Goal: Task Accomplishment & Management: Complete application form

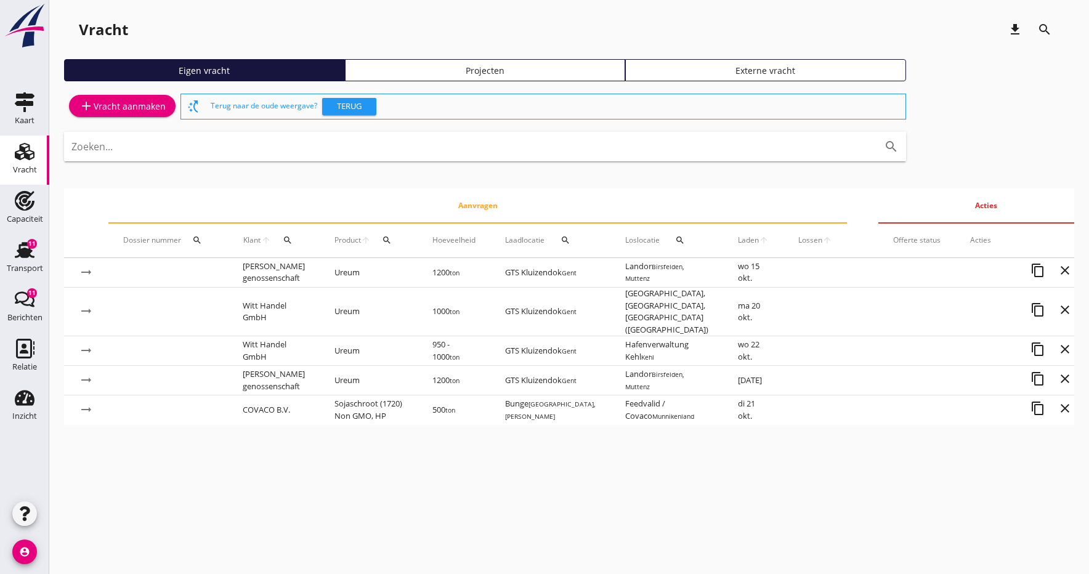
click at [97, 111] on div "add Vracht aanmaken" at bounding box center [122, 106] width 87 height 15
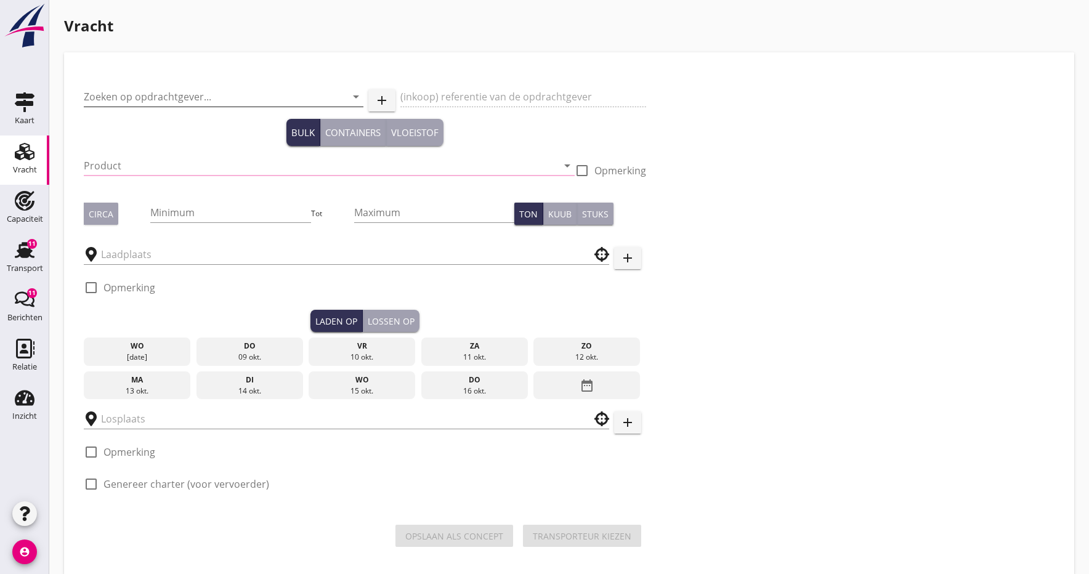
click at [135, 92] on input "Zoeken op opdrachtgever..." at bounding box center [206, 97] width 245 height 20
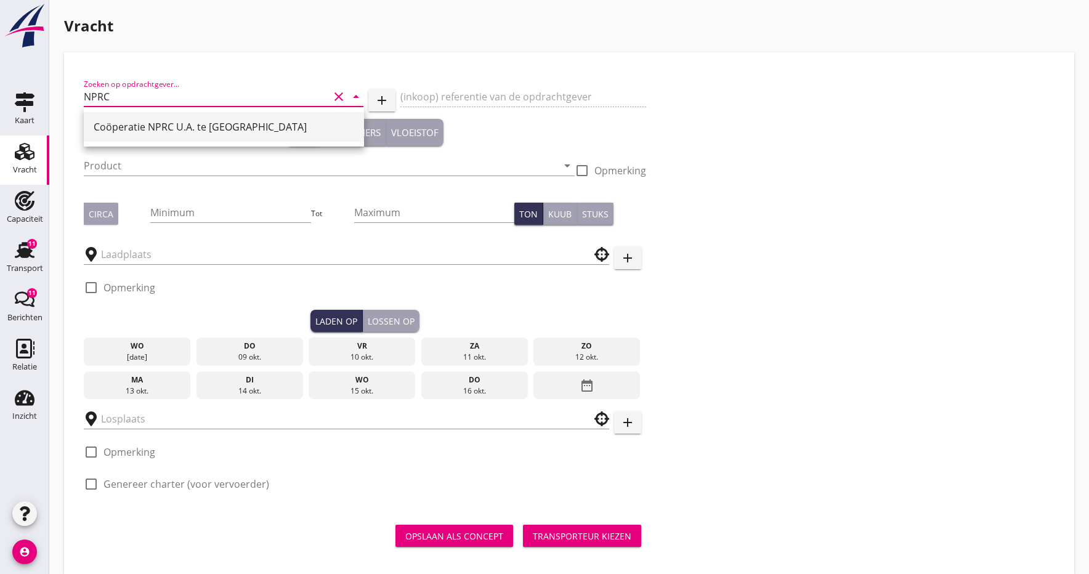
click at [175, 128] on div "Coöperatie NPRC U.A. te [GEOGRAPHIC_DATA]" at bounding box center [224, 127] width 261 height 15
type input "Coöperatie NPRC U.A. te [GEOGRAPHIC_DATA]"
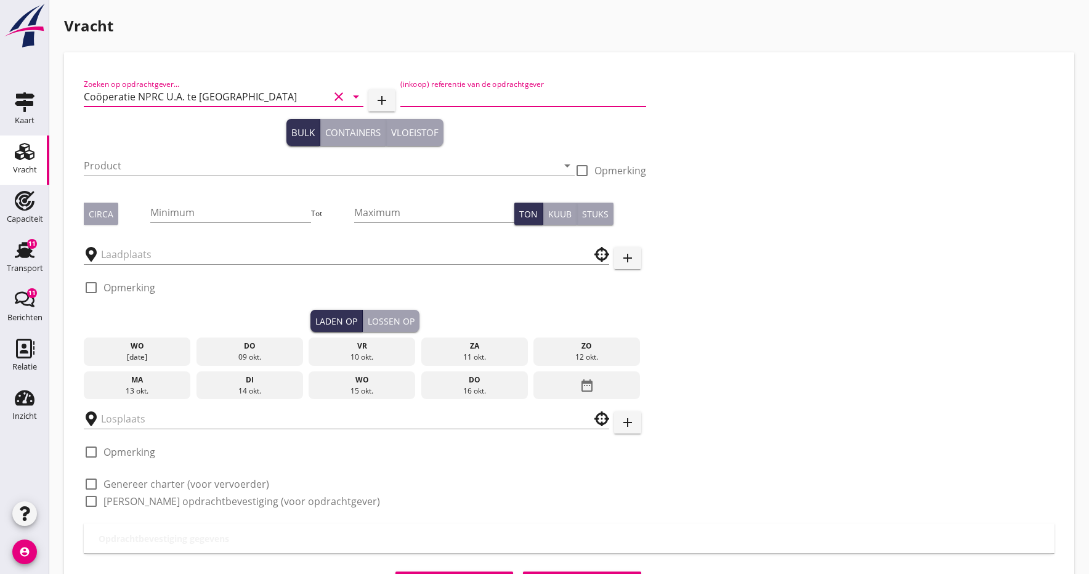
click at [505, 99] on input "(inkoop) referentie van de opdrachtgever" at bounding box center [522, 97] width 245 height 20
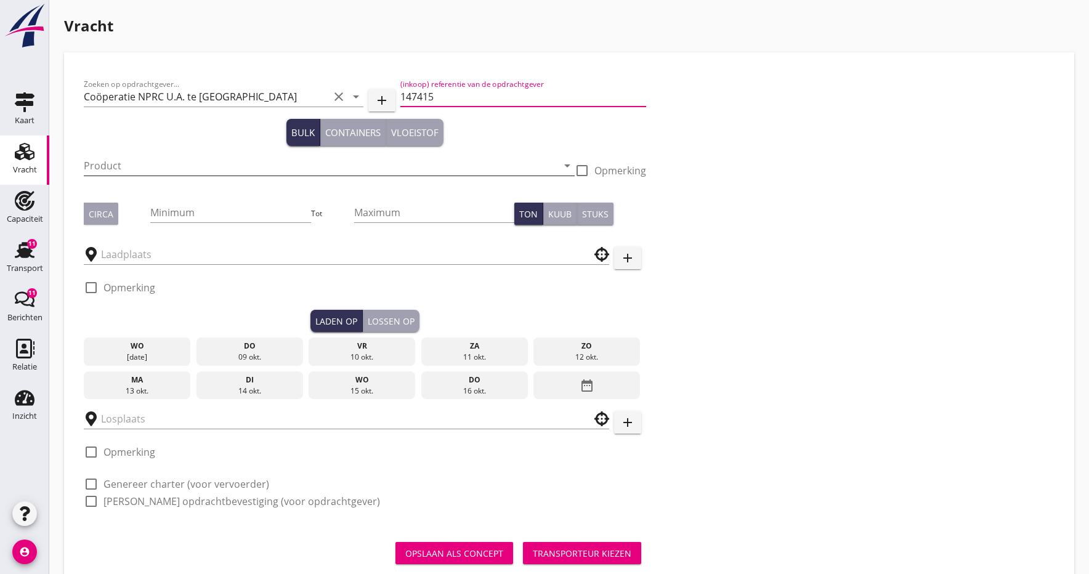
type input "147415"
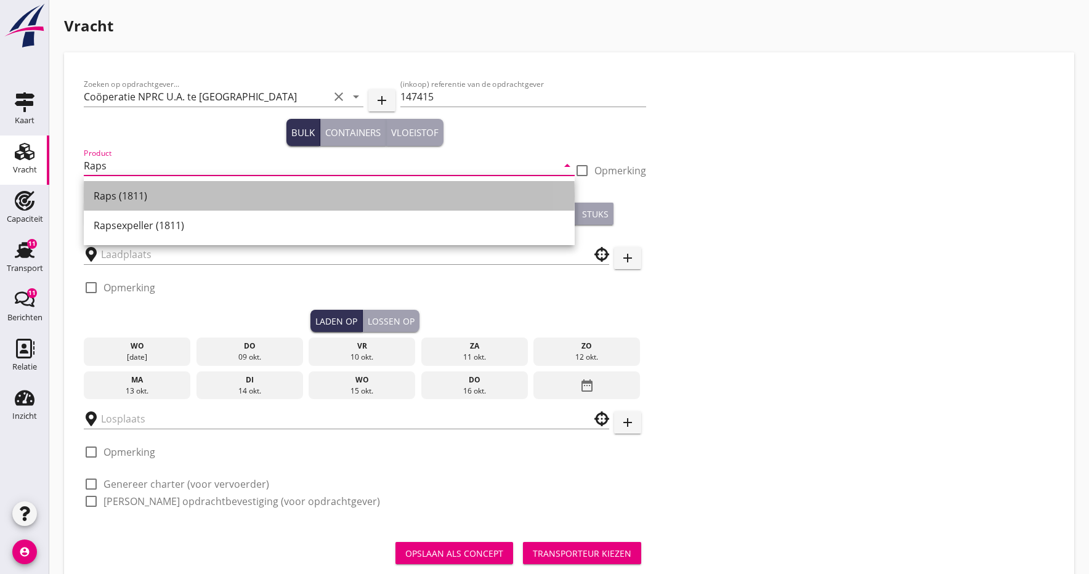
click at [135, 192] on div "Raps (1811)" at bounding box center [329, 196] width 471 height 15
type input "Raps (1811)"
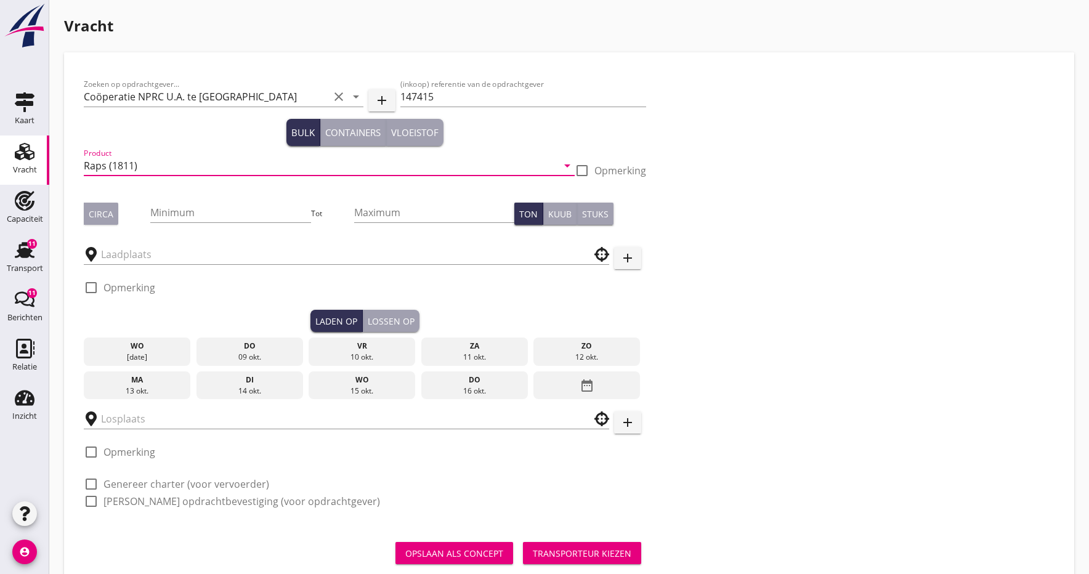
click at [93, 217] on div "Circa" at bounding box center [101, 214] width 25 height 13
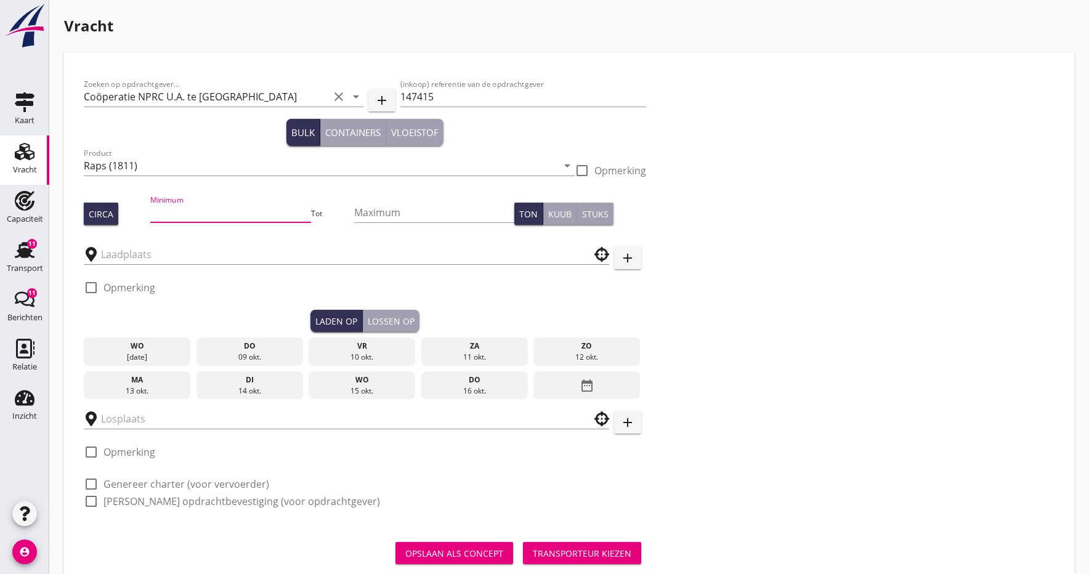
click at [217, 209] on input "Minimum" at bounding box center [230, 213] width 160 height 20
type input "1250"
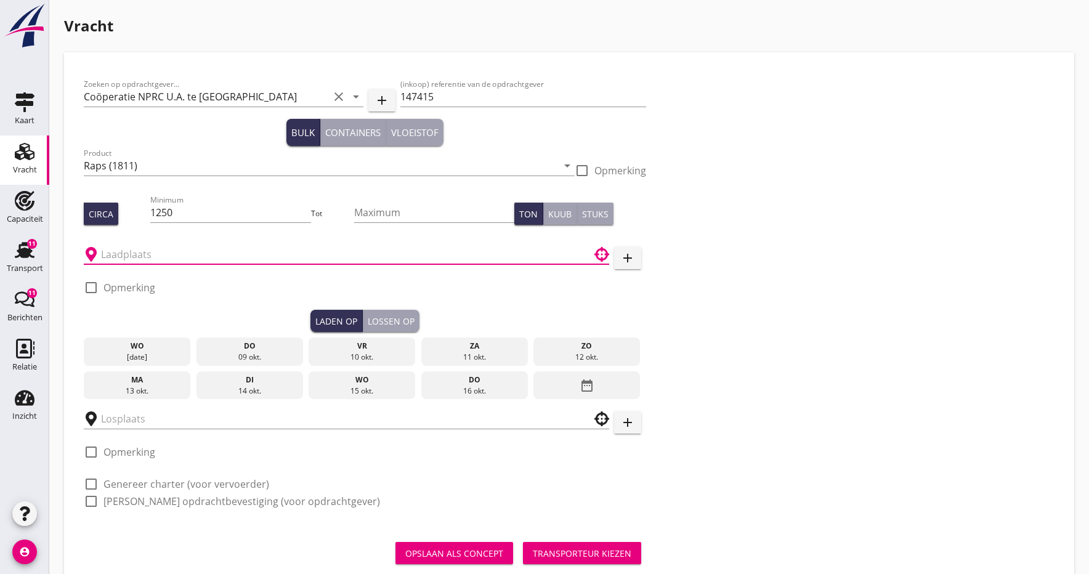
click at [115, 254] on input "text" at bounding box center [338, 255] width 474 height 20
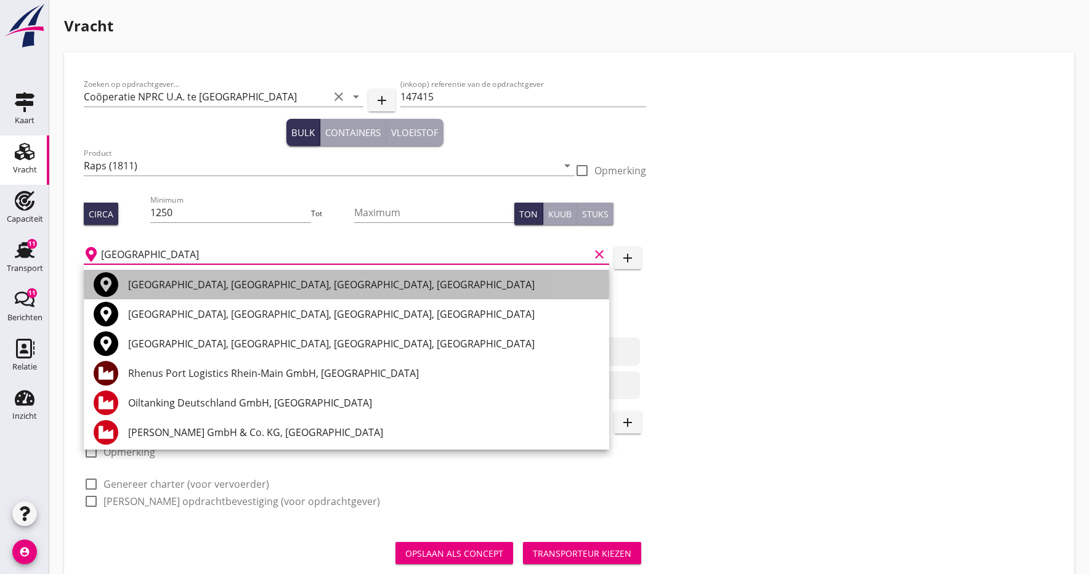
click at [137, 285] on div "[GEOGRAPHIC_DATA], [GEOGRAPHIC_DATA], [GEOGRAPHIC_DATA], [GEOGRAPHIC_DATA]" at bounding box center [363, 284] width 471 height 15
type input "[GEOGRAPHIC_DATA], [GEOGRAPHIC_DATA], [GEOGRAPHIC_DATA], [GEOGRAPHIC_DATA]"
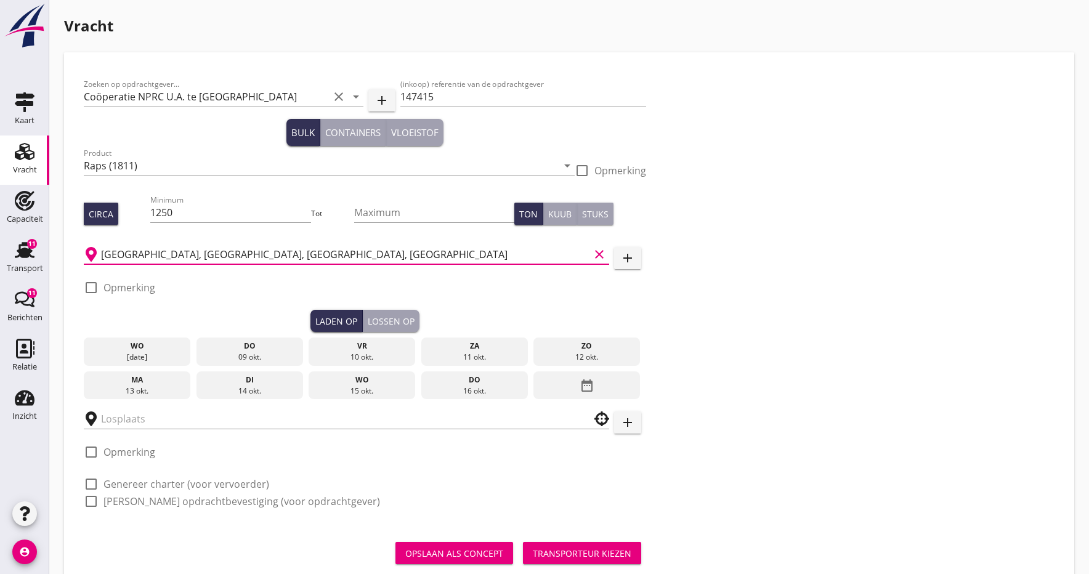
click at [89, 292] on div at bounding box center [91, 287] width 21 height 21
checkbox input "true"
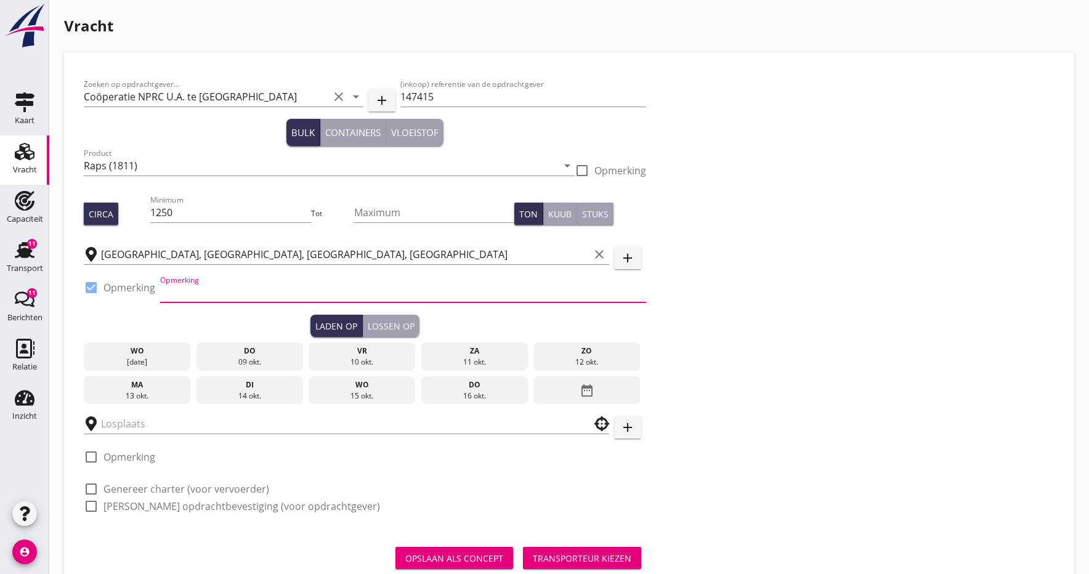
click at [180, 296] on input "Opmerking" at bounding box center [403, 293] width 486 height 20
type input "fa. RWZ tel. [PHONE_NUMBER]"
click at [329, 327] on div "Laden op" at bounding box center [336, 326] width 42 height 13
click at [129, 394] on div "13 okt." at bounding box center [137, 396] width 101 height 11
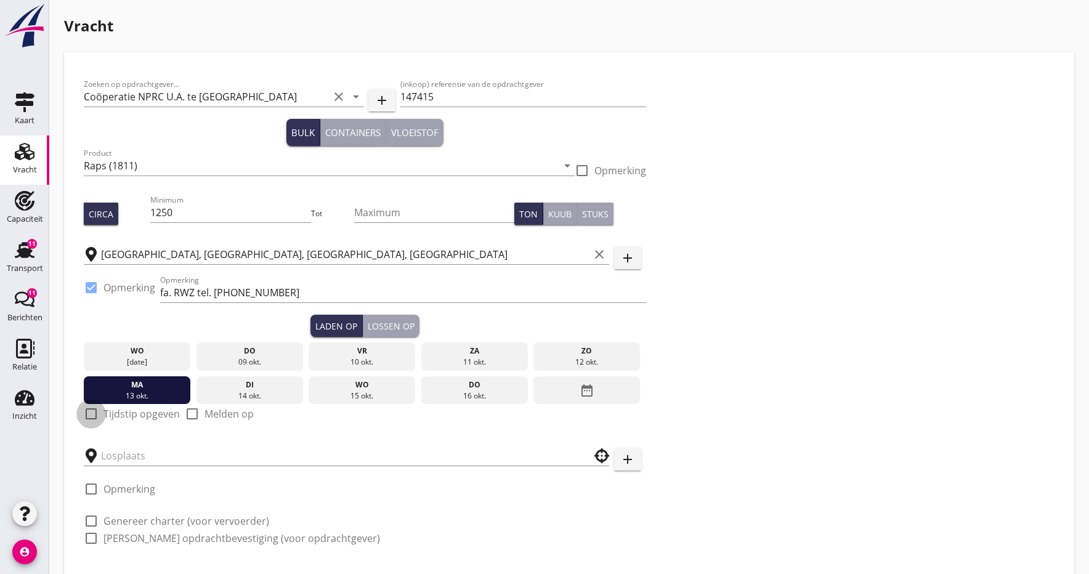
click at [91, 415] on div at bounding box center [91, 414] width 21 height 21
checkbox input "true"
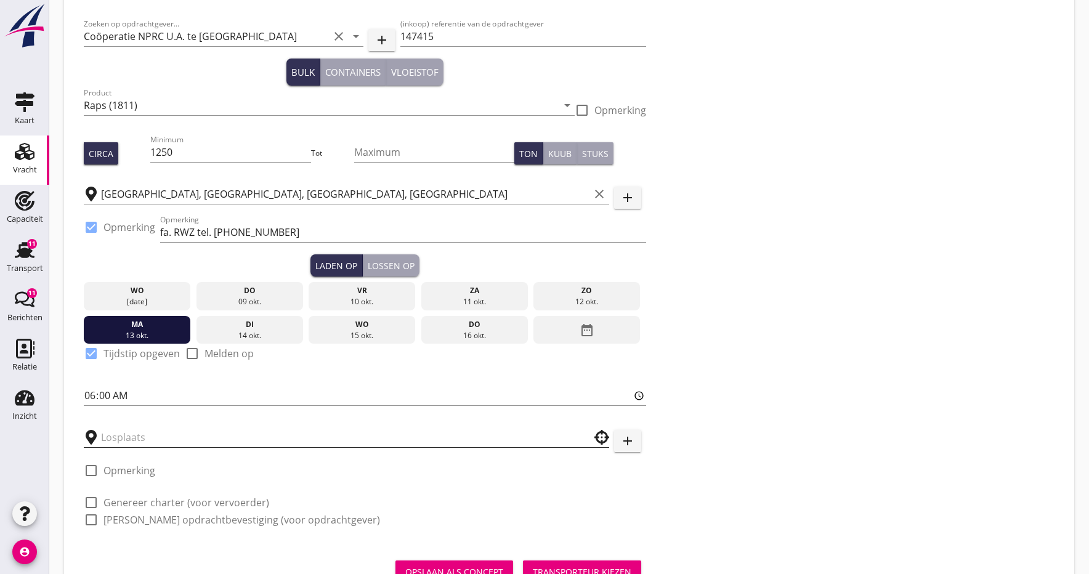
scroll to position [67, 0]
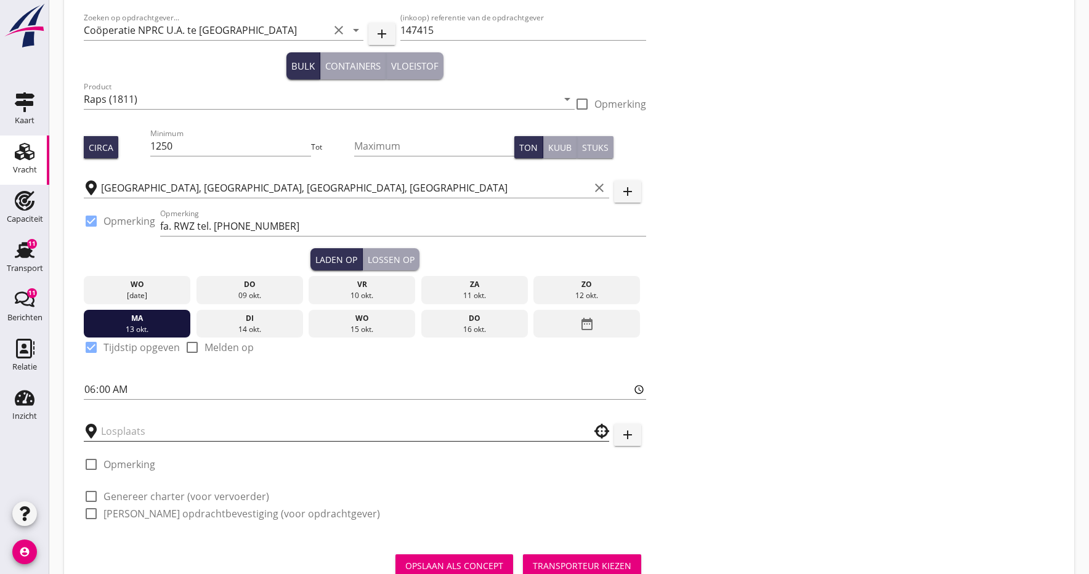
click at [132, 432] on input "text" at bounding box center [338, 431] width 474 height 20
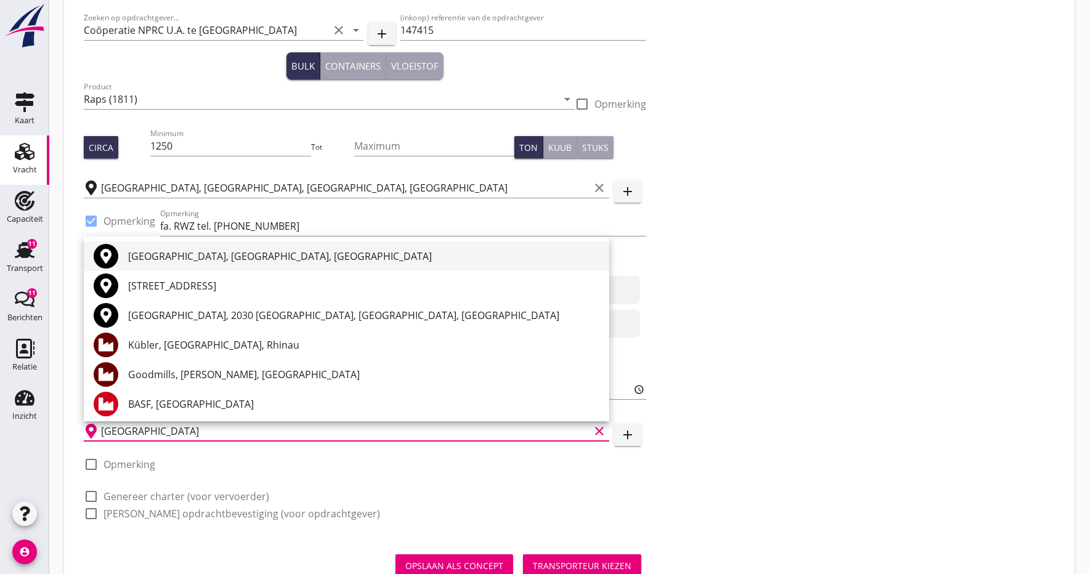
scroll to position [0, 0]
click at [177, 259] on div "[GEOGRAPHIC_DATA], [GEOGRAPHIC_DATA], [GEOGRAPHIC_DATA]" at bounding box center [363, 256] width 471 height 15
type input "[GEOGRAPHIC_DATA], [GEOGRAPHIC_DATA], [GEOGRAPHIC_DATA]"
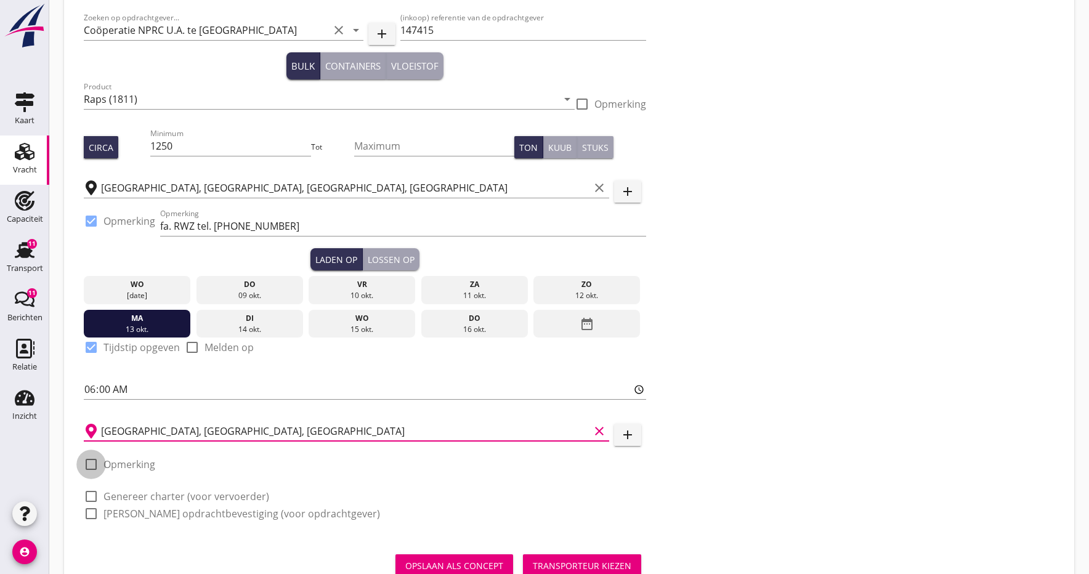
click at [87, 467] on div at bounding box center [91, 464] width 21 height 21
checkbox input "true"
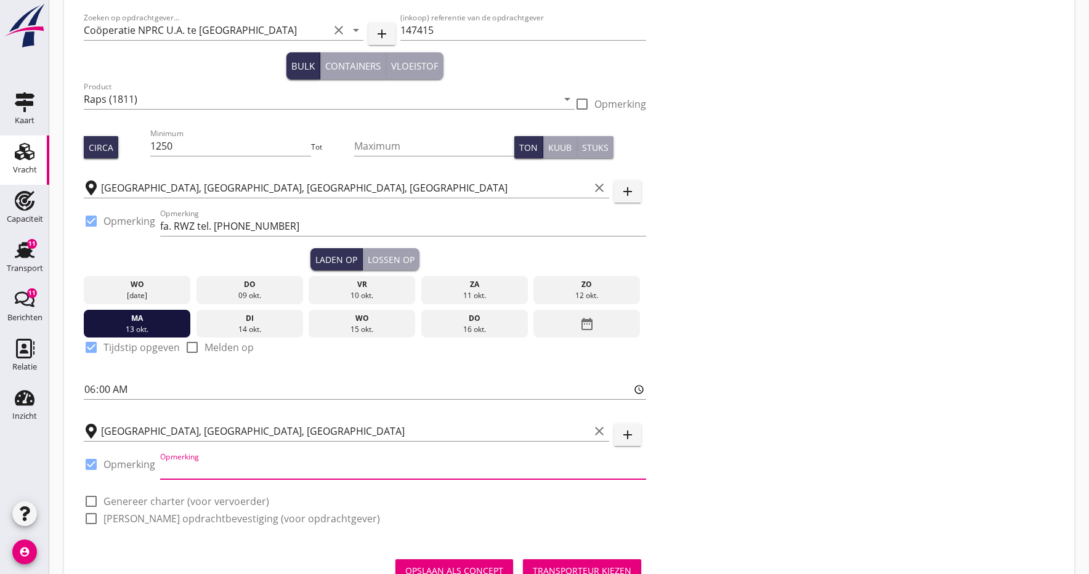
click at [166, 467] on input "Opmerking" at bounding box center [403, 470] width 486 height 20
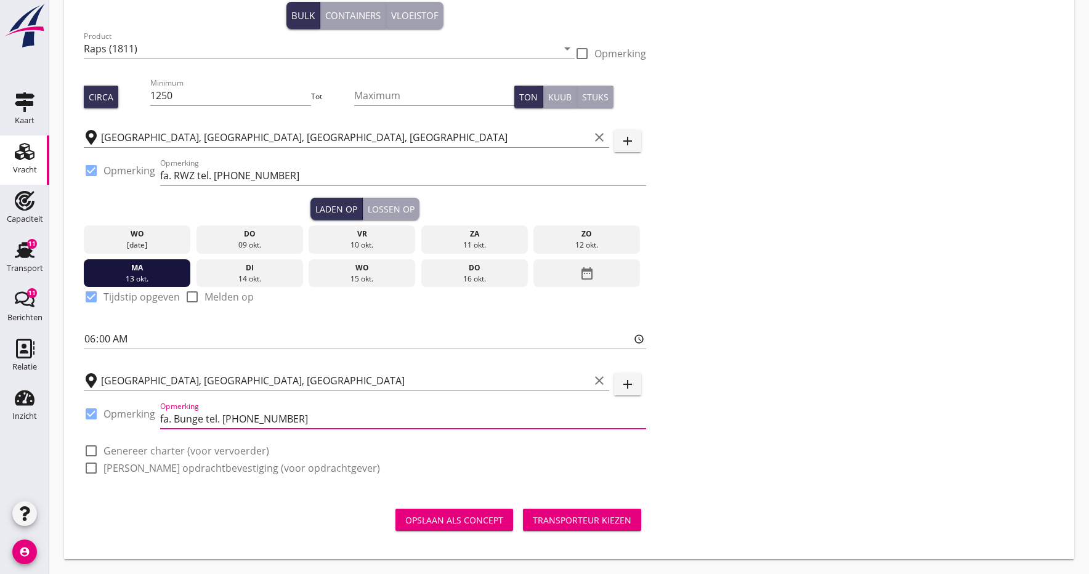
scroll to position [117, 0]
type input "fa. Bunge tel. [PHONE_NUMBER]"
click at [89, 452] on div at bounding box center [91, 450] width 21 height 21
checkbox input "true"
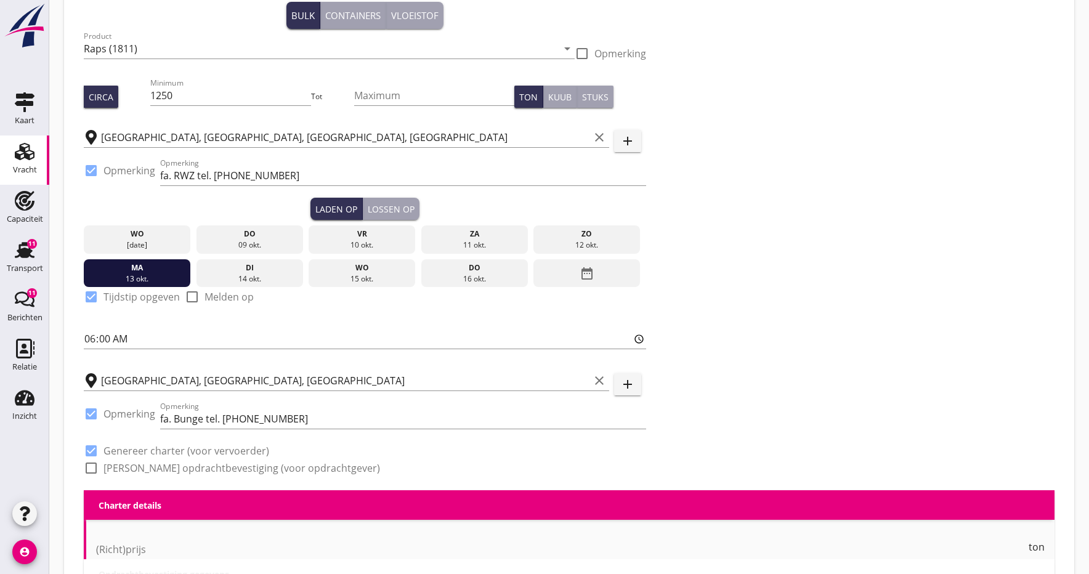
checkbox input "true"
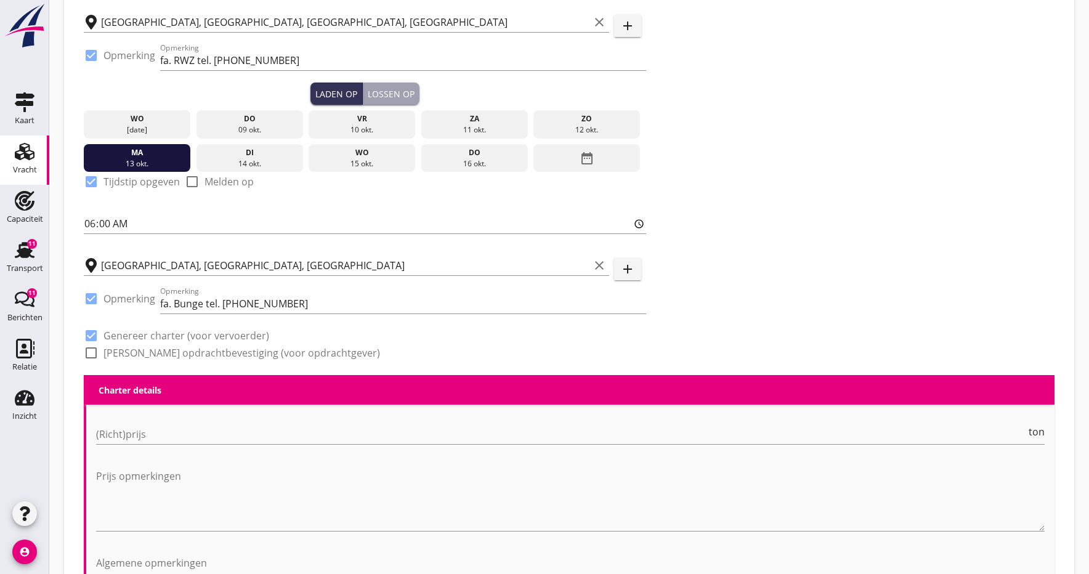
scroll to position [253, 0]
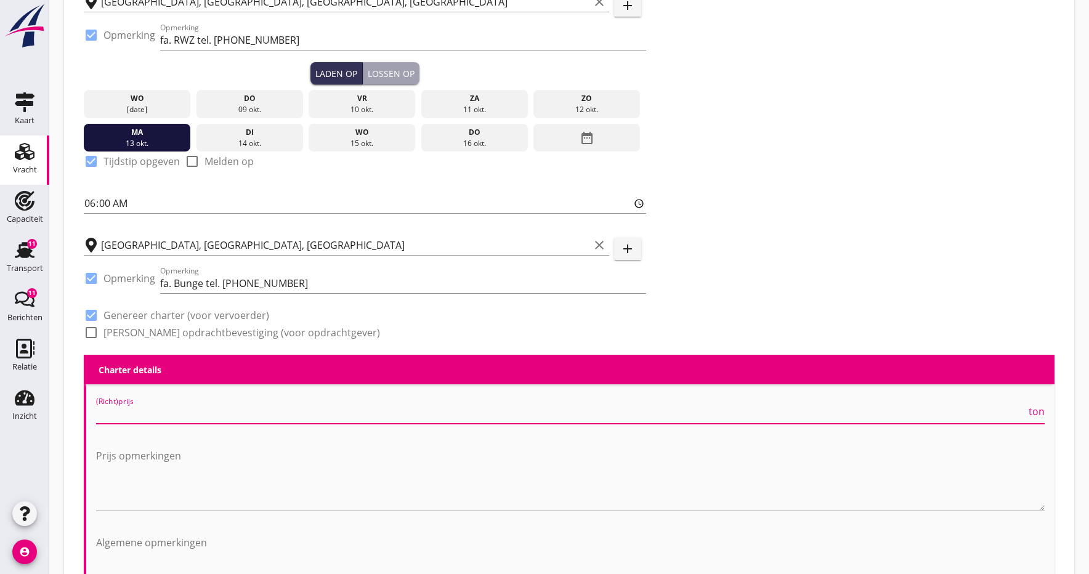
click at [139, 411] on input "(Richt)prijs" at bounding box center [561, 414] width 930 height 20
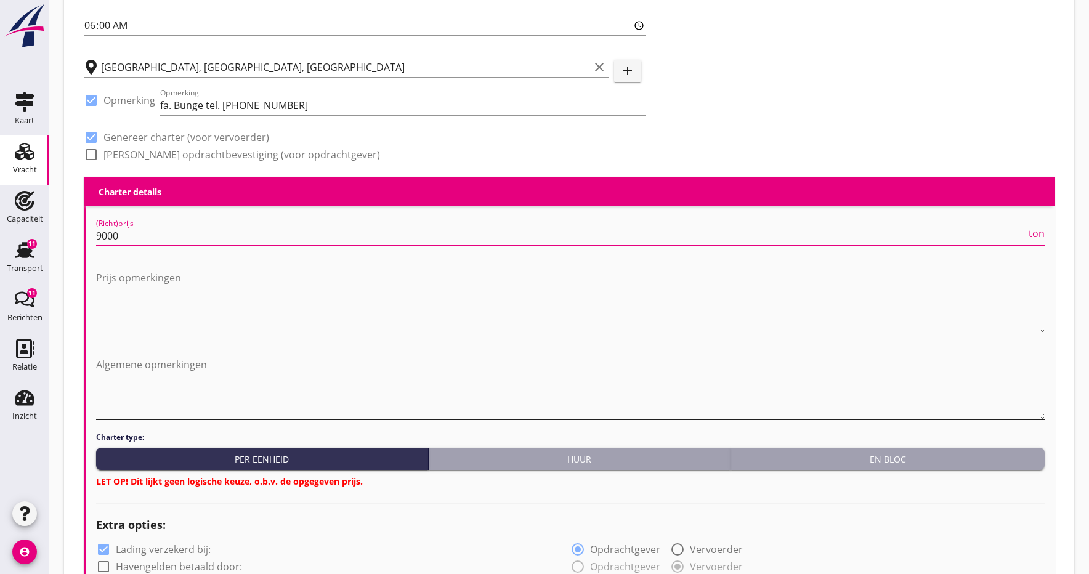
scroll to position [439, 0]
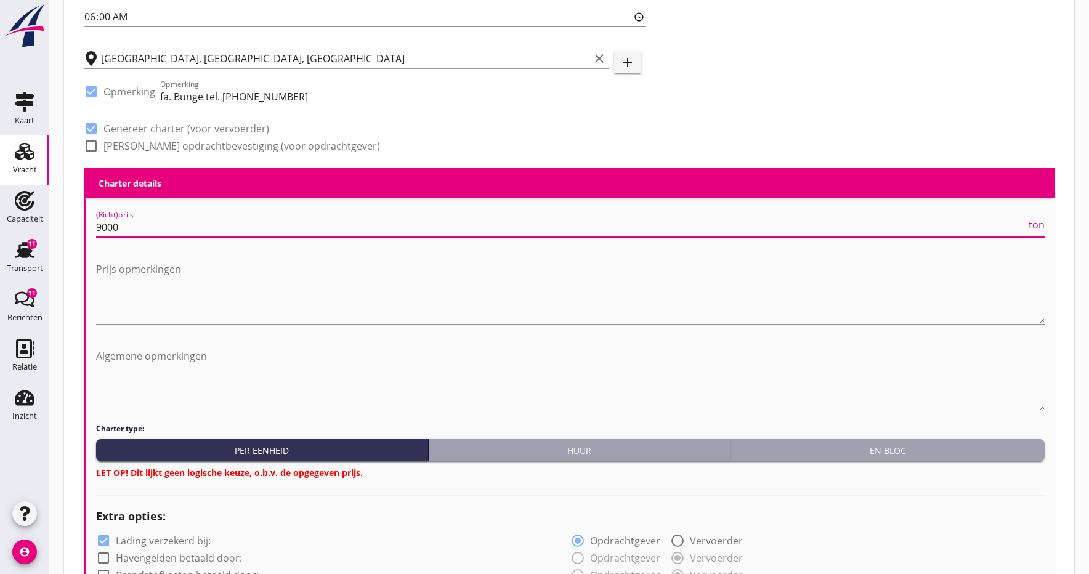
type input "9000"
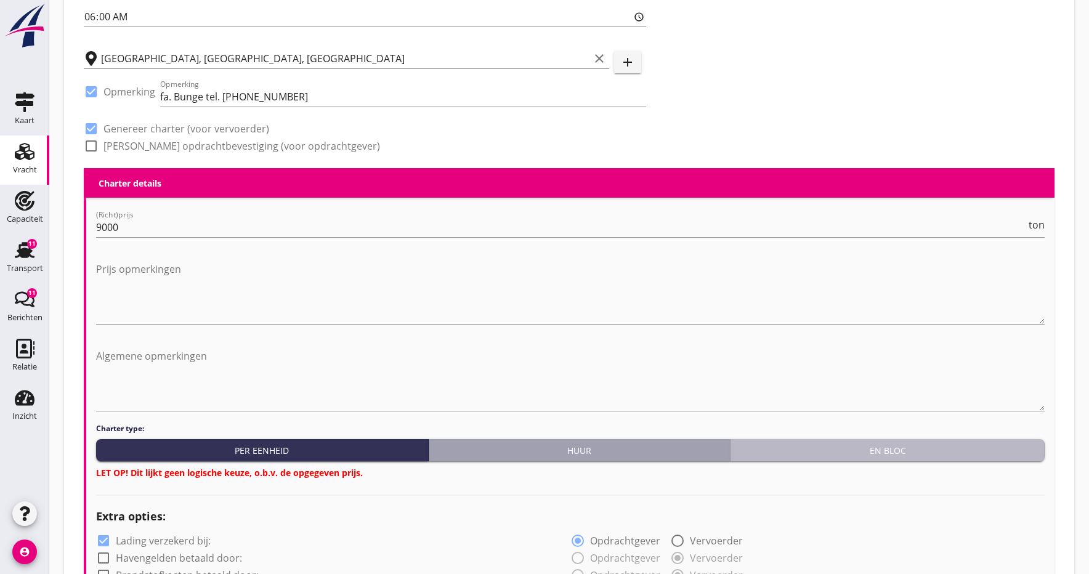
click at [893, 450] on div "En bloc" at bounding box center [888, 450] width 304 height 13
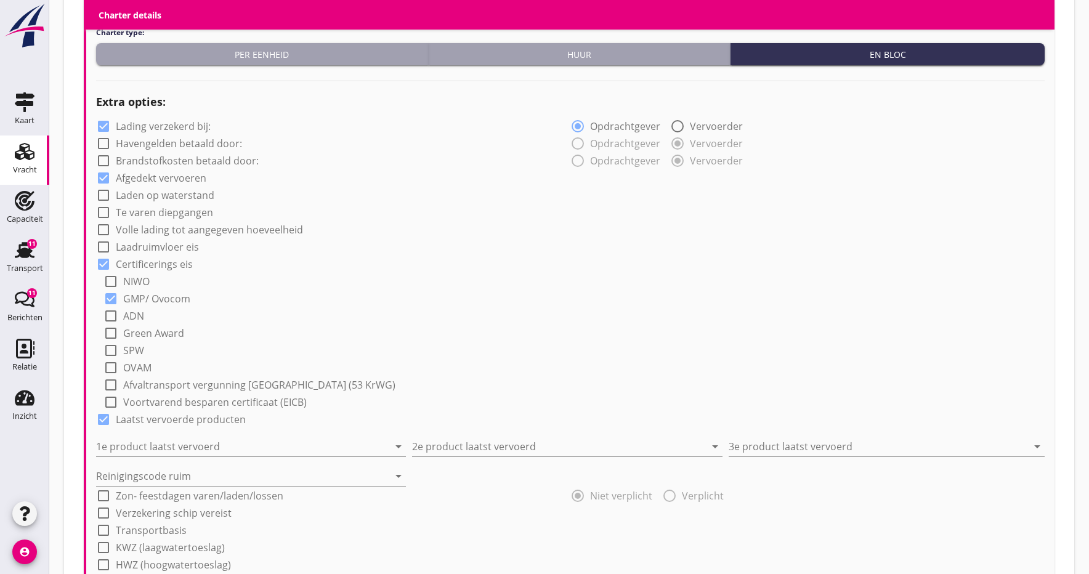
scroll to position [836, 0]
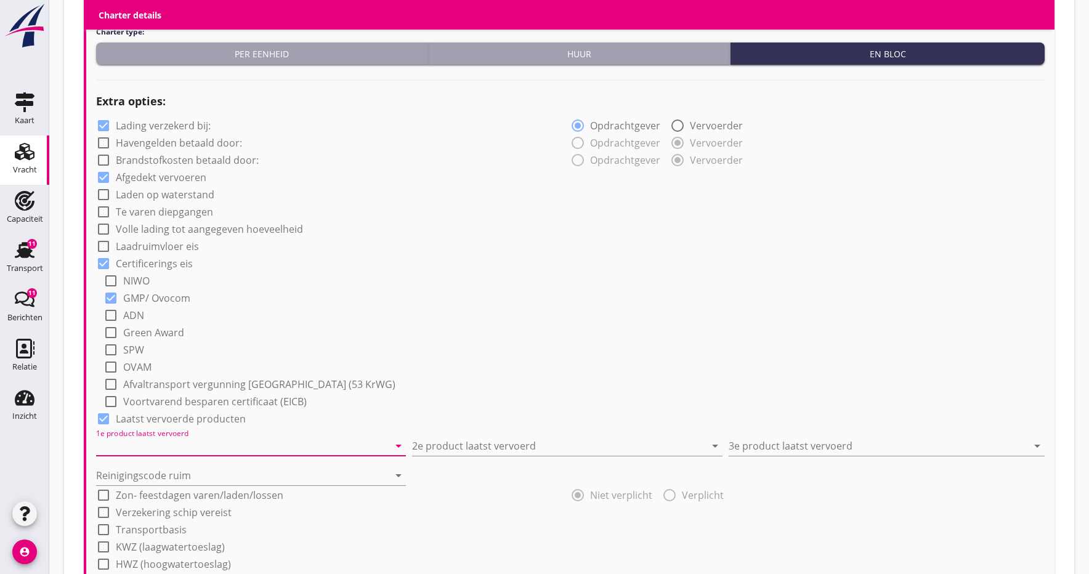
drag, startPoint x: 187, startPoint y: 446, endPoint x: 265, endPoint y: 392, distance: 94.8
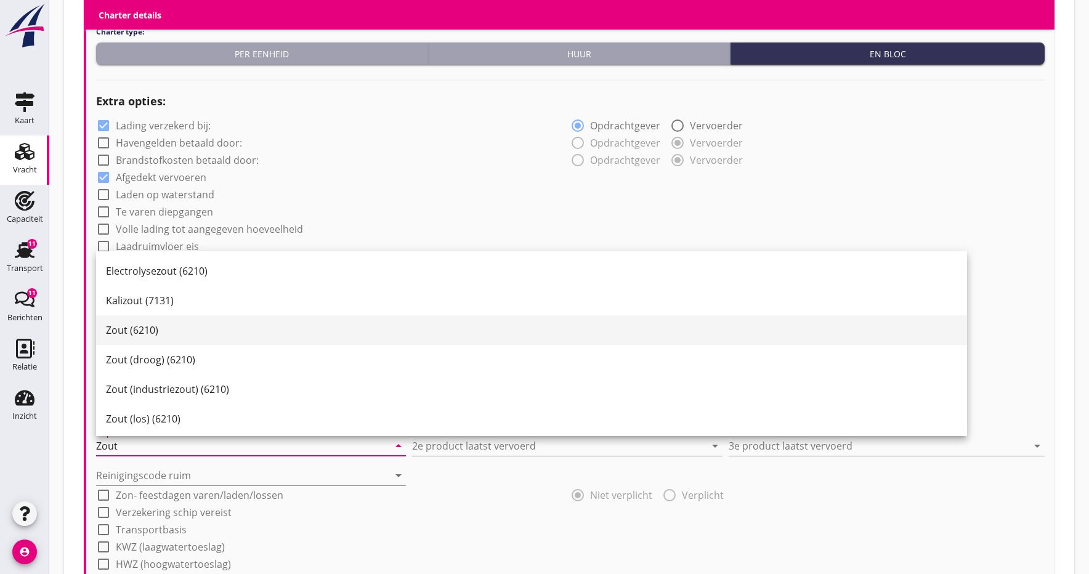
click at [113, 328] on div "Zout (6210)" at bounding box center [531, 330] width 851 height 15
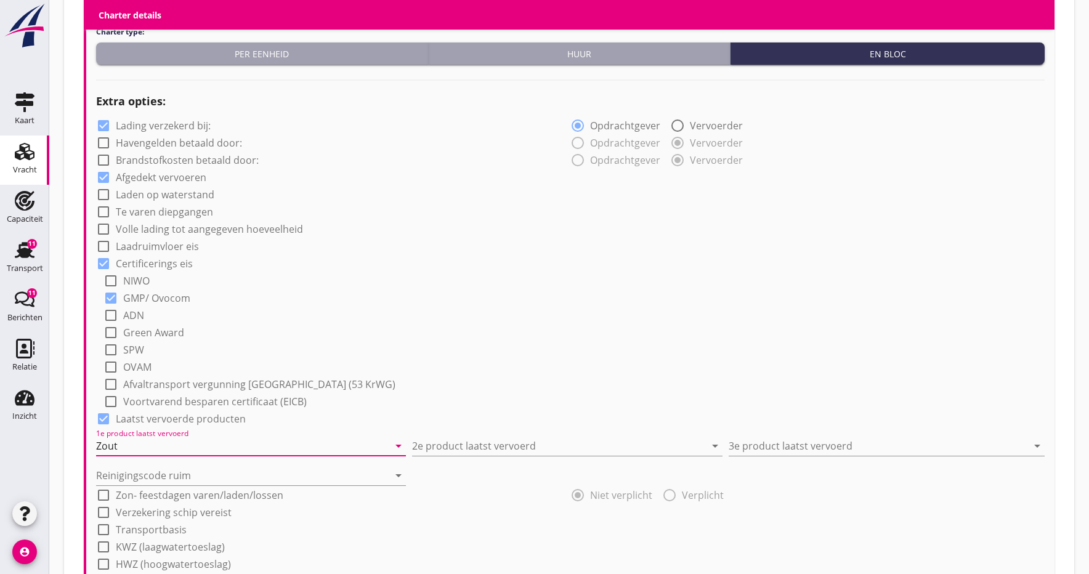
type input "Zout (6210)"
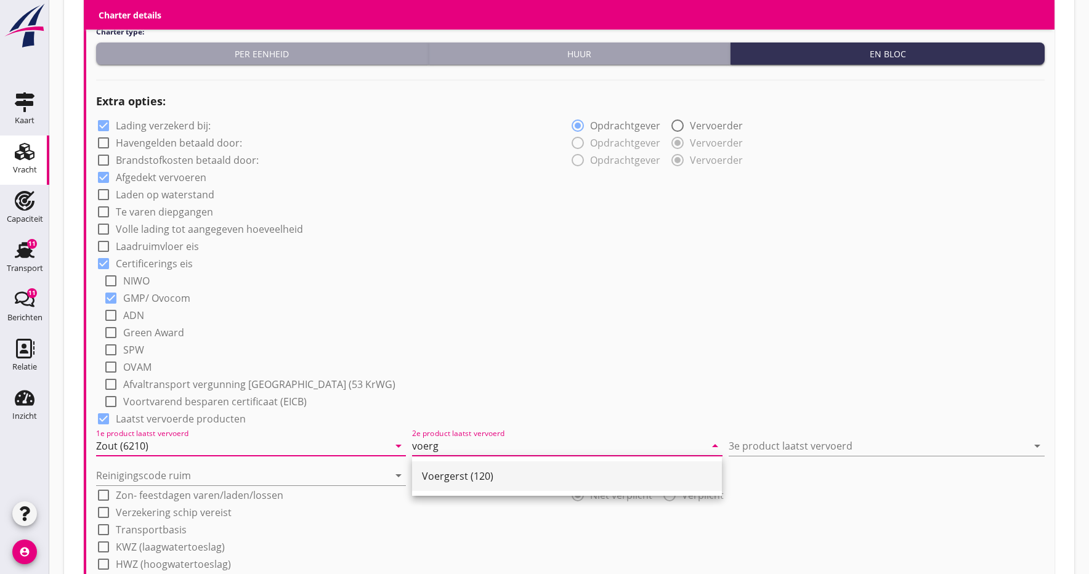
click at [466, 473] on div "Voergerst (120)" at bounding box center [567, 476] width 290 height 15
type input "Voergerst (120)"
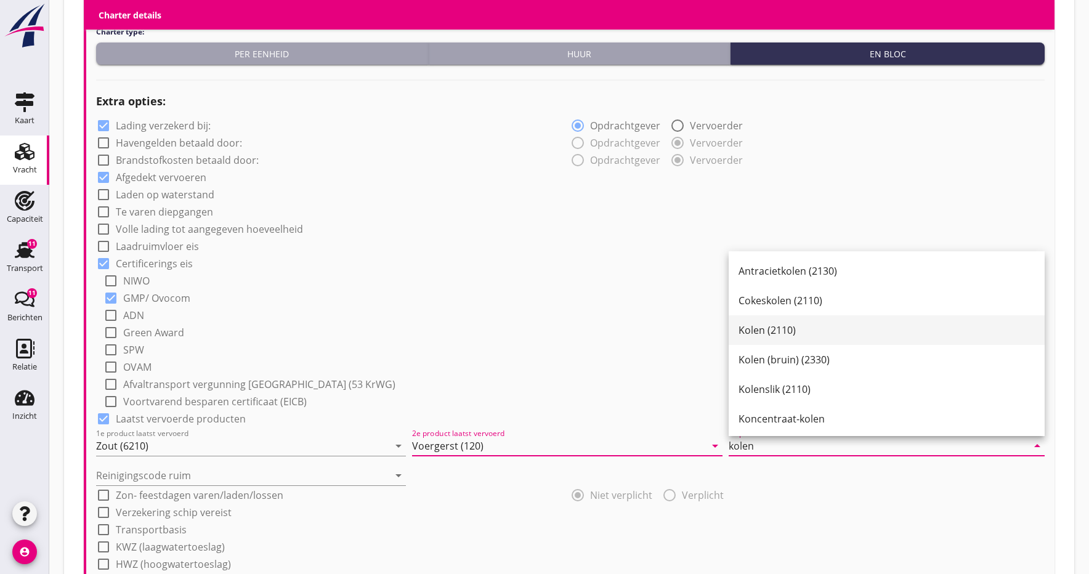
click at [786, 332] on div "Kolen (2110)" at bounding box center [887, 330] width 296 height 15
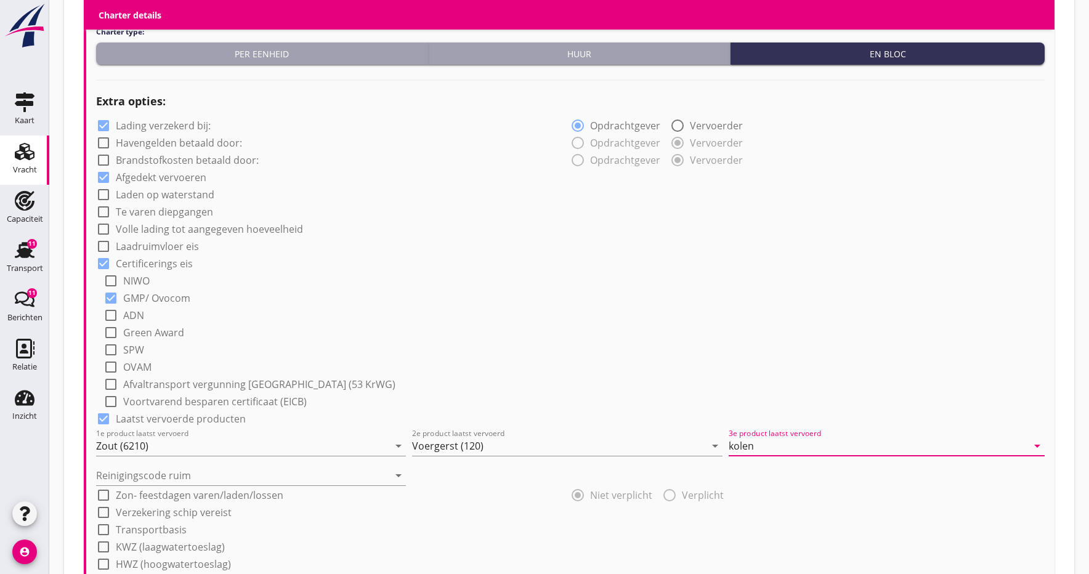
type input "Kolen (2110)"
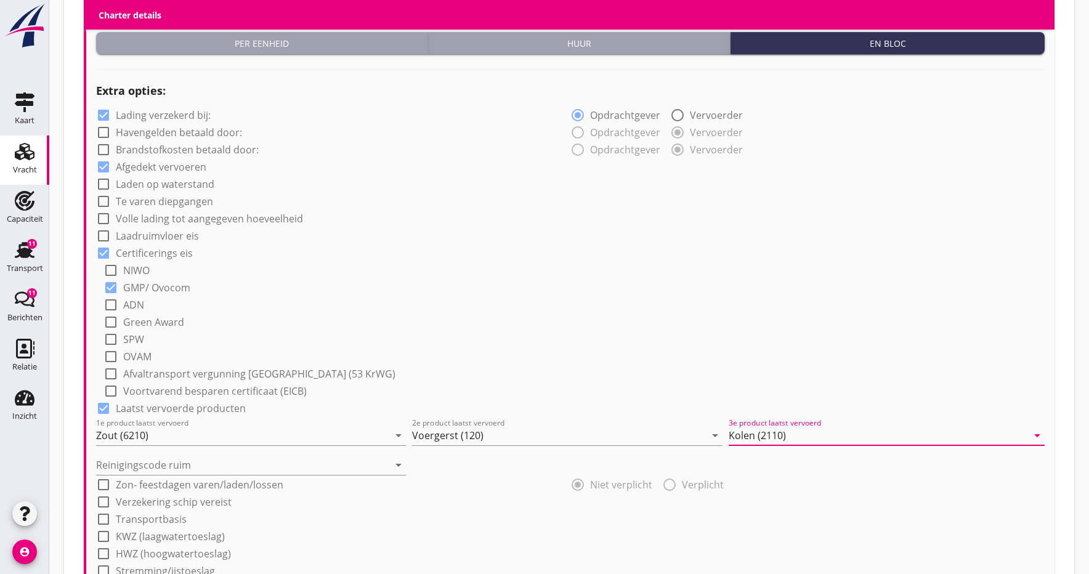
scroll to position [875, 0]
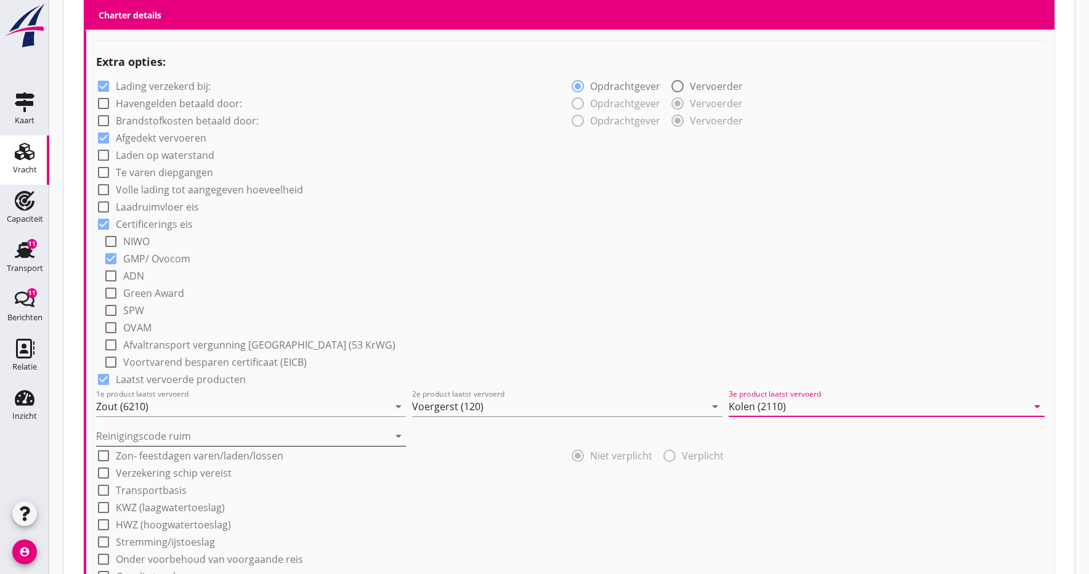
click at [381, 436] on input "Reinigingscode ruim" at bounding box center [242, 436] width 293 height 20
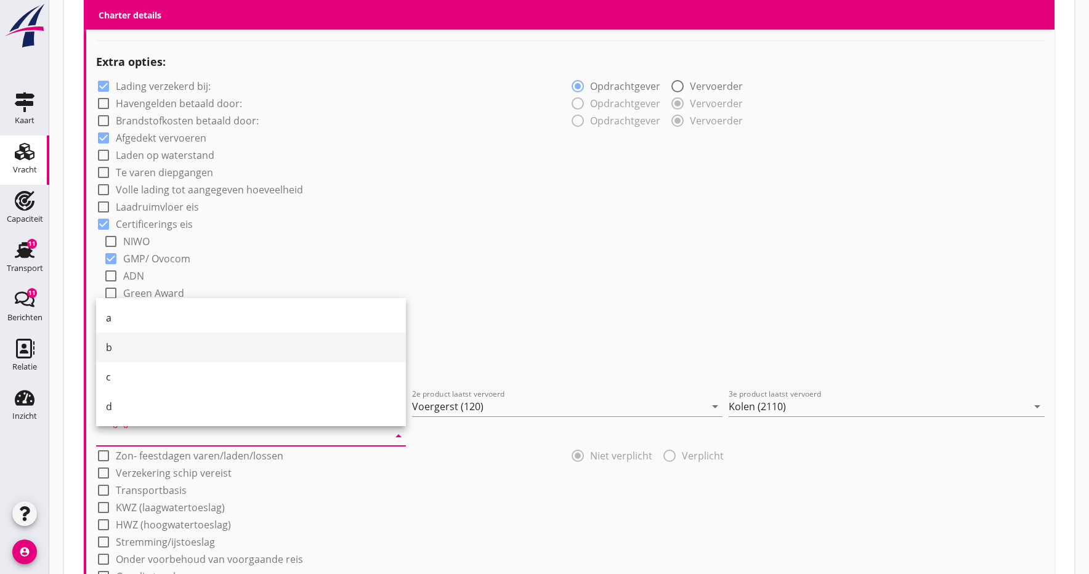
click at [115, 342] on div "b" at bounding box center [251, 347] width 290 height 15
type input "b"
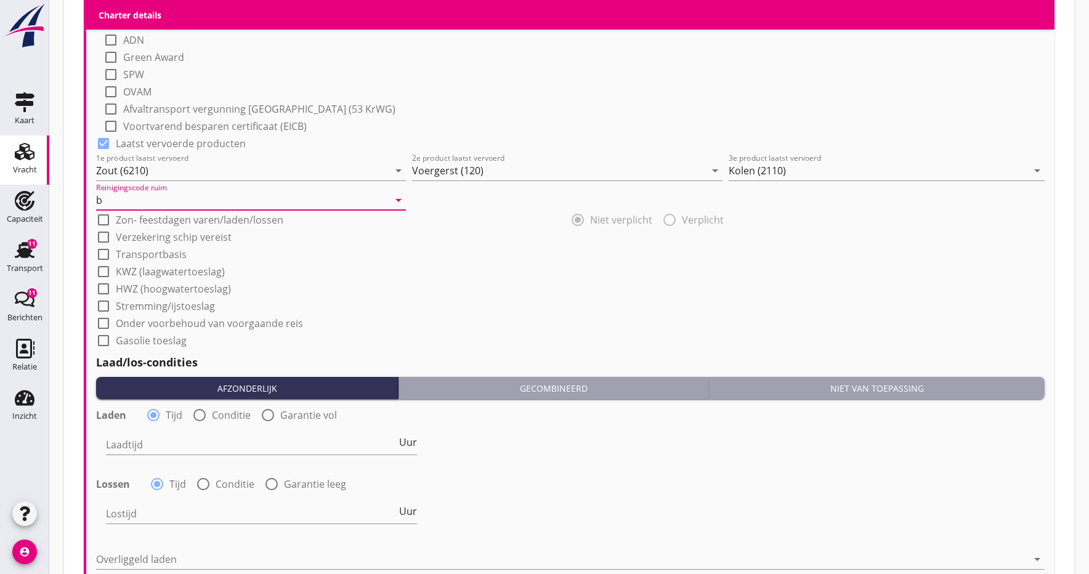
scroll to position [1116, 0]
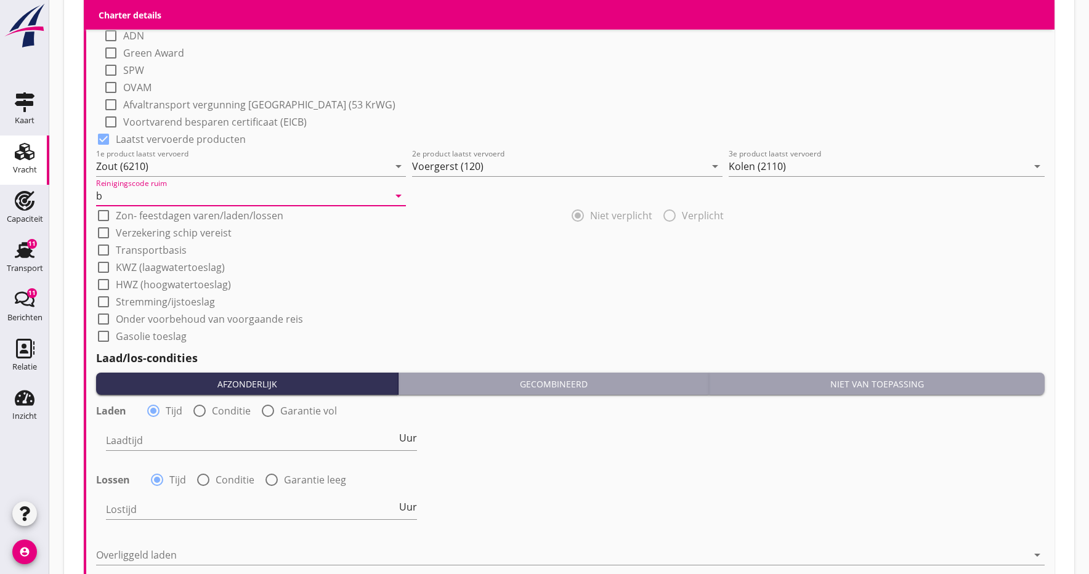
click at [108, 231] on div at bounding box center [103, 232] width 21 height 21
checkbox input "true"
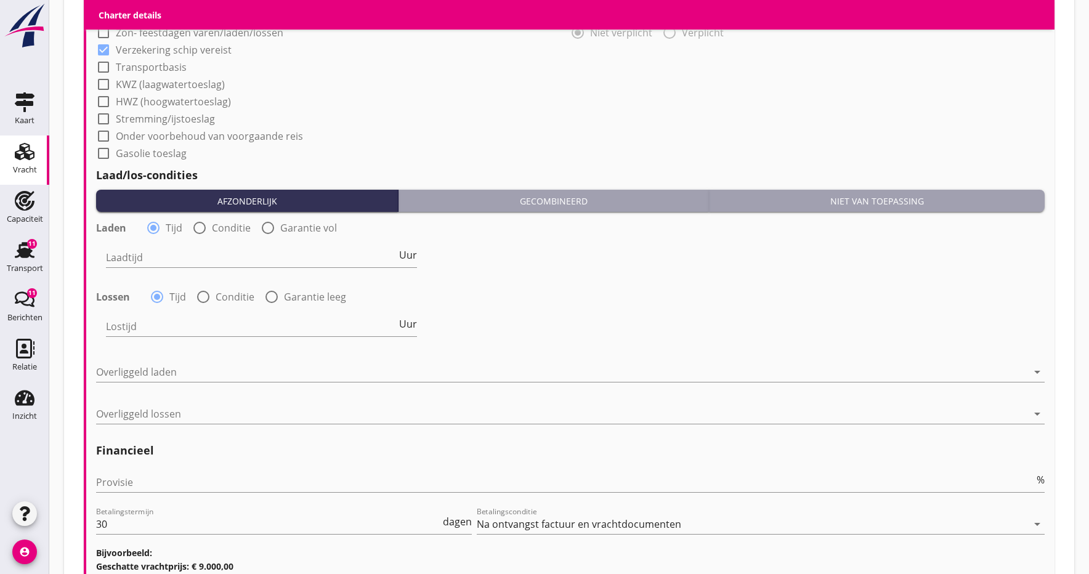
scroll to position [1301, 0]
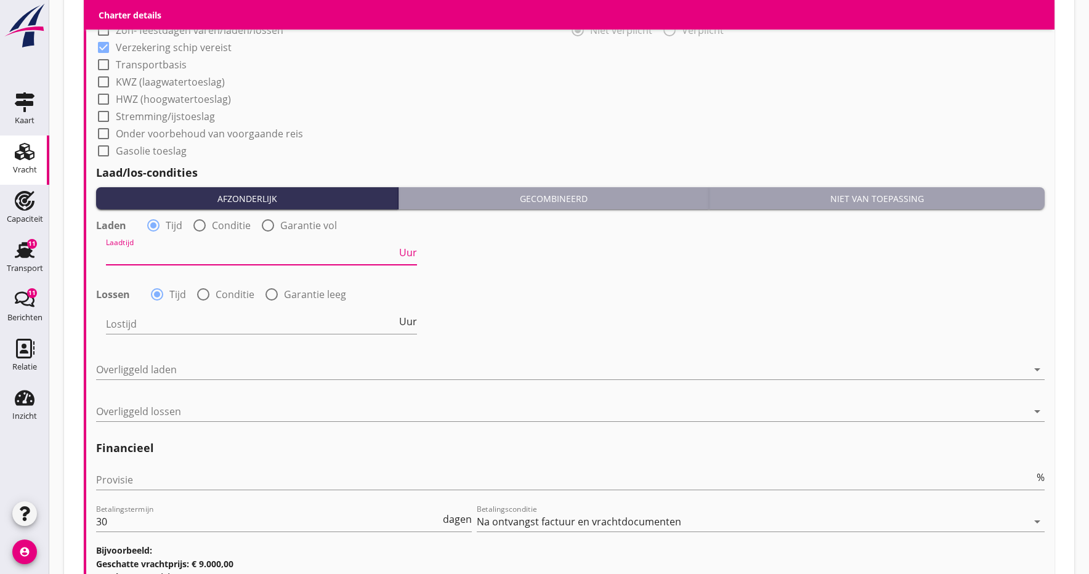
click at [152, 255] on input "Laadtijd" at bounding box center [251, 255] width 291 height 20
type input "36"
click at [166, 317] on input "Lostijd" at bounding box center [251, 324] width 291 height 20
click at [120, 256] on input "36" at bounding box center [251, 255] width 291 height 20
click at [117, 326] on input "Lostijd" at bounding box center [251, 324] width 291 height 20
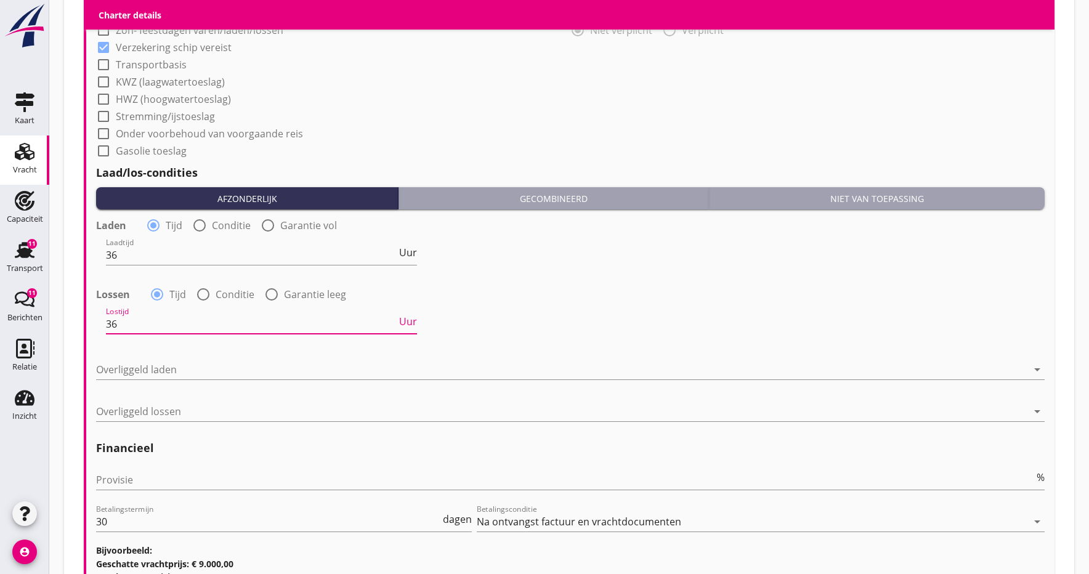
type input "36"
click at [221, 352] on div "Laden radio_button_checked Tijd radio_button_unchecked Conditie radio_button_un…" at bounding box center [570, 323] width 949 height 219
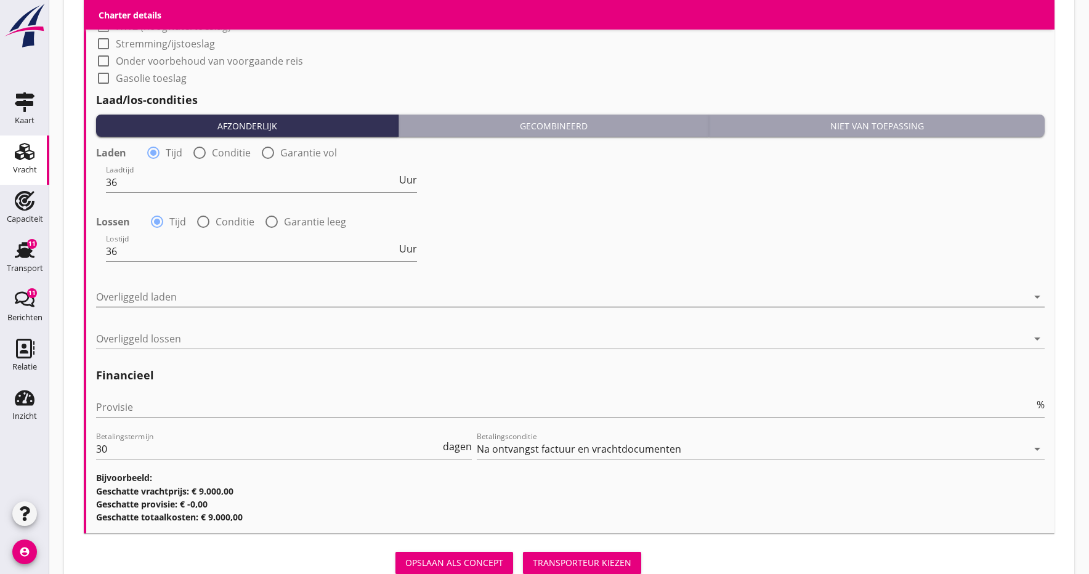
scroll to position [1374, 0]
click at [144, 292] on div at bounding box center [562, 296] width 932 height 20
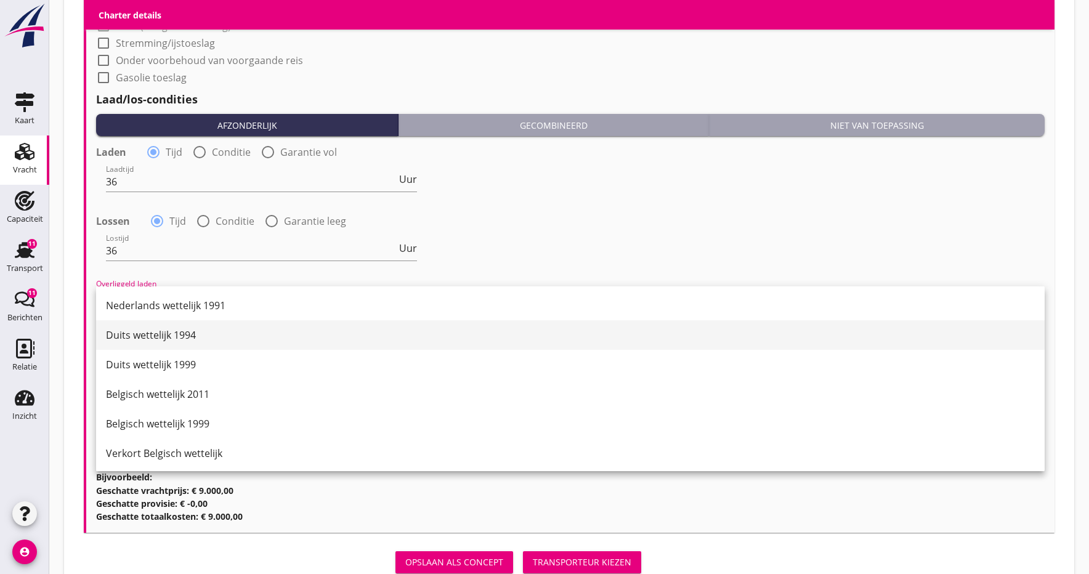
scroll to position [31, 0]
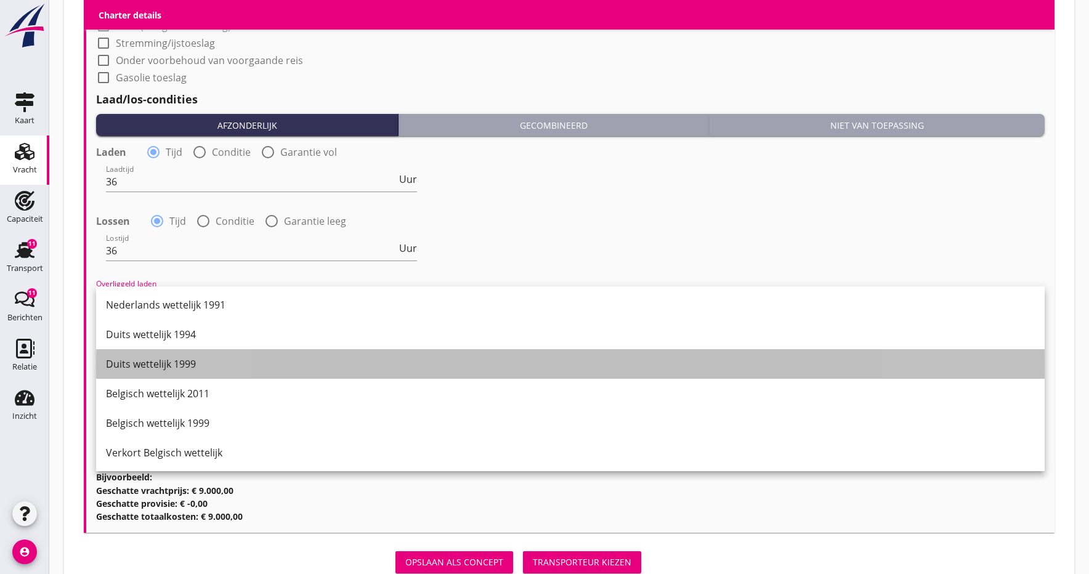
click at [173, 368] on div "Duits wettelijk 1999" at bounding box center [570, 364] width 929 height 15
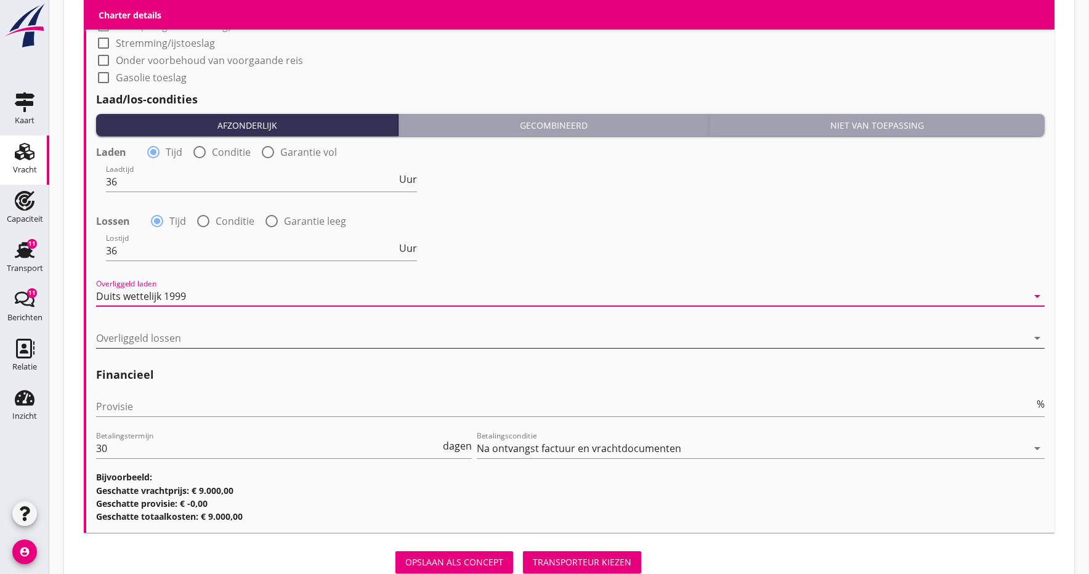
click at [136, 346] on div at bounding box center [562, 338] width 932 height 20
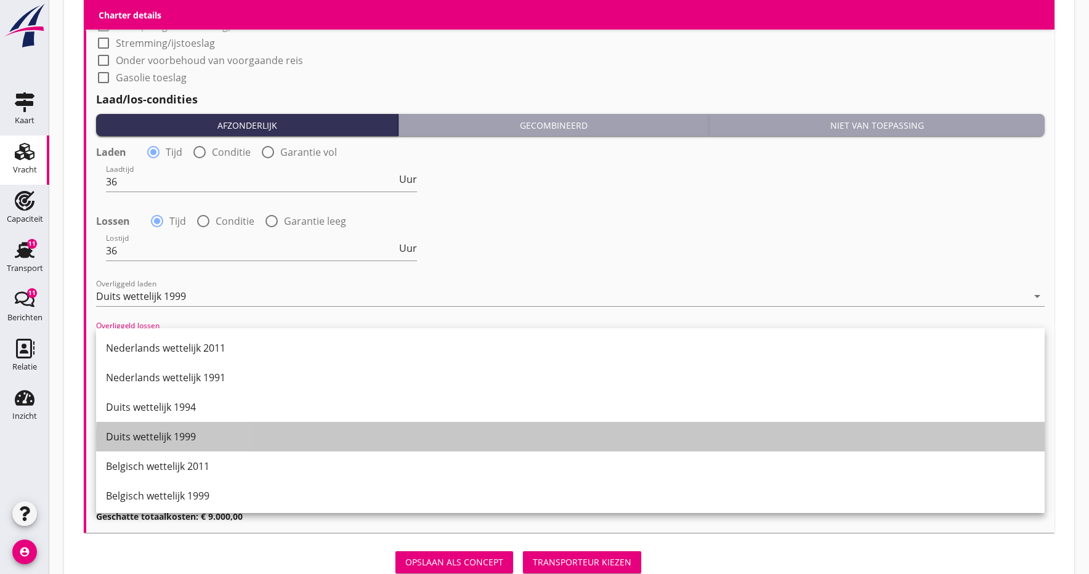
click at [158, 434] on div "Duits wettelijk 1999" at bounding box center [570, 436] width 929 height 15
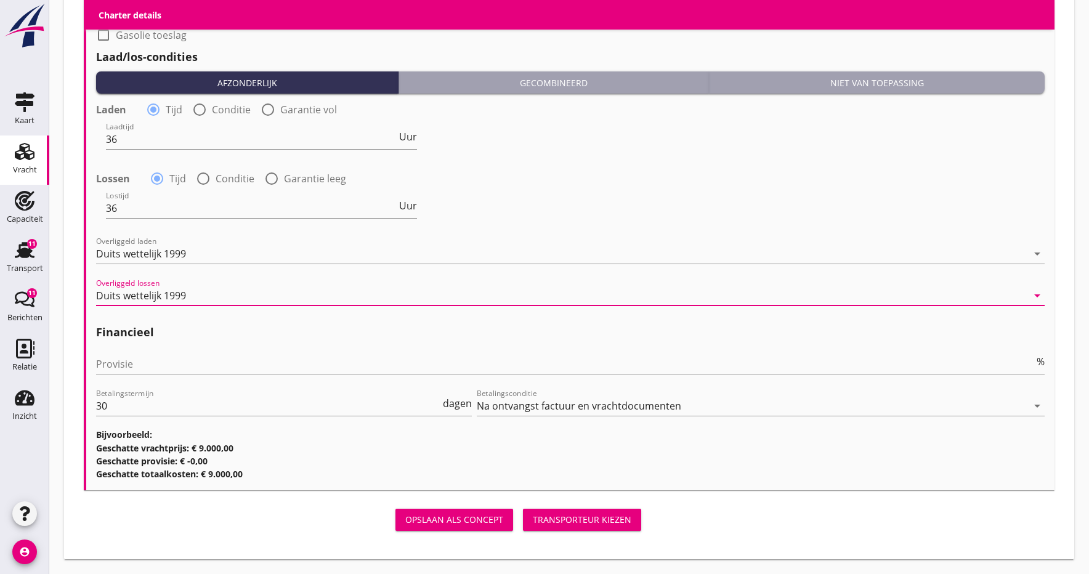
scroll to position [1416, 0]
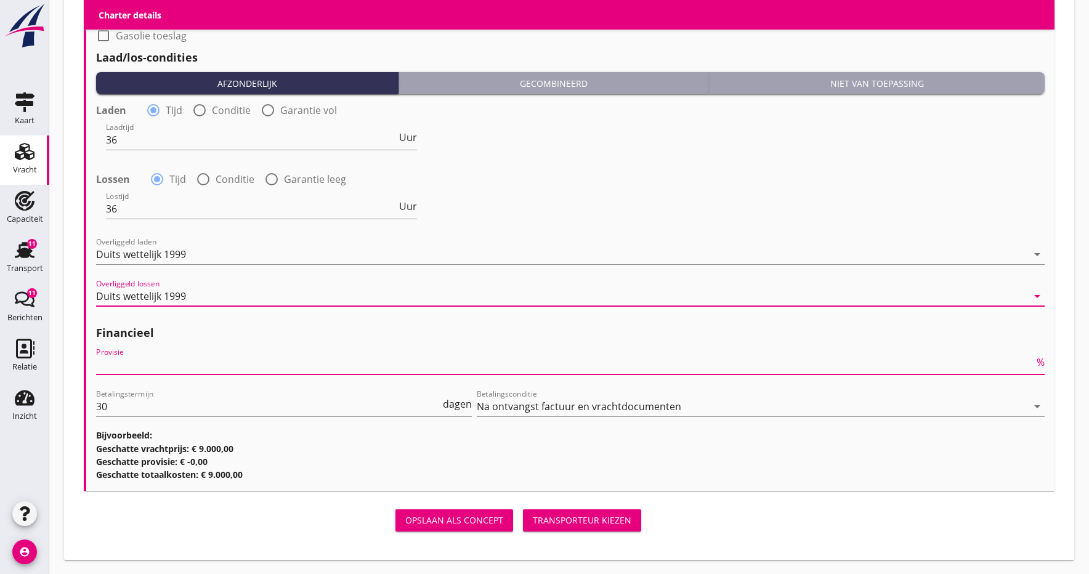
click at [132, 367] on input "Provisie" at bounding box center [565, 365] width 938 height 20
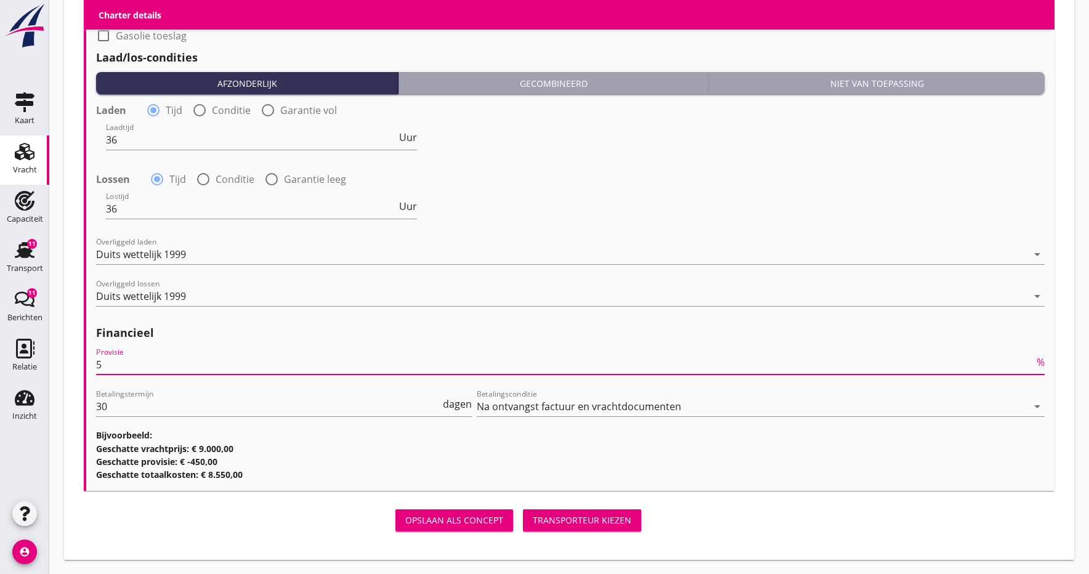
type input "5"
click at [551, 522] on div "Transporteur kiezen" at bounding box center [582, 520] width 99 height 13
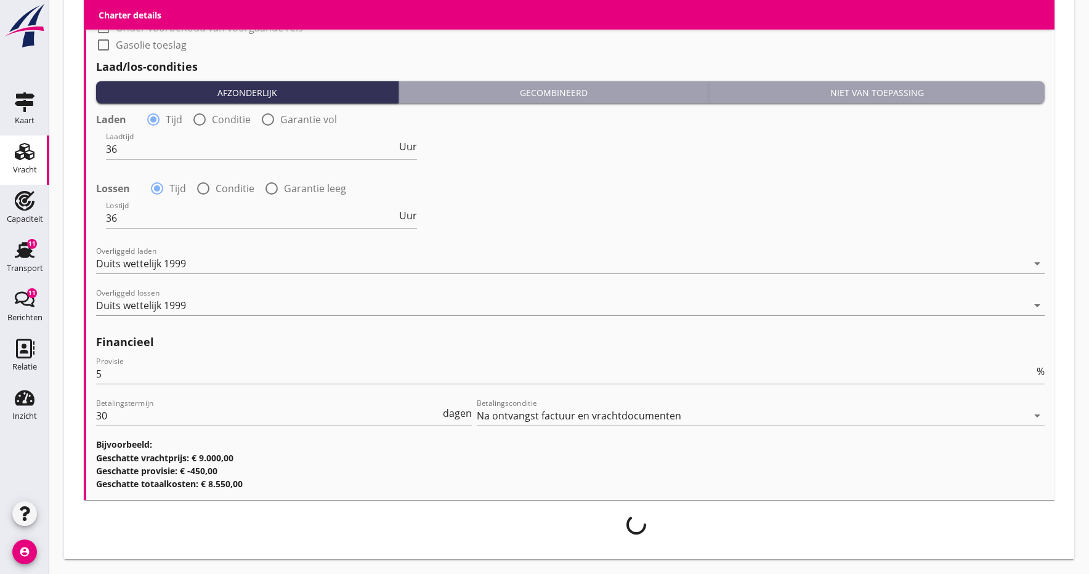
scroll to position [1407, 0]
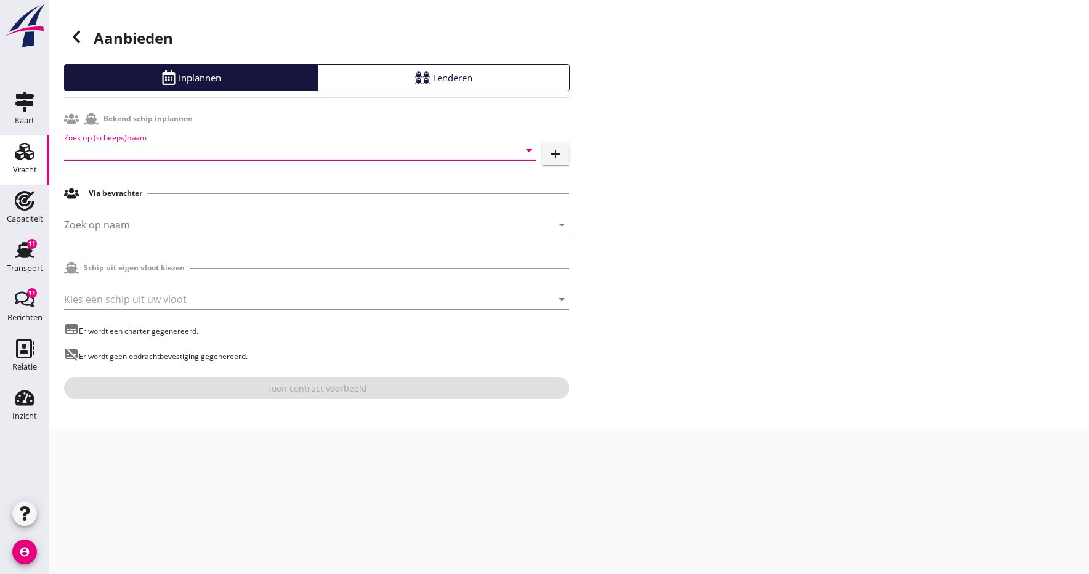
click at [88, 146] on input "Zoek op (scheeps)naam" at bounding box center [283, 150] width 438 height 20
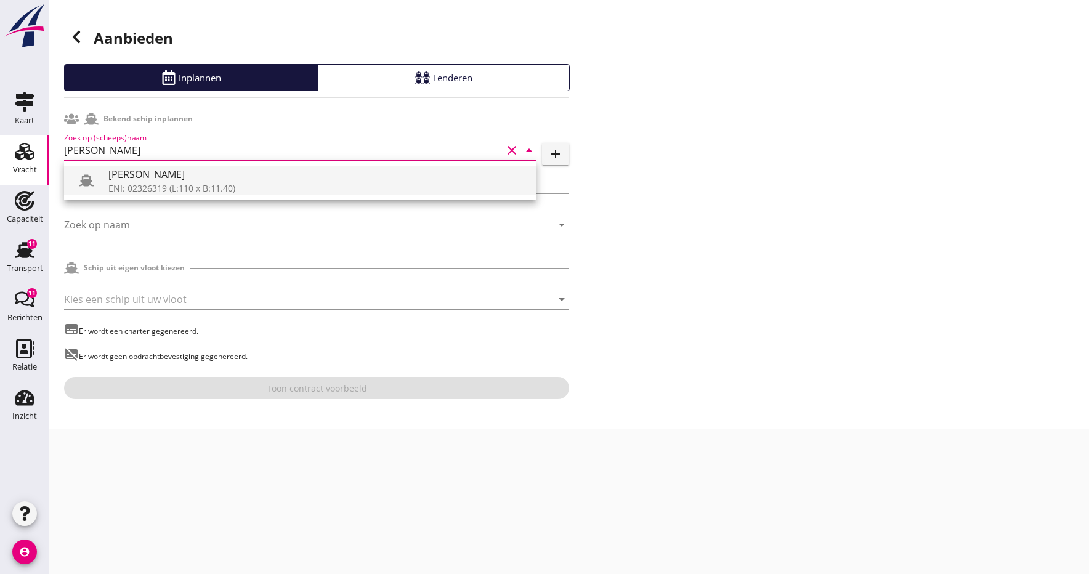
click at [177, 186] on div "ENI: 02326319 (L:110 x B:11.40)" at bounding box center [317, 188] width 418 height 13
type input "[PERSON_NAME]"
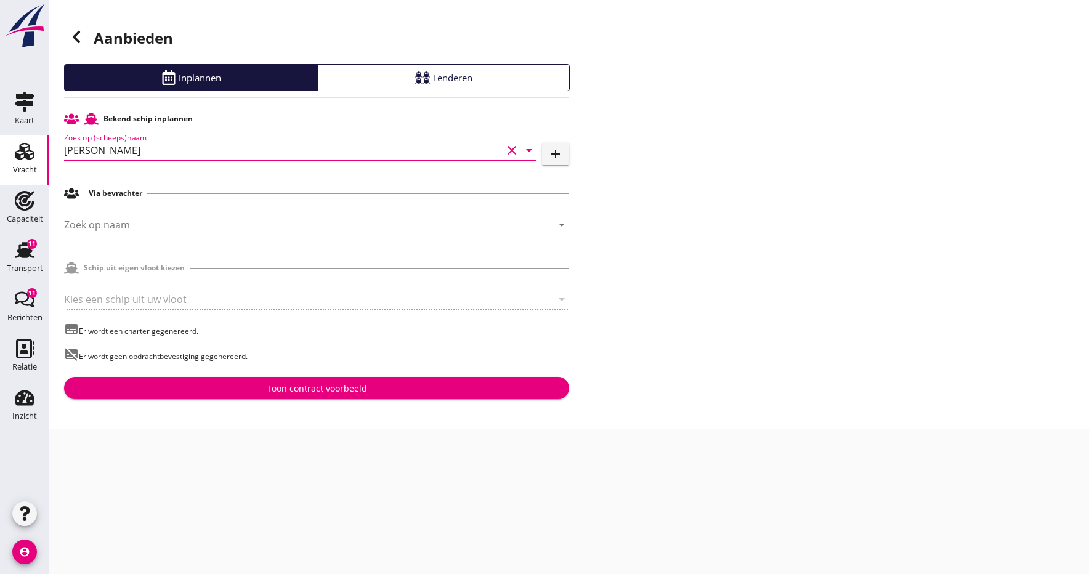
click at [290, 388] on div "Toon contract voorbeeld" at bounding box center [317, 388] width 100 height 13
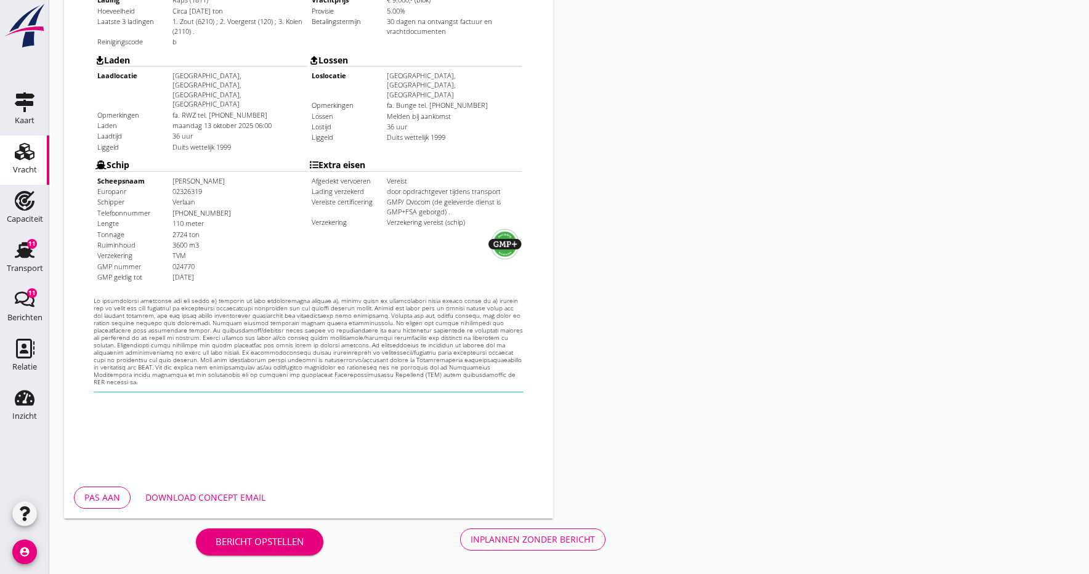
scroll to position [338, 0]
click at [206, 495] on div "Download concept email" at bounding box center [205, 497] width 120 height 13
click at [516, 541] on div "Inplannen zonder bericht" at bounding box center [533, 539] width 124 height 13
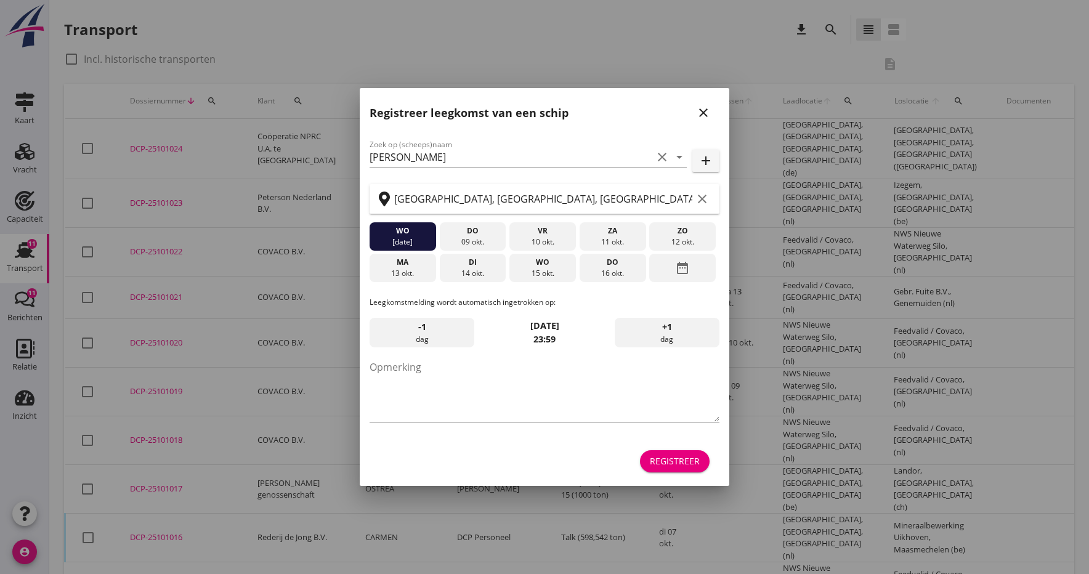
click at [703, 111] on icon "close" at bounding box center [703, 112] width 15 height 15
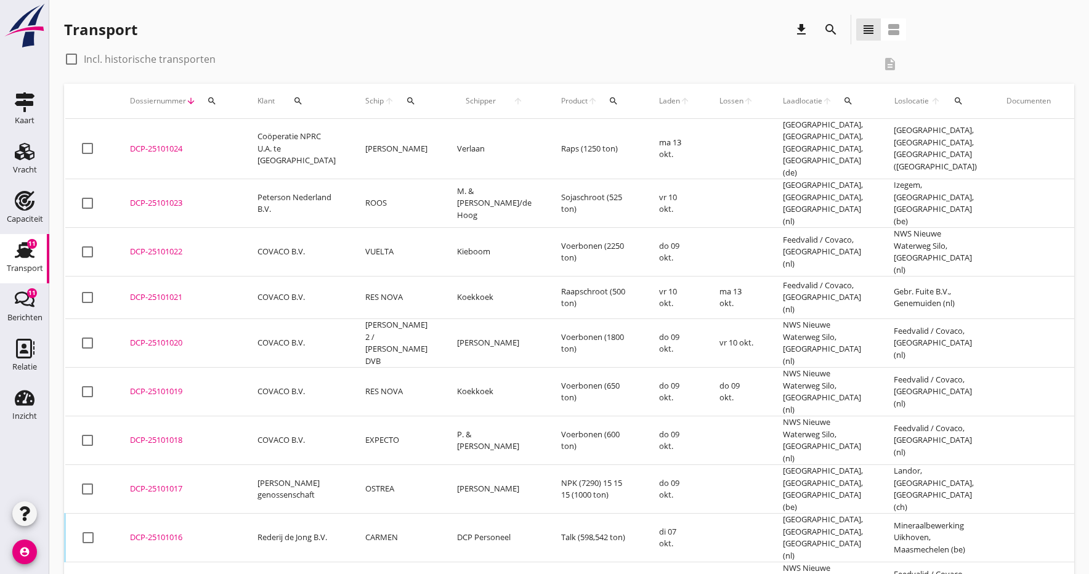
click at [160, 143] on div "DCP-25101024" at bounding box center [179, 149] width 98 height 12
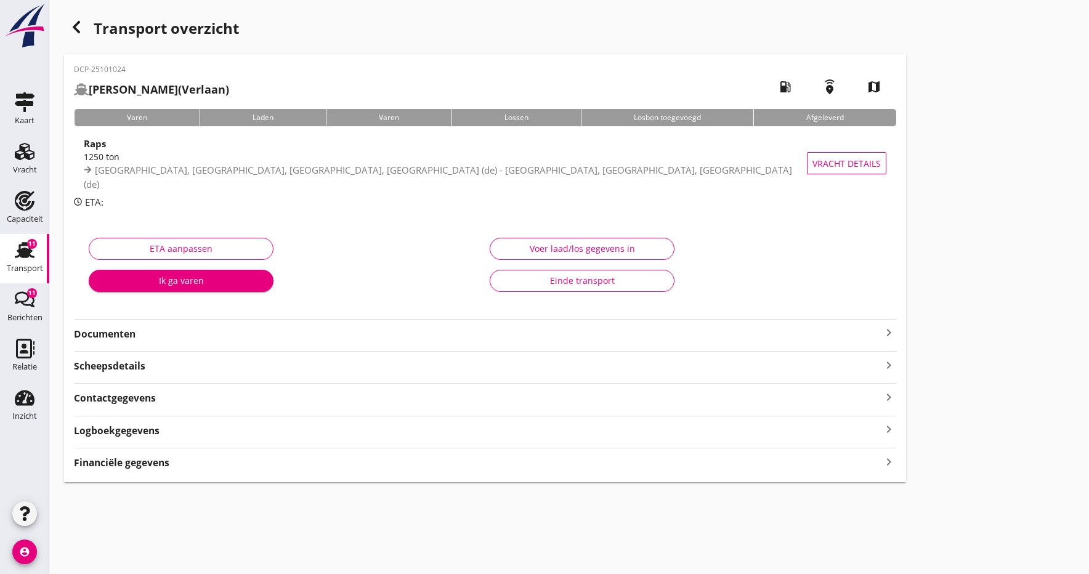
click at [152, 341] on div "DCP-25101024 GOTTARDO (Verlaan) local_gas_station emergency_share map Varen Lad…" at bounding box center [485, 268] width 842 height 428
click at [108, 337] on strong "Documenten" at bounding box center [478, 334] width 808 height 14
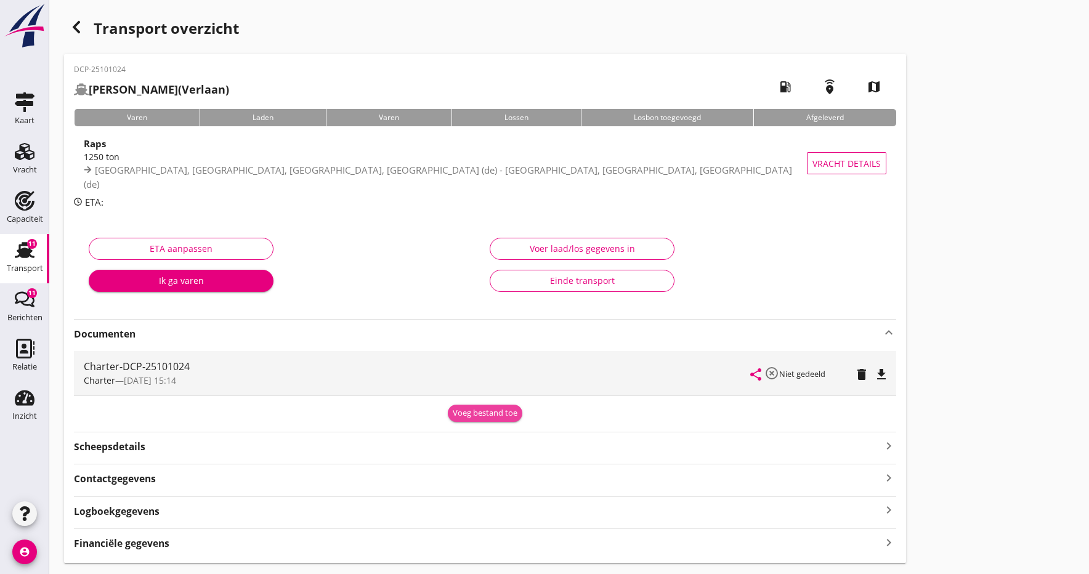
click at [481, 415] on div "Voeg bestand toe" at bounding box center [485, 413] width 65 height 12
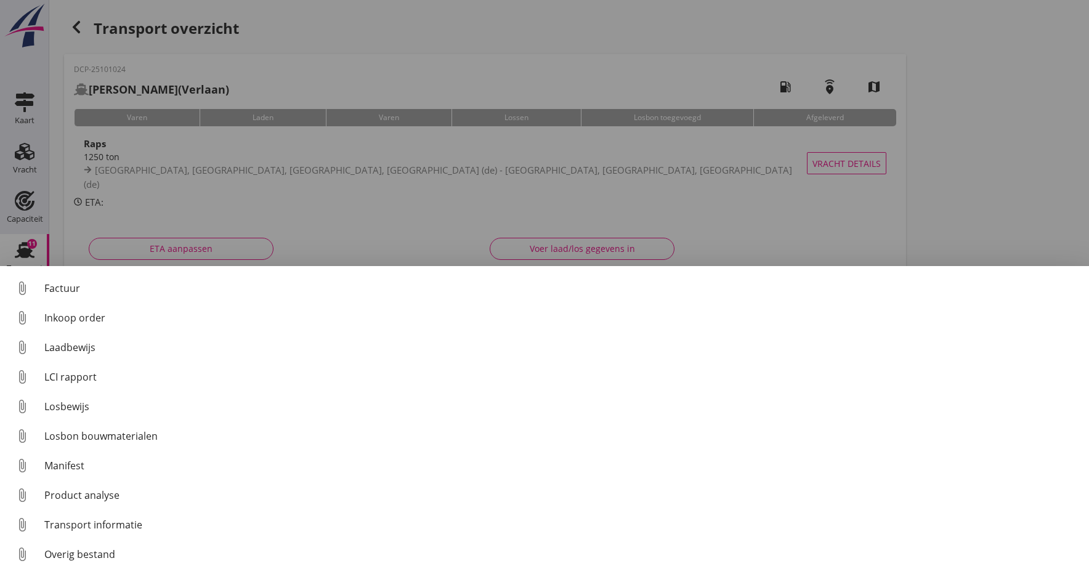
scroll to position [86, 0]
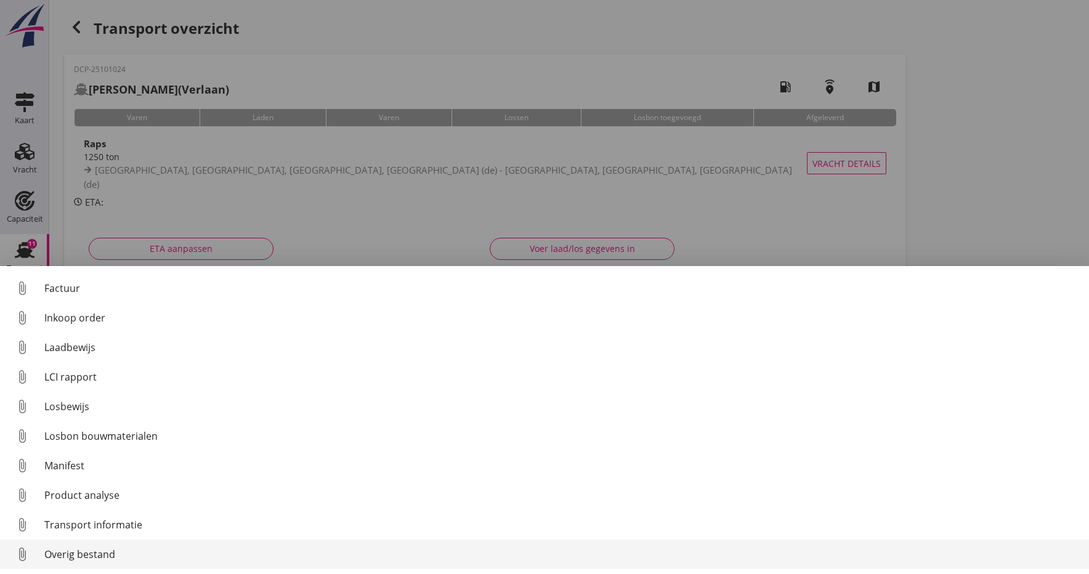
click at [72, 558] on div "Overig bestand" at bounding box center [561, 554] width 1035 height 15
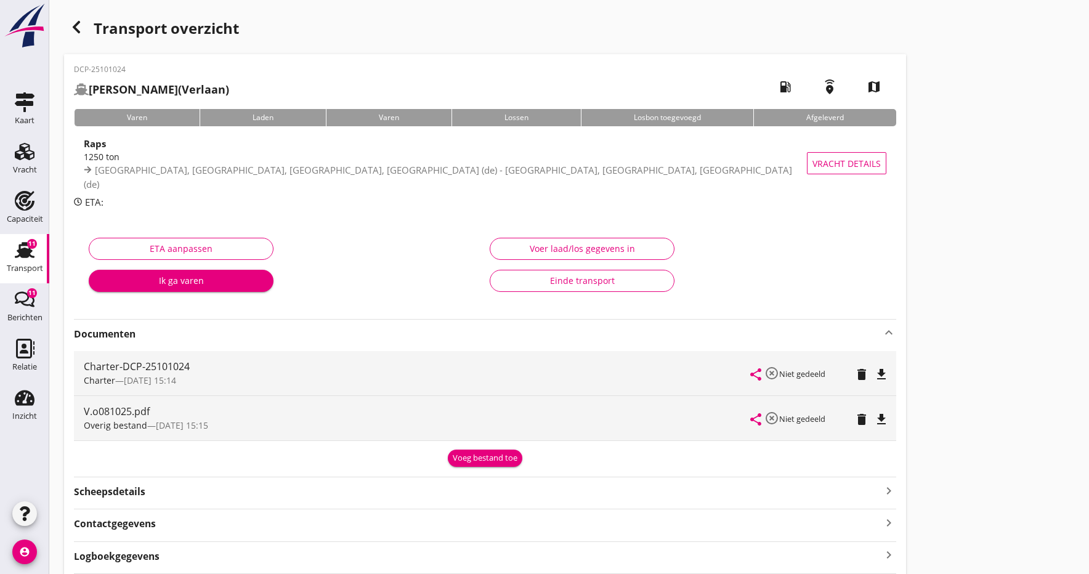
click at [883, 416] on icon "file_download" at bounding box center [881, 419] width 15 height 15
click at [883, 416] on icon "open_in_browser" at bounding box center [881, 419] width 15 height 15
click at [880, 373] on icon "file_download" at bounding box center [881, 374] width 15 height 15
click at [880, 373] on icon "open_in_browser" at bounding box center [881, 374] width 15 height 15
click at [25, 162] on div "Vracht" at bounding box center [25, 169] width 24 height 17
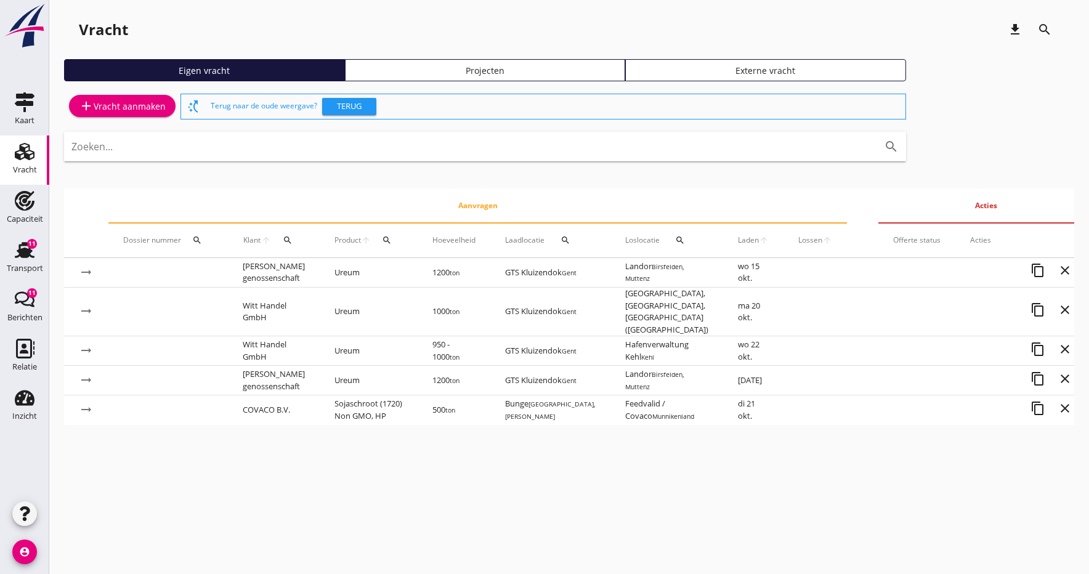
click at [101, 104] on div "add Vracht aanmaken" at bounding box center [122, 106] width 87 height 15
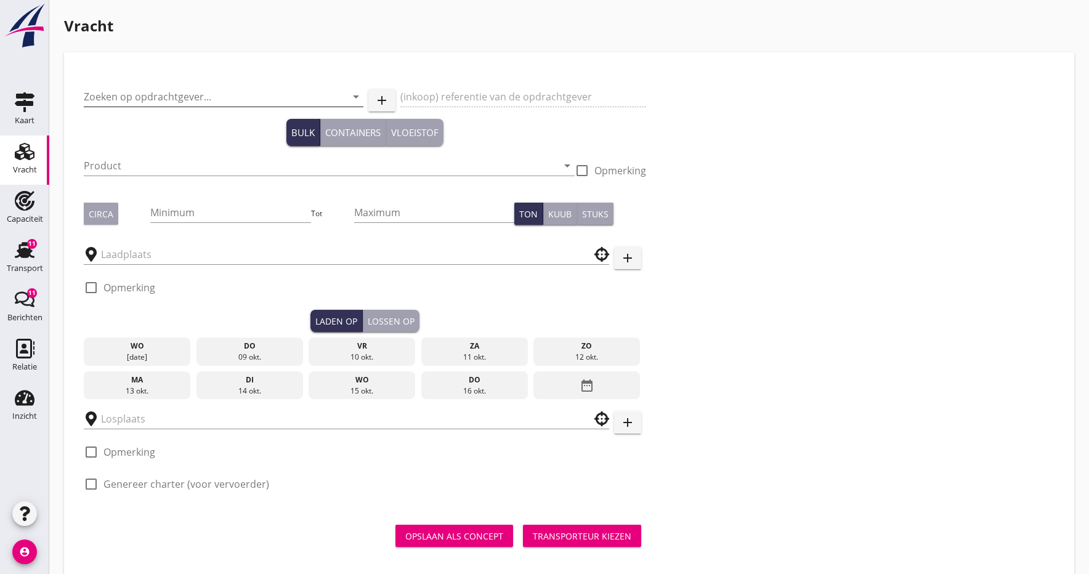
click at [133, 99] on input "Zoeken op opdrachtgever..." at bounding box center [206, 97] width 245 height 20
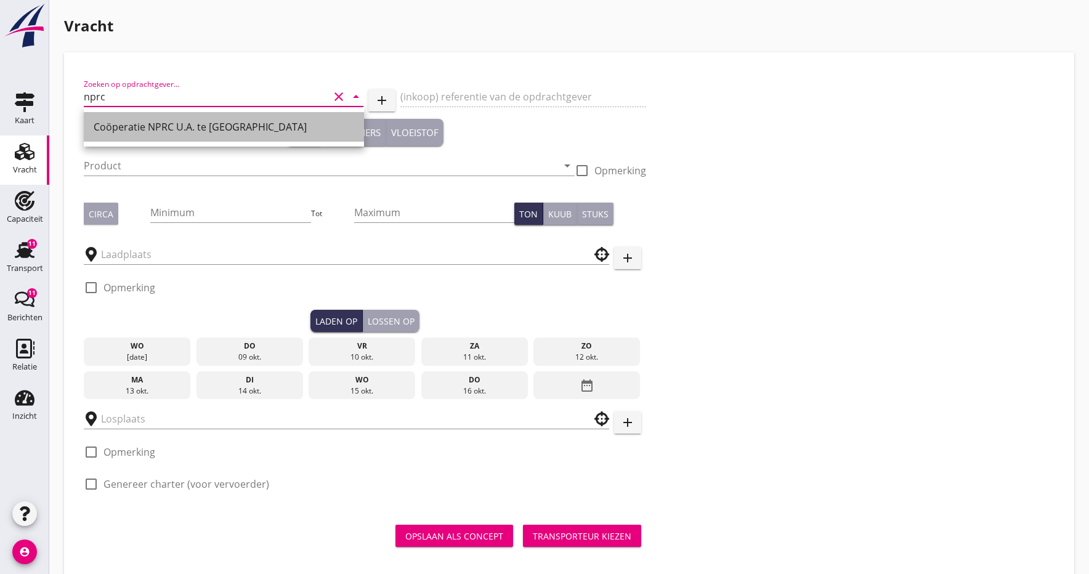
click at [108, 138] on div "Coöperatie NPRC U.A. te [GEOGRAPHIC_DATA]" at bounding box center [224, 127] width 261 height 30
type input "Coöperatie NPRC U.A. te [GEOGRAPHIC_DATA]"
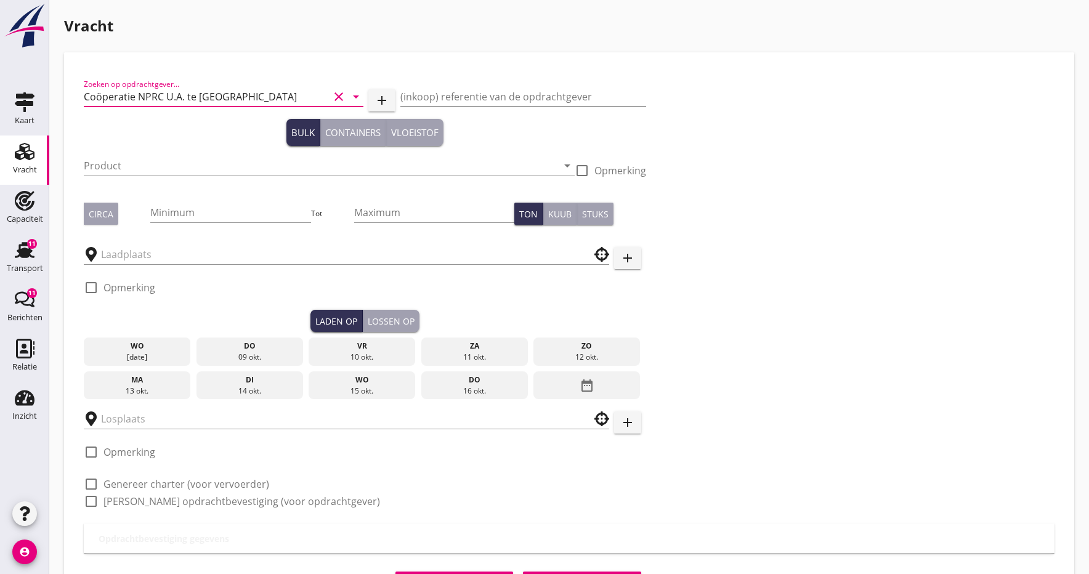
click at [499, 90] on input "(inkoop) referentie van de opdrachtgever" at bounding box center [522, 97] width 245 height 20
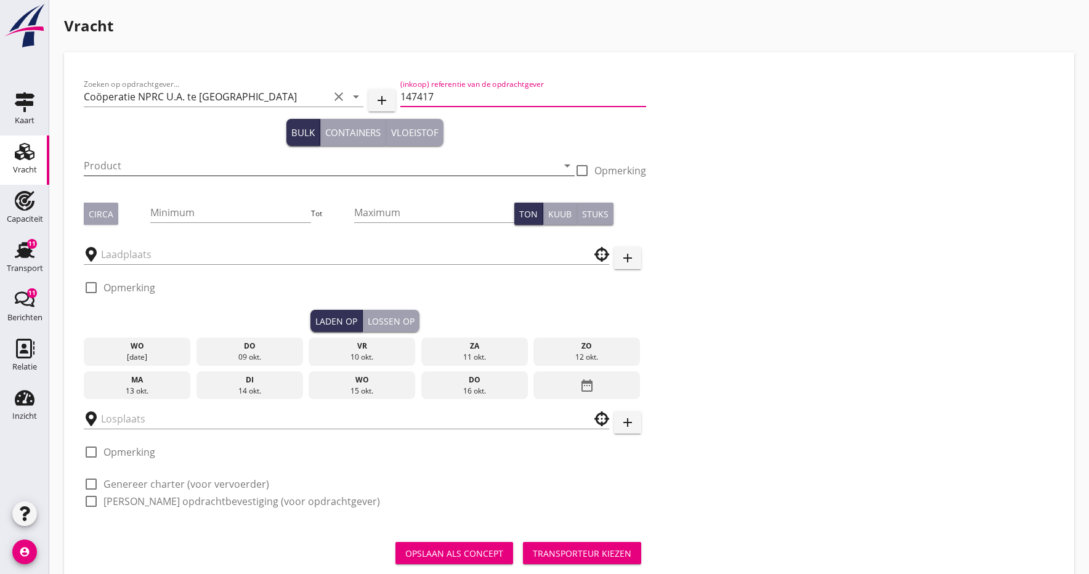
type input "147417"
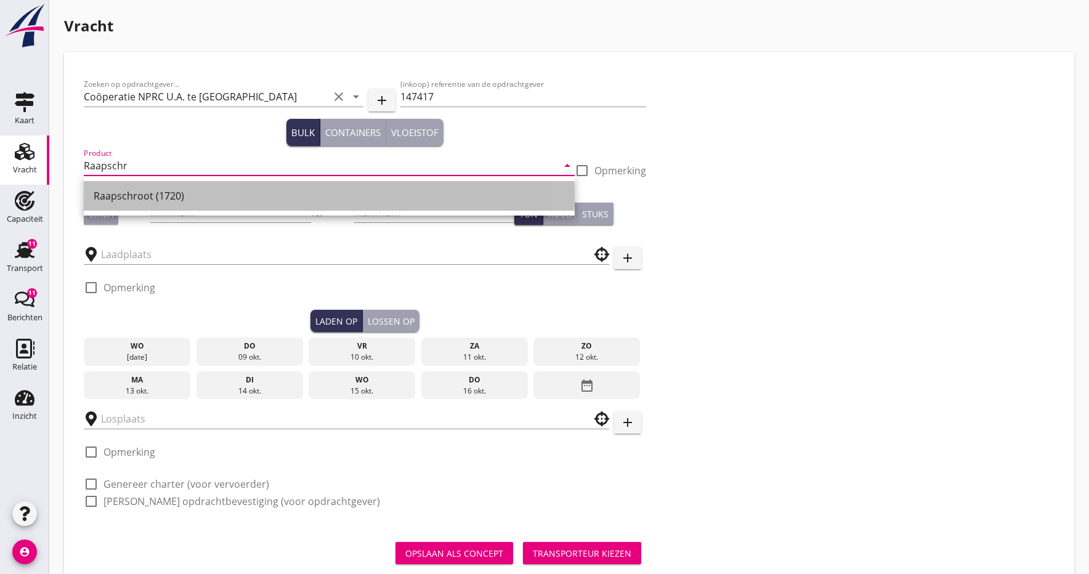
click at [114, 196] on div "Raapschroot (1720)" at bounding box center [329, 196] width 471 height 15
type input "Raapschroot (1720)"
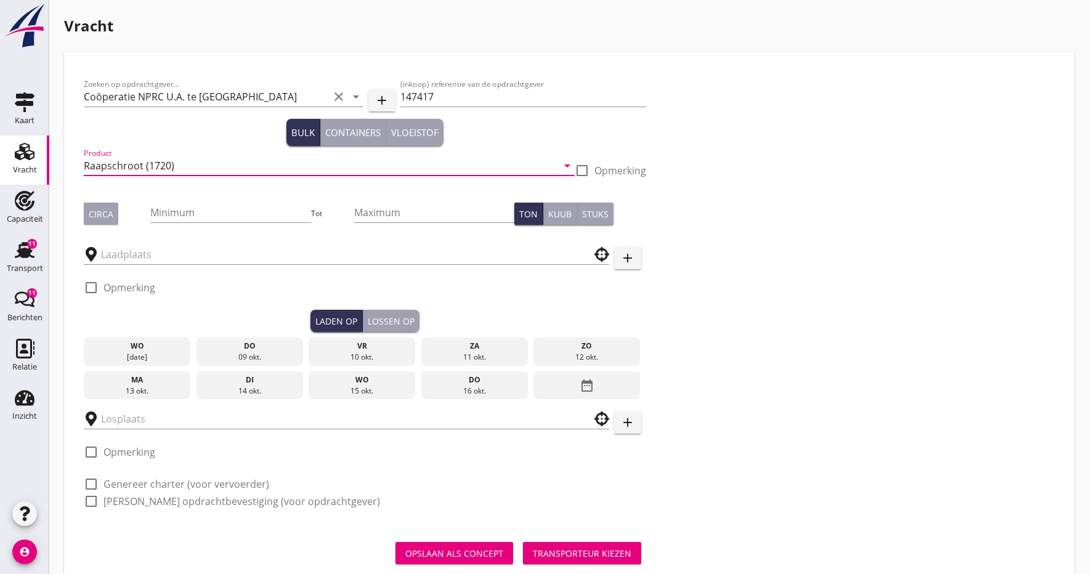
click at [99, 213] on div "Circa" at bounding box center [101, 214] width 25 height 13
click at [174, 216] on input "Minimum" at bounding box center [230, 213] width 160 height 20
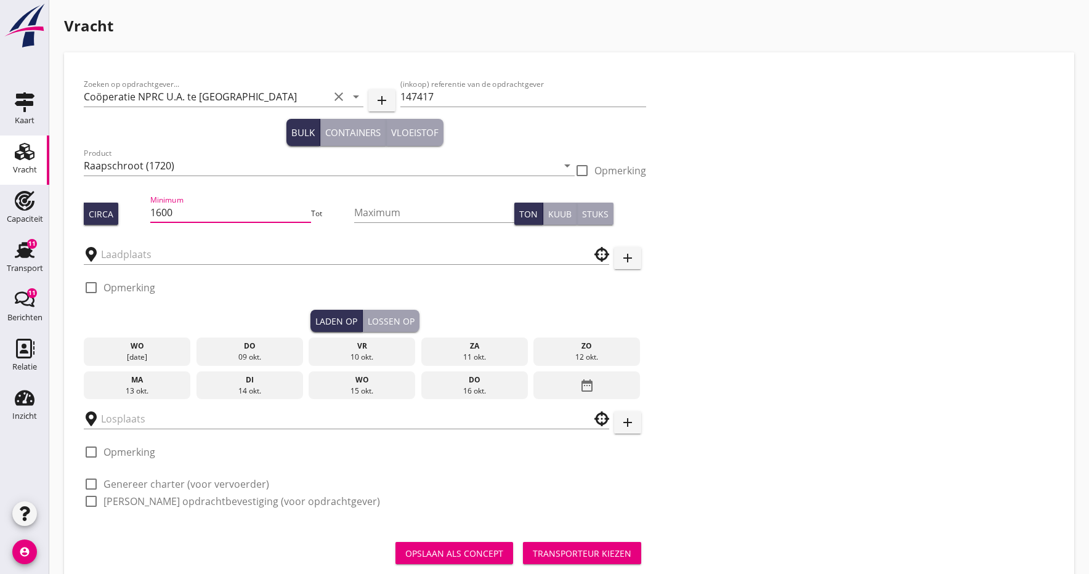
type input "1600"
click at [175, 244] on div at bounding box center [347, 250] width 526 height 27
click at [172, 249] on input "text" at bounding box center [338, 255] width 474 height 20
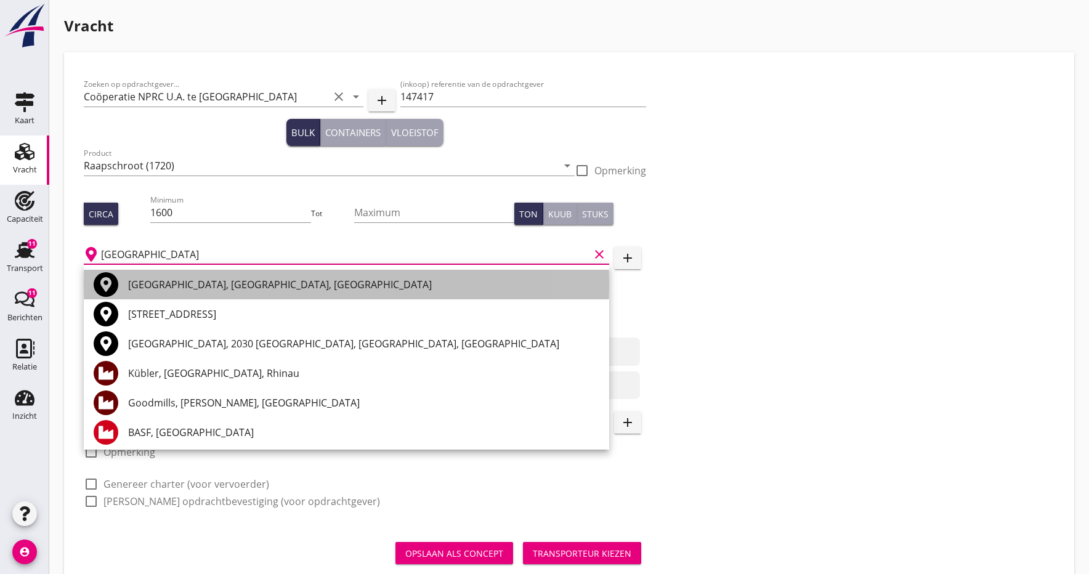
click at [149, 288] on div "[GEOGRAPHIC_DATA], [GEOGRAPHIC_DATA], [GEOGRAPHIC_DATA]" at bounding box center [363, 284] width 471 height 15
type input "[GEOGRAPHIC_DATA], [GEOGRAPHIC_DATA], [GEOGRAPHIC_DATA]"
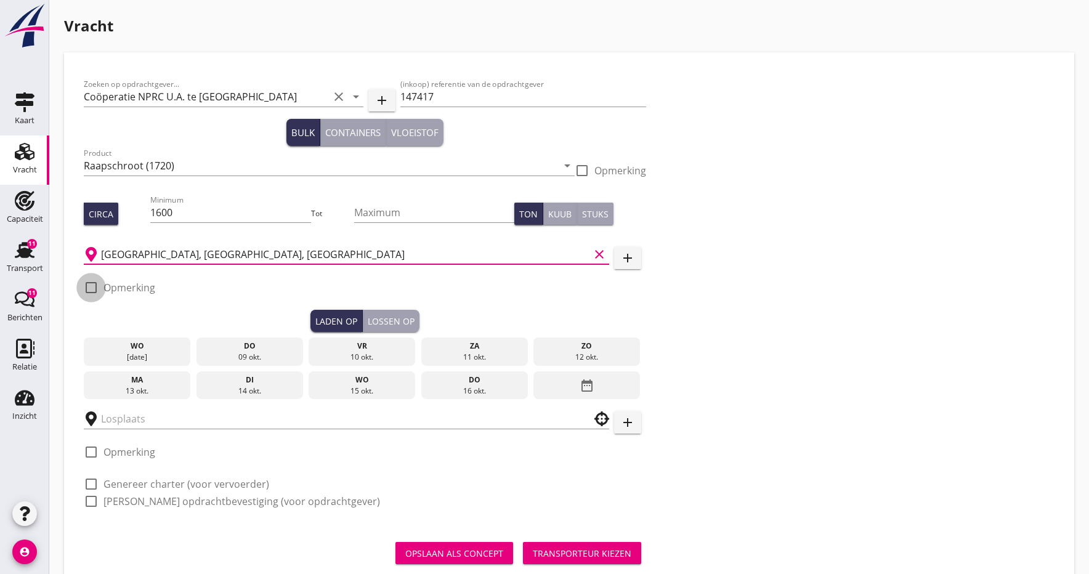
click at [95, 288] on div at bounding box center [91, 287] width 21 height 21
checkbox input "true"
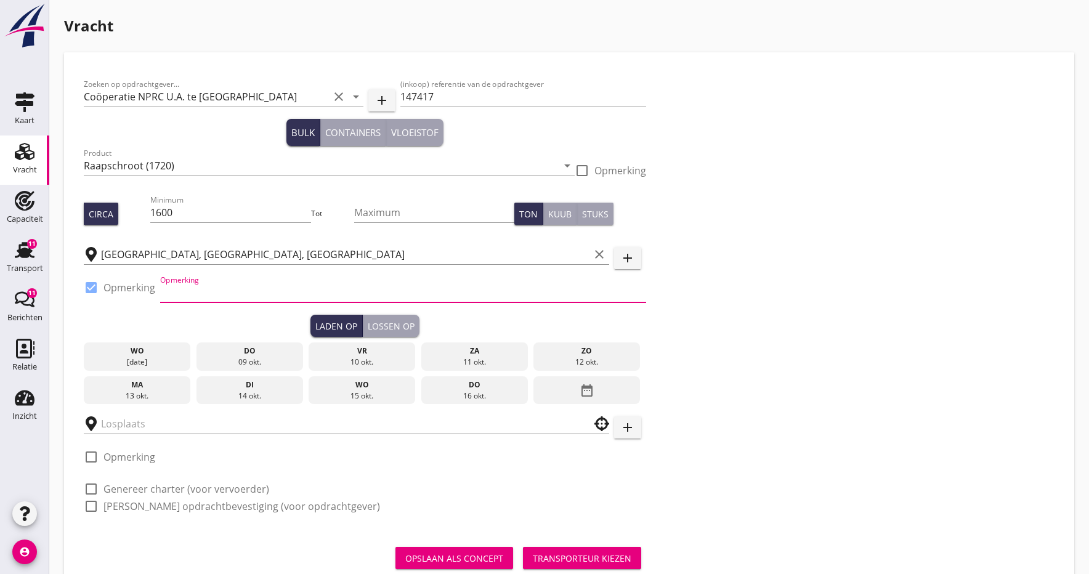
click at [184, 291] on input "Opmerking" at bounding box center [403, 293] width 486 height 20
click at [203, 294] on input "fa. Bunge tel. [PHONE_NUMBER]" at bounding box center [403, 293] width 486 height 20
type input "fa. Bunge Verladung tel. [PHONE_NUMBER]"
click at [365, 393] on div "15 okt." at bounding box center [362, 396] width 101 height 11
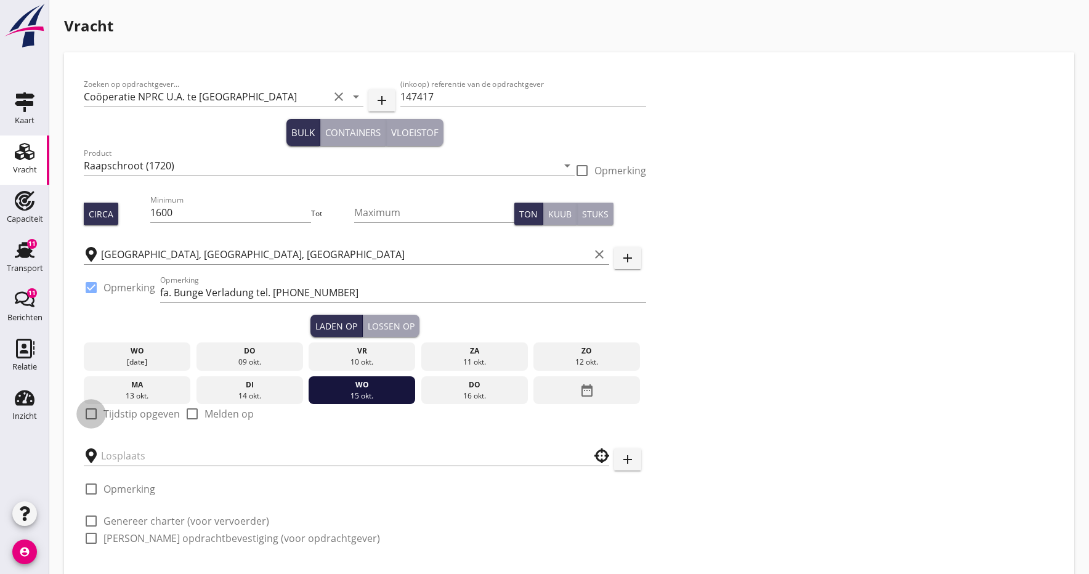
click at [94, 415] on div at bounding box center [91, 414] width 21 height 21
checkbox input "true"
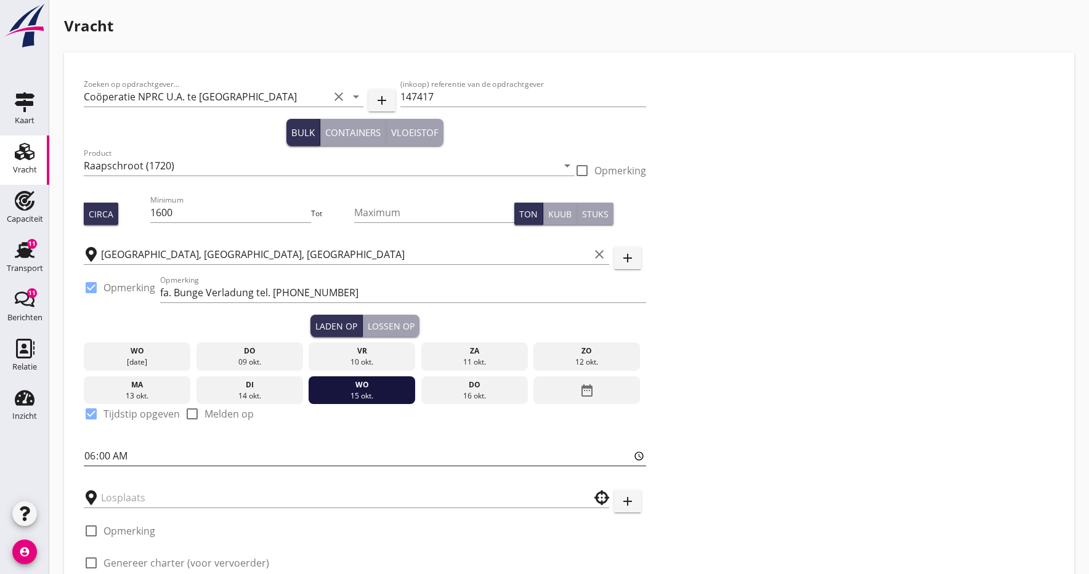
click at [94, 458] on input "06:00" at bounding box center [365, 456] width 562 height 20
type input "16:00"
click at [142, 459] on input "16:00" at bounding box center [365, 456] width 562 height 20
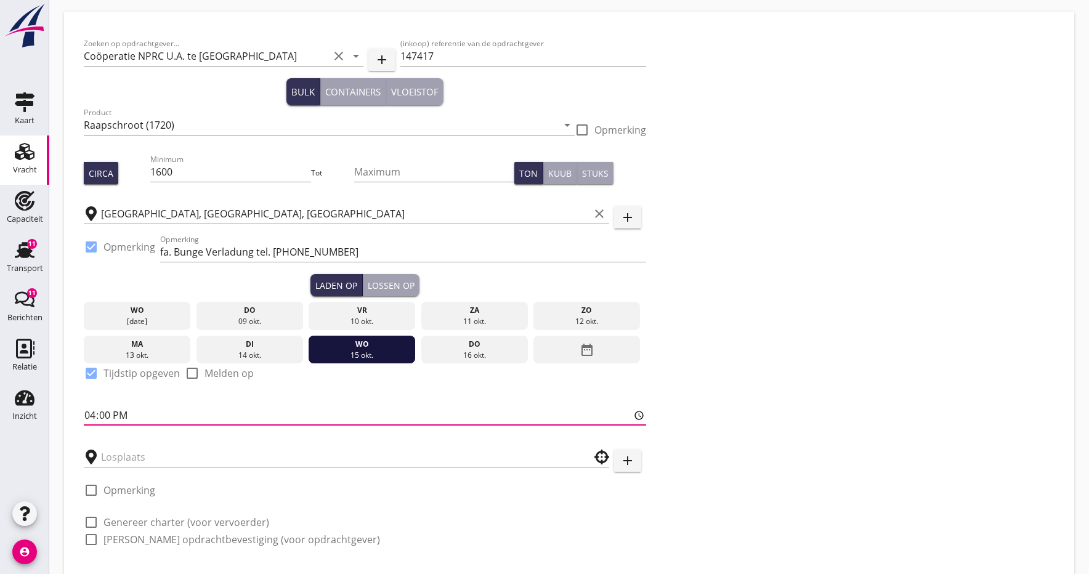
scroll to position [49, 0]
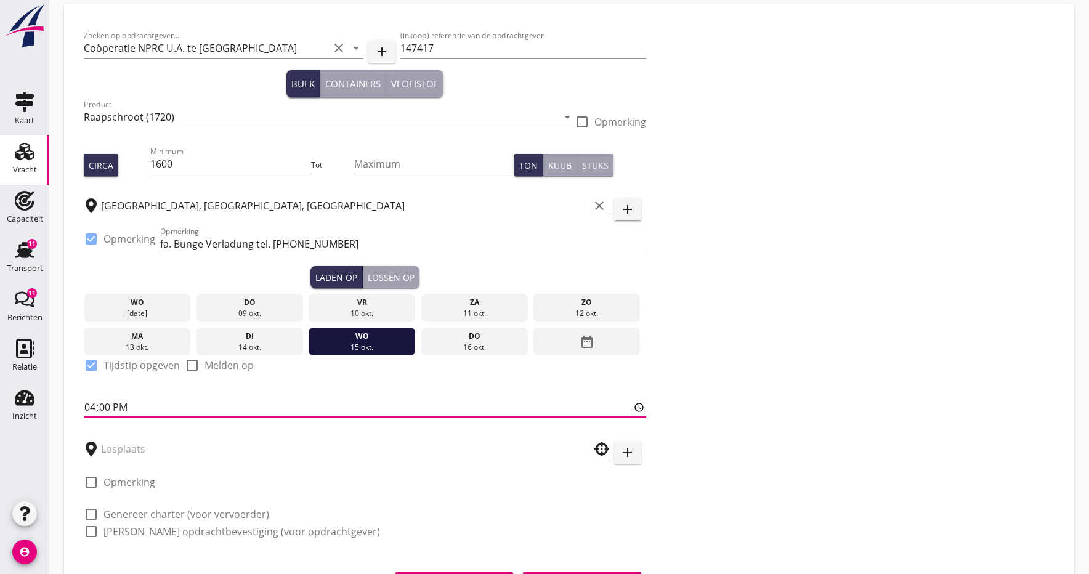
click at [341, 399] on input "16:00" at bounding box center [365, 407] width 562 height 20
click at [391, 277] on div "Lossen op" at bounding box center [391, 277] width 47 height 13
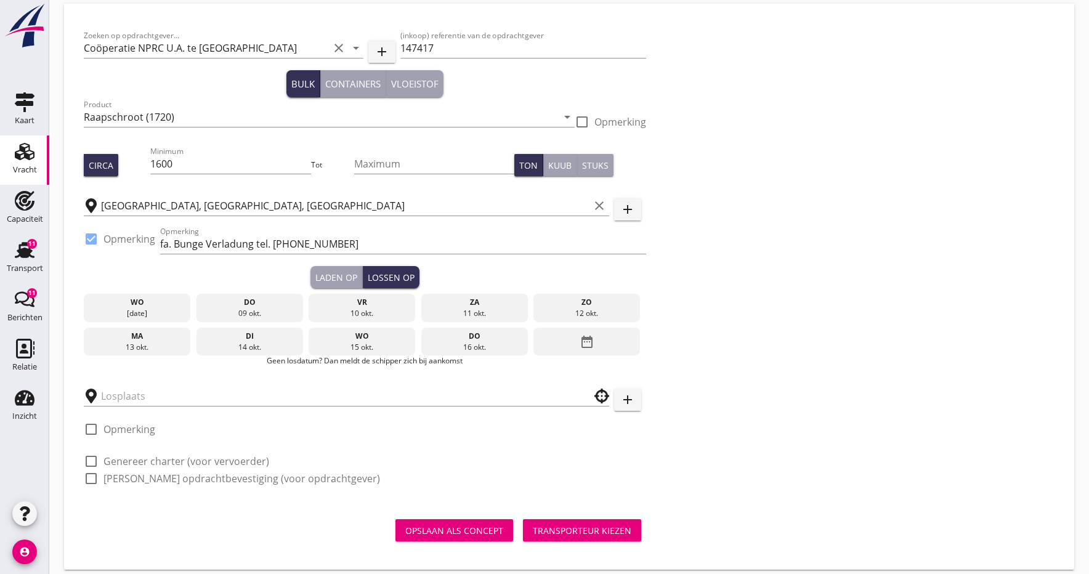
click at [587, 343] on icon "date_range" at bounding box center [587, 342] width 15 height 22
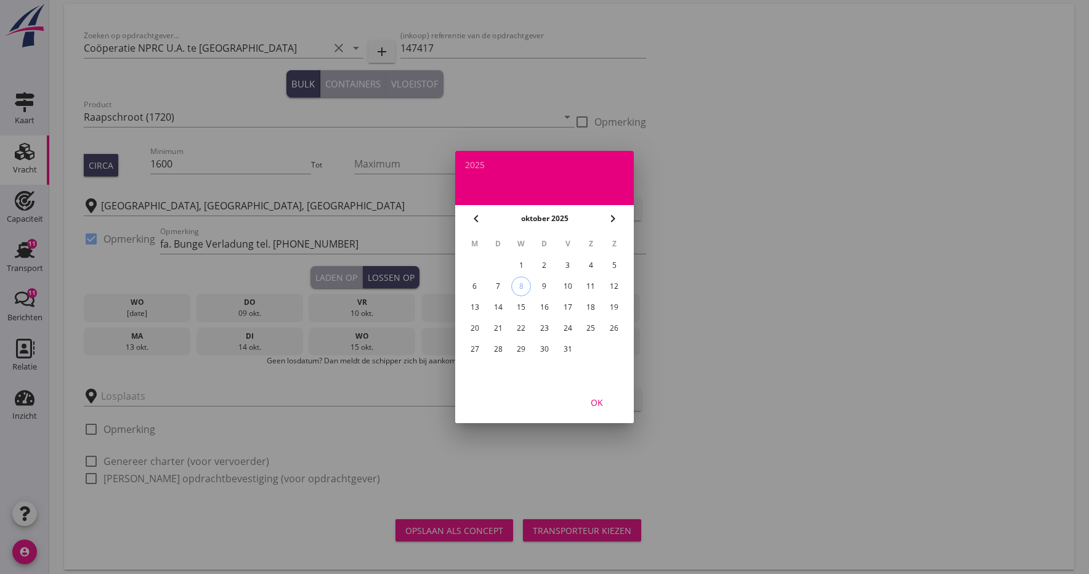
click at [473, 330] on div "20" at bounding box center [475, 329] width 20 height 20
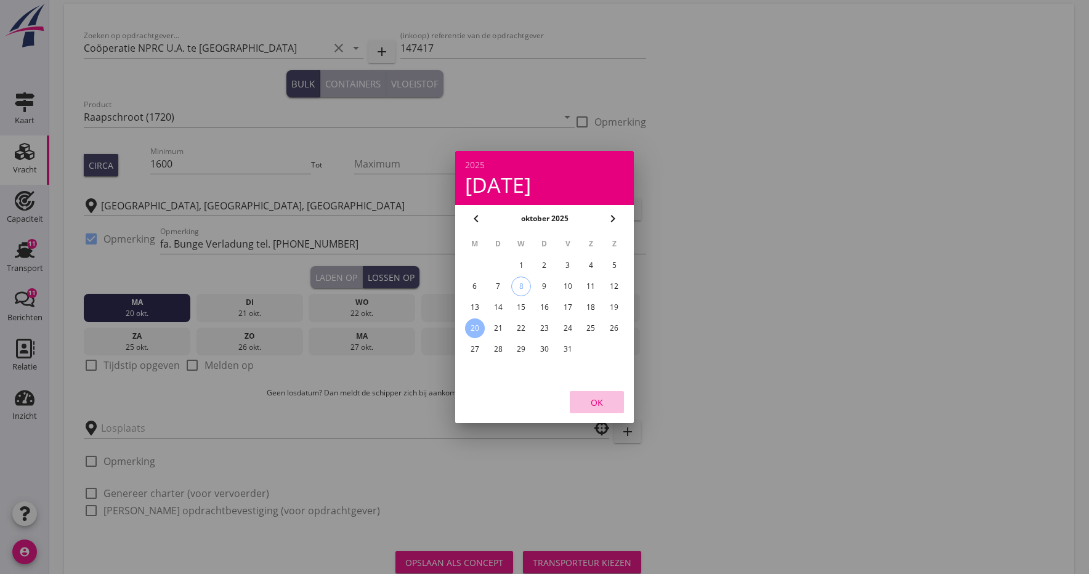
click at [596, 407] on div "OK" at bounding box center [597, 402] width 35 height 13
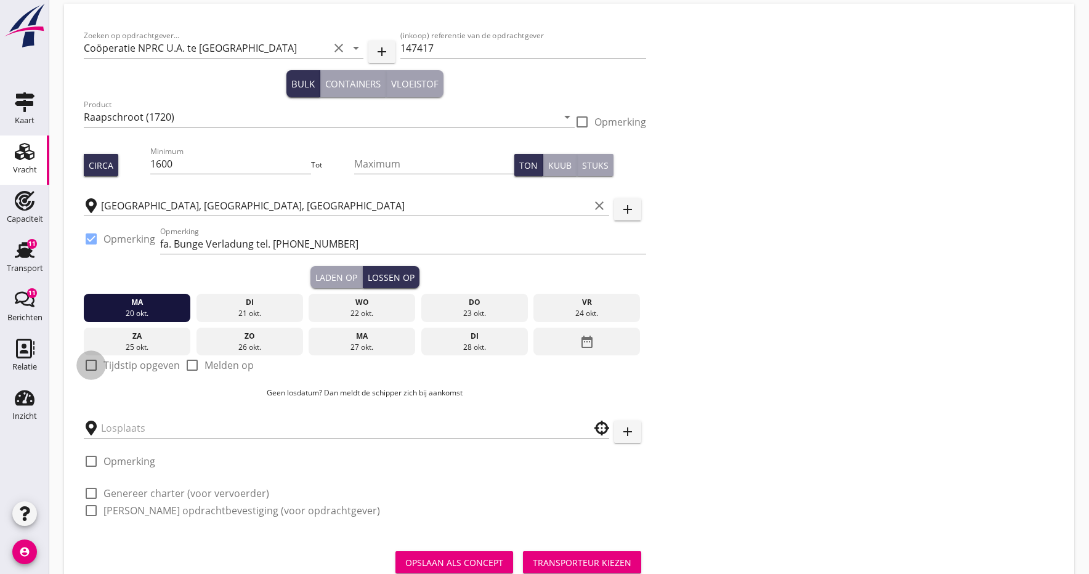
click at [94, 366] on div at bounding box center [91, 365] width 21 height 21
checkbox input "true"
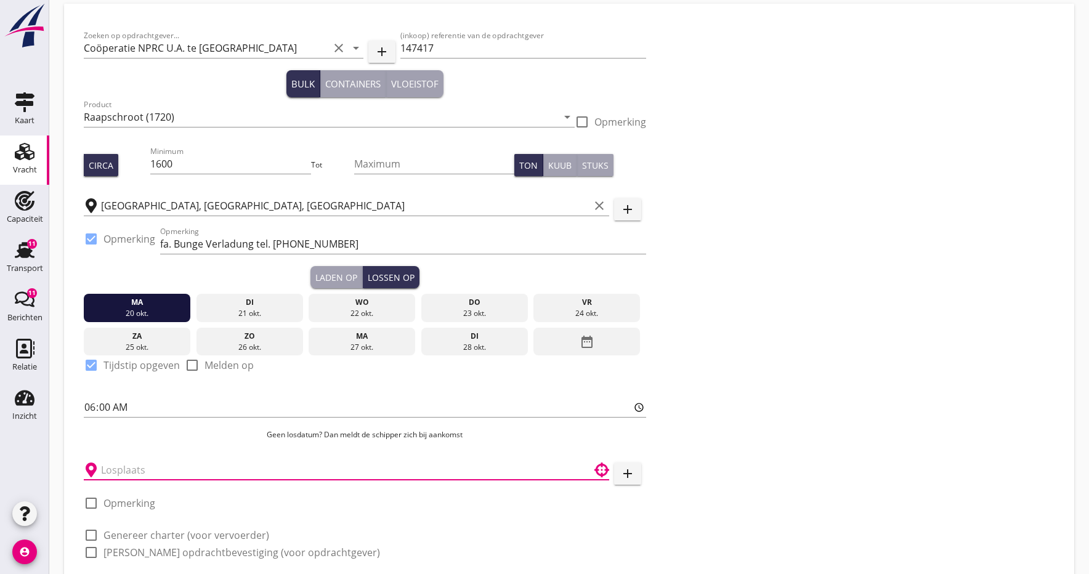
click at [173, 476] on input "text" at bounding box center [338, 470] width 474 height 20
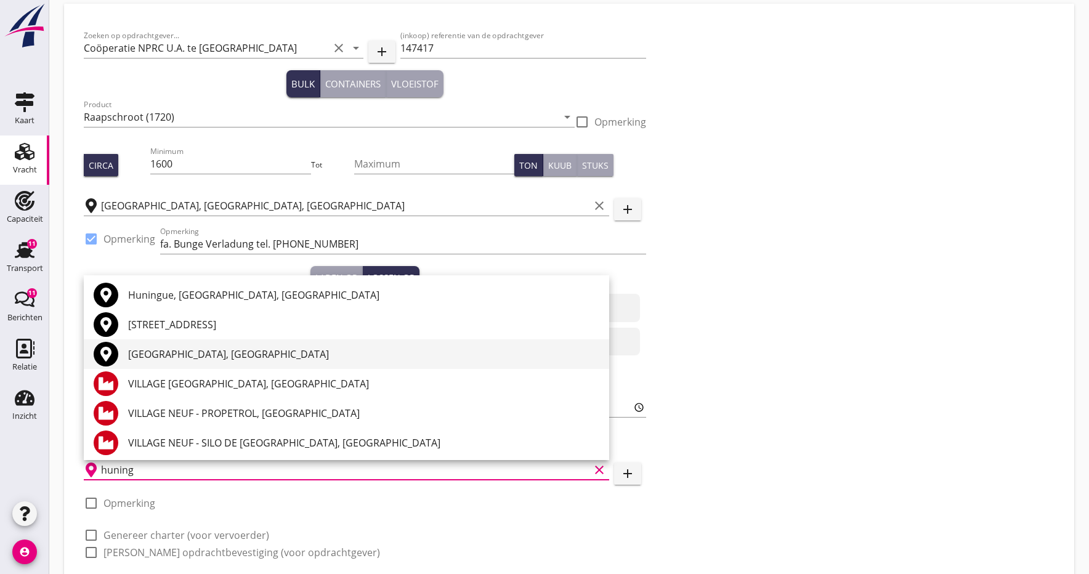
scroll to position [0, 0]
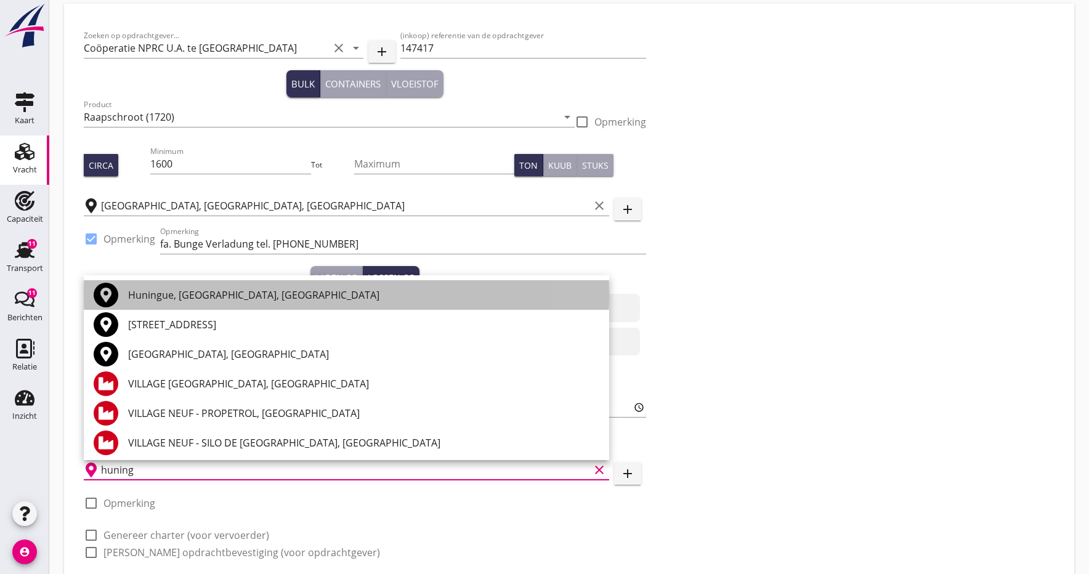
click at [168, 296] on div "Huningue, [GEOGRAPHIC_DATA], [GEOGRAPHIC_DATA]" at bounding box center [363, 295] width 471 height 15
type input "Huningue, [GEOGRAPHIC_DATA], [GEOGRAPHIC_DATA]"
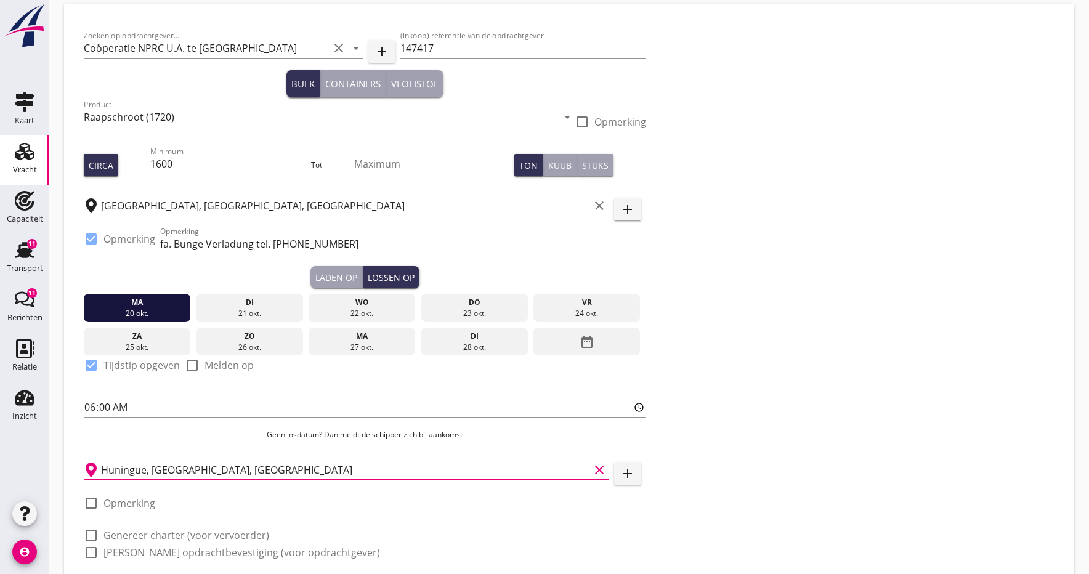
click at [91, 505] on div at bounding box center [91, 503] width 21 height 21
checkbox input "true"
click at [172, 510] on input "Opmerking" at bounding box center [403, 508] width 486 height 20
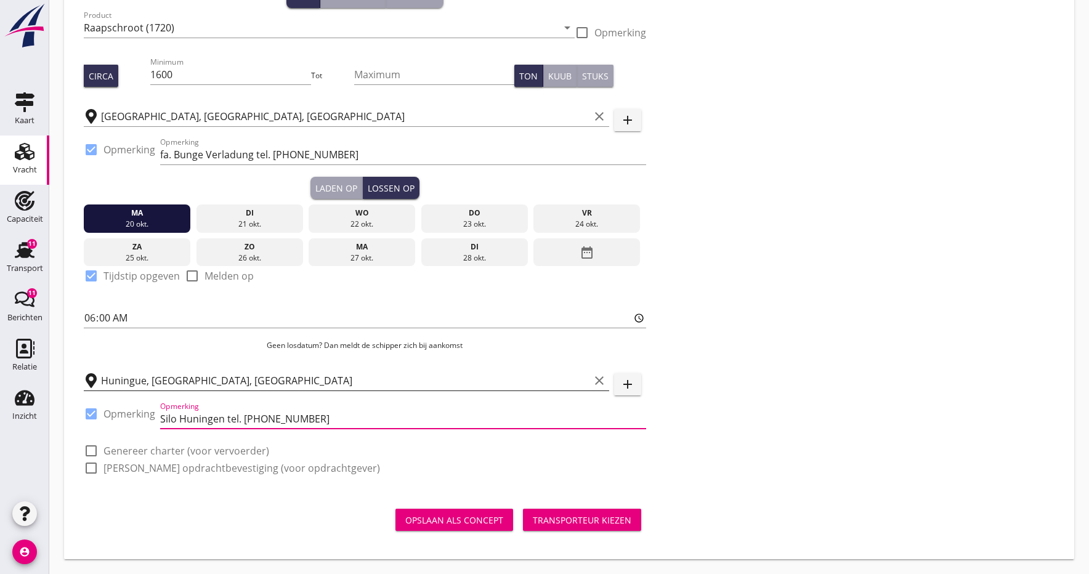
scroll to position [138, 0]
type input "Silo Huningen tel. [PHONE_NUMBER]"
click at [91, 447] on div at bounding box center [91, 450] width 21 height 21
checkbox input "true"
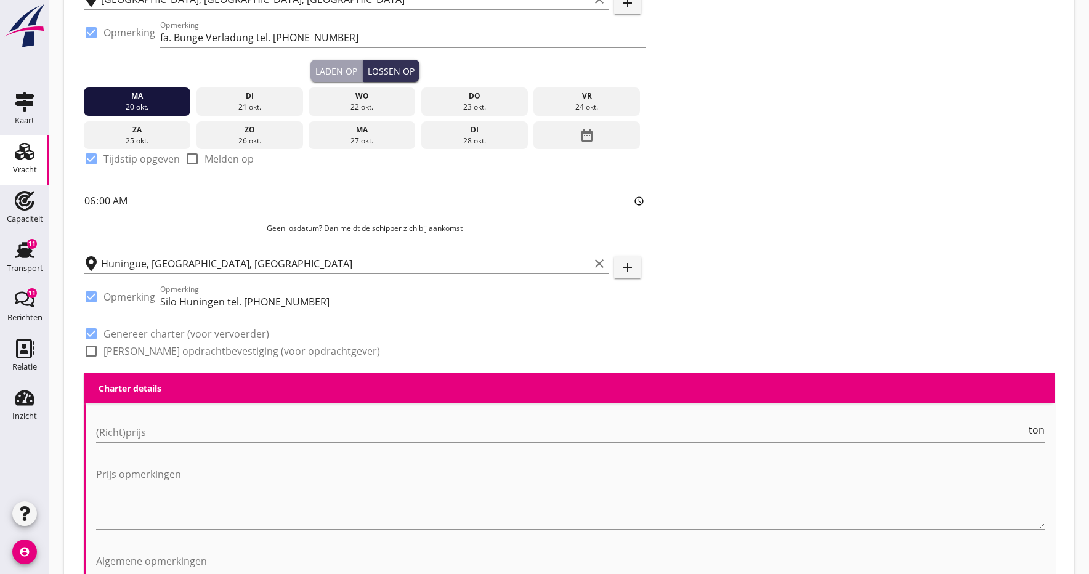
scroll to position [330, 0]
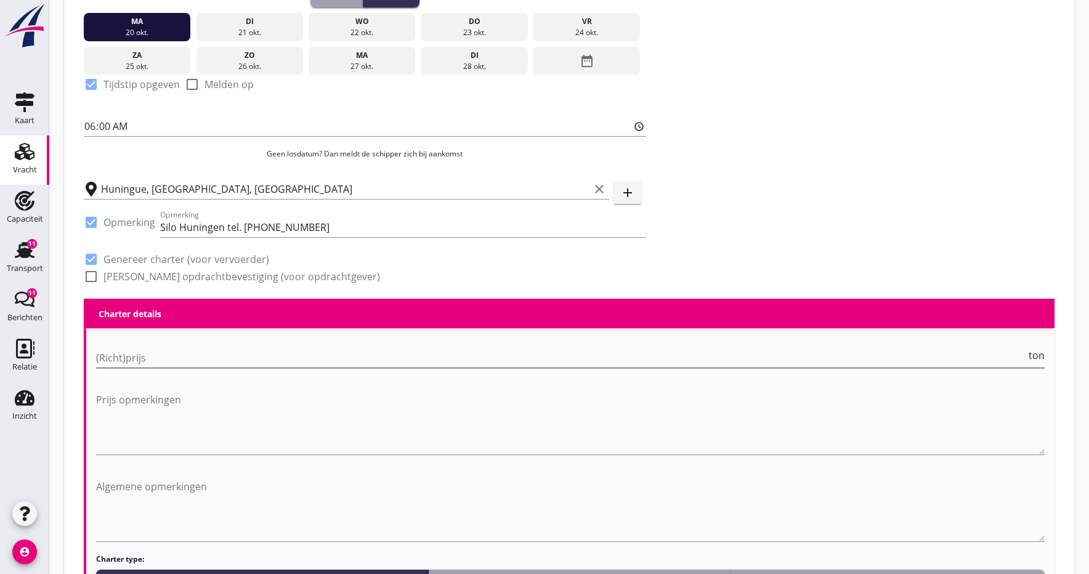
click at [133, 359] on input "(Richt)prijs" at bounding box center [561, 358] width 930 height 20
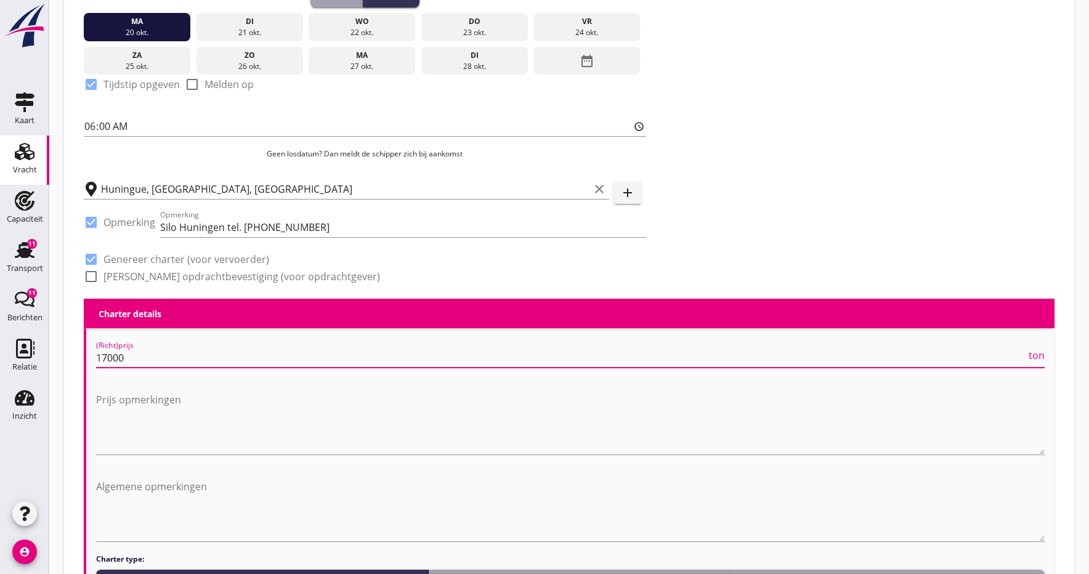
scroll to position [403, 0]
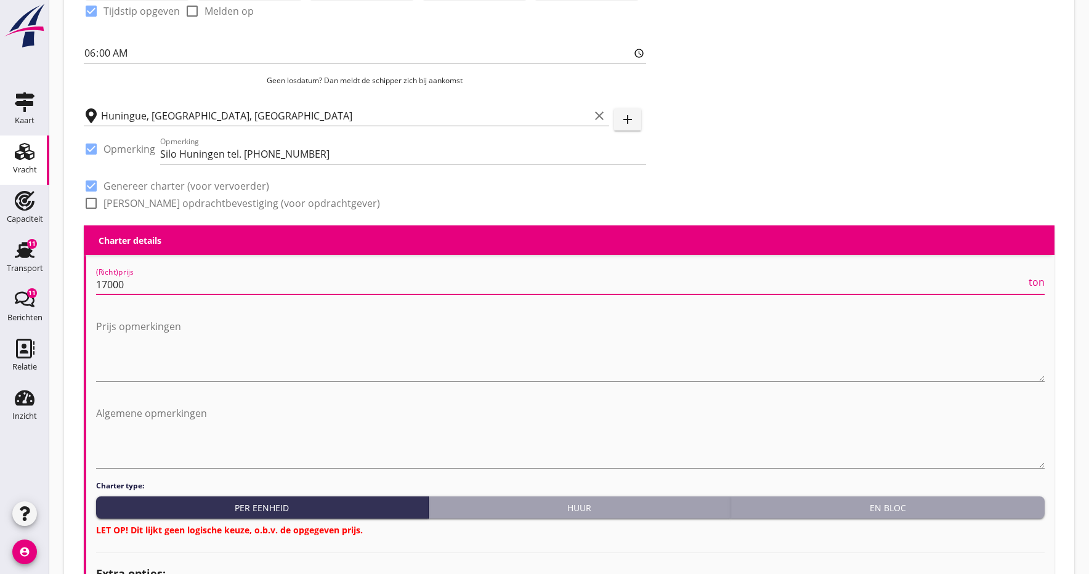
type input "17000"
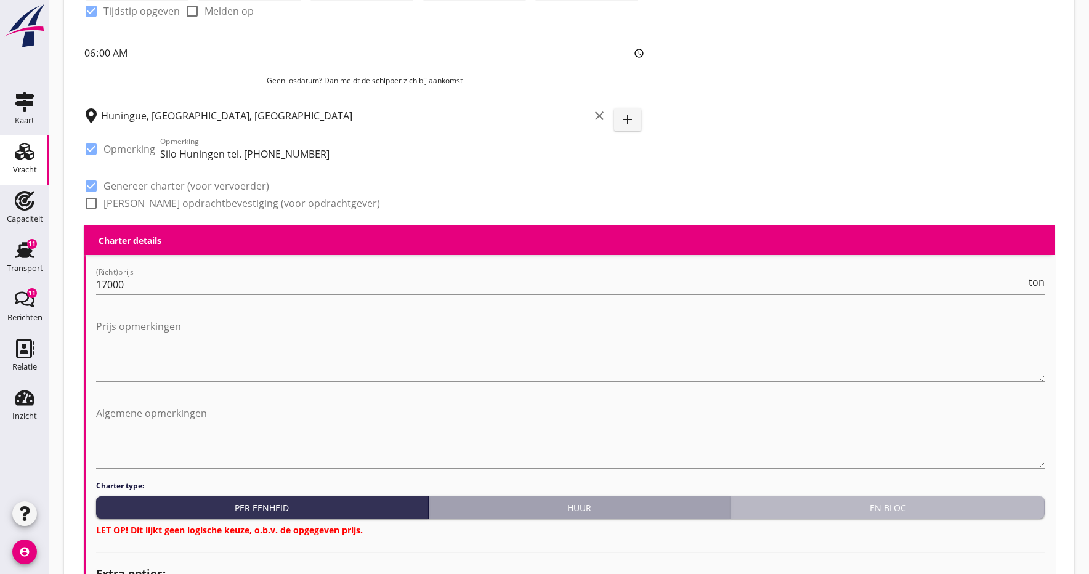
click at [854, 514] on div "En bloc" at bounding box center [888, 507] width 304 height 13
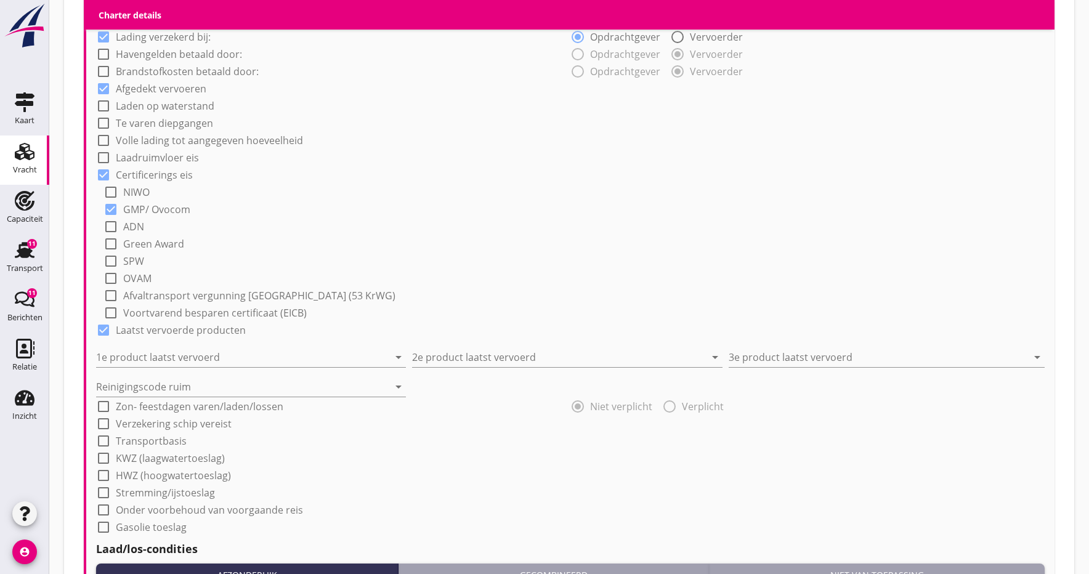
scroll to position [954, 0]
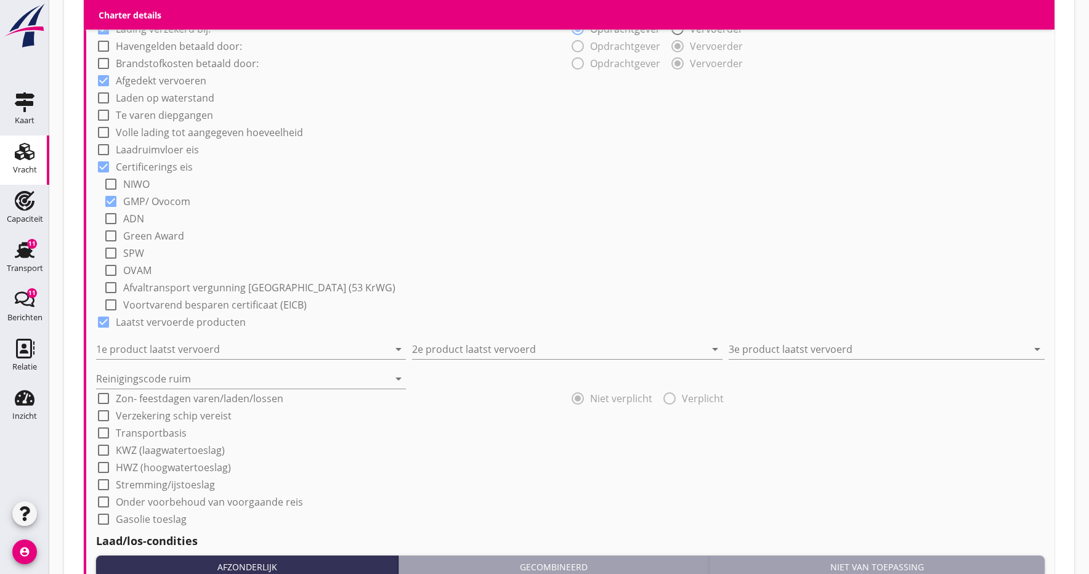
drag, startPoint x: 136, startPoint y: 348, endPoint x: 113, endPoint y: 361, distance: 26.2
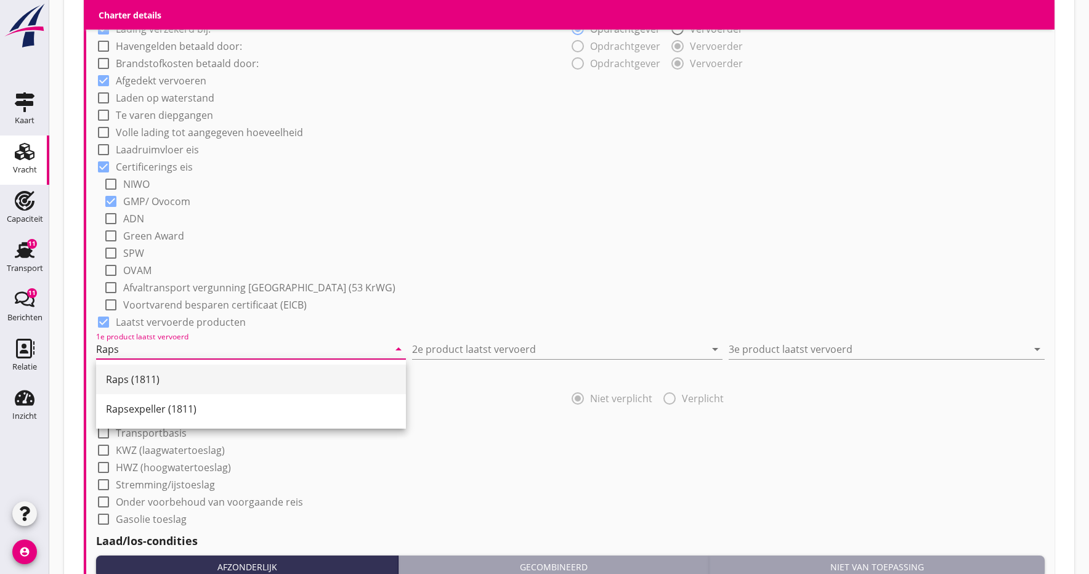
click at [150, 378] on div "Raps (1811)" at bounding box center [251, 379] width 290 height 15
type input "Raps (1811)"
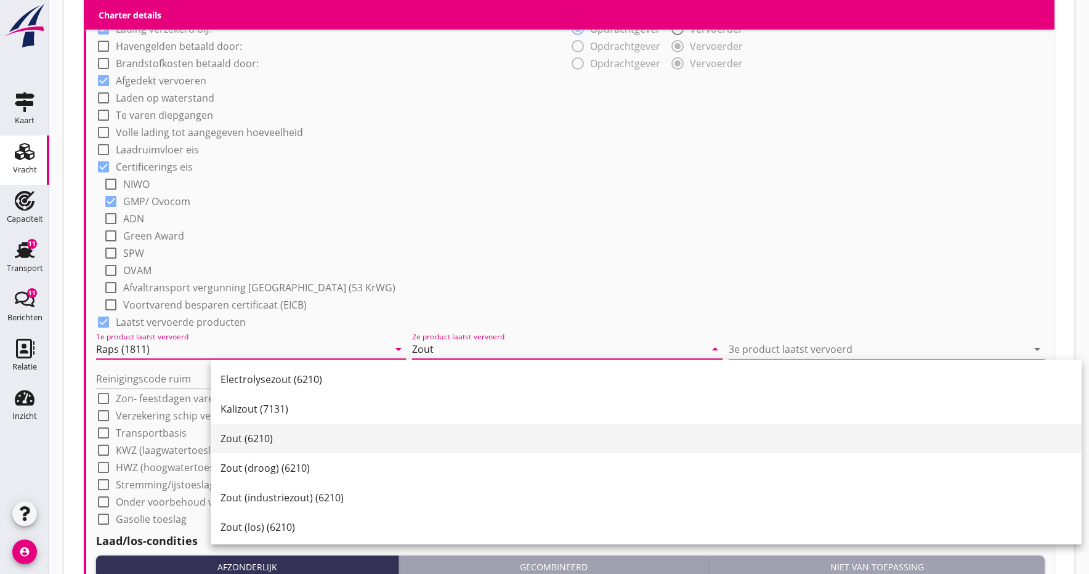
click at [239, 442] on div "Zout (6210)" at bounding box center [646, 438] width 851 height 15
type input "Zout (6210)"
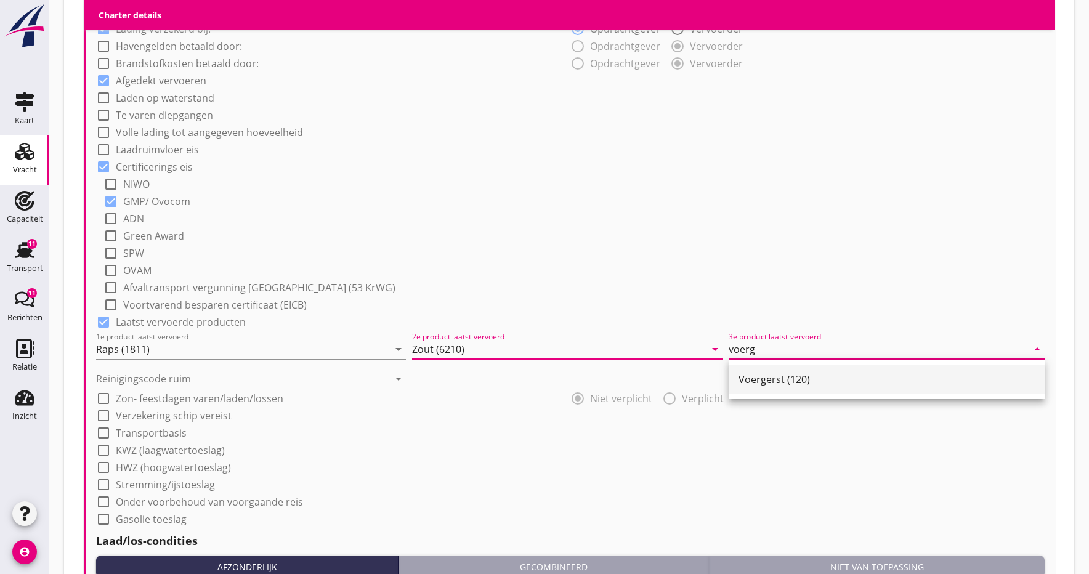
click at [762, 380] on div "Voergerst (120)" at bounding box center [887, 379] width 296 height 15
type input "Voergerst (120)"
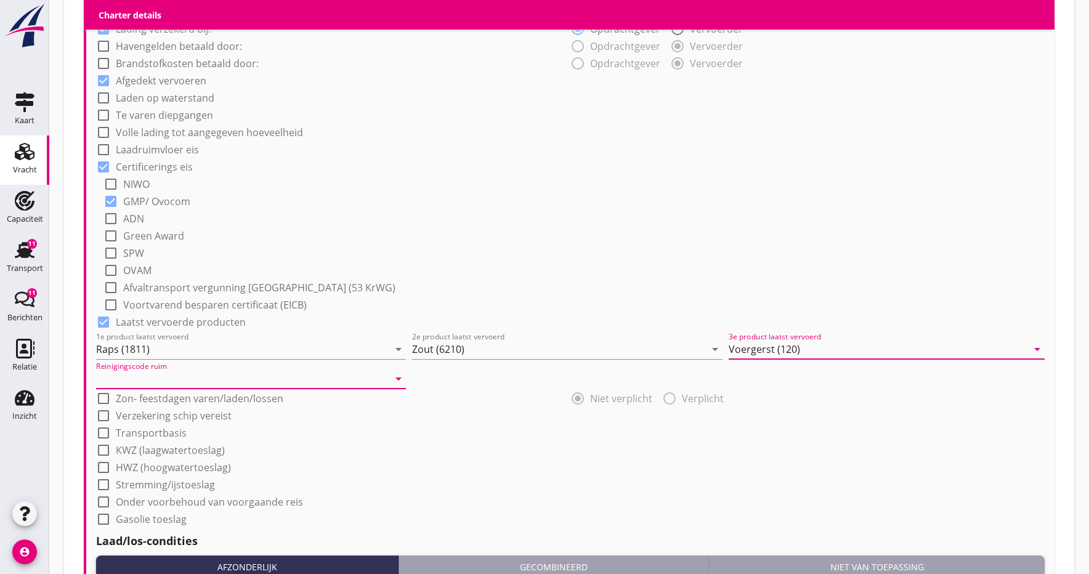
click at [233, 382] on input "Reinigingscode ruim" at bounding box center [242, 379] width 293 height 20
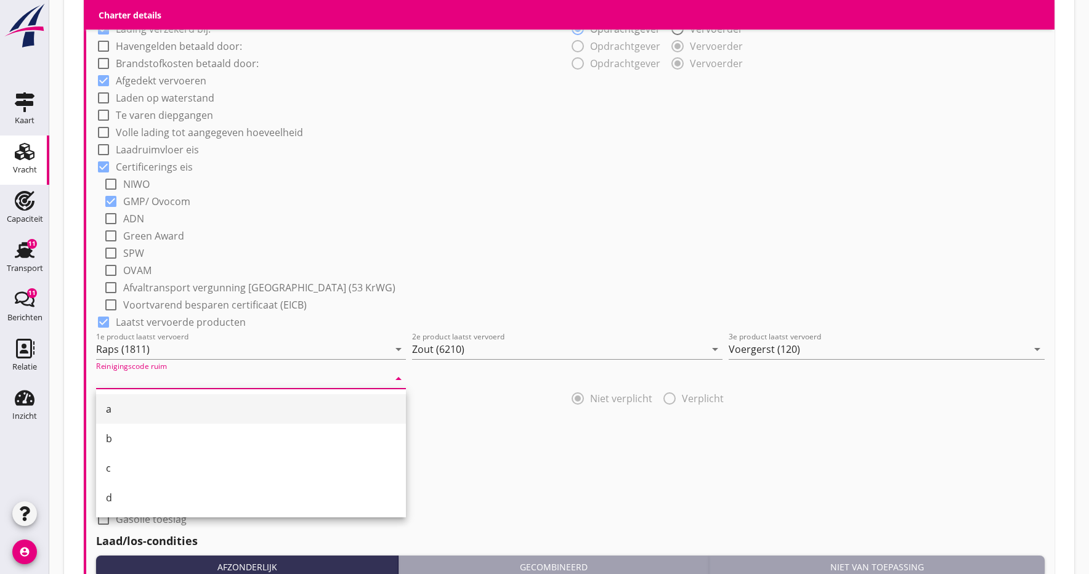
click at [113, 408] on div "a" at bounding box center [251, 409] width 290 height 15
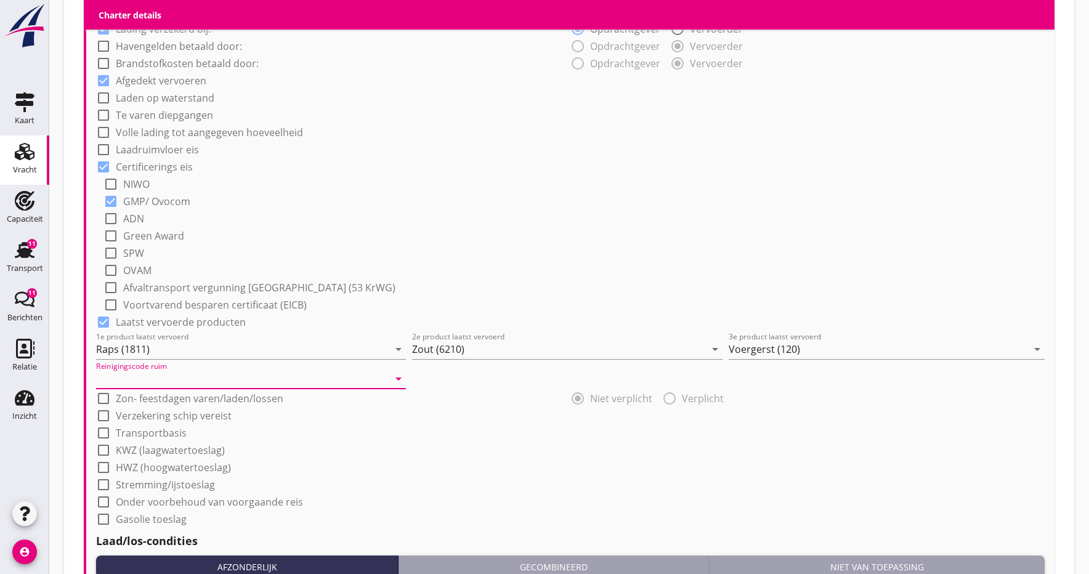
type input "a"
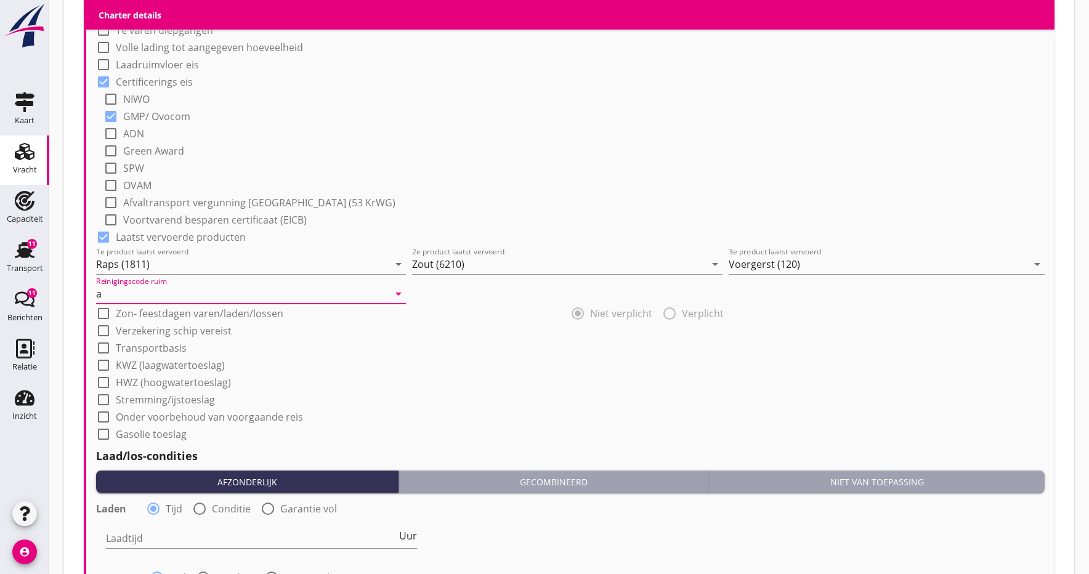
scroll to position [1040, 0]
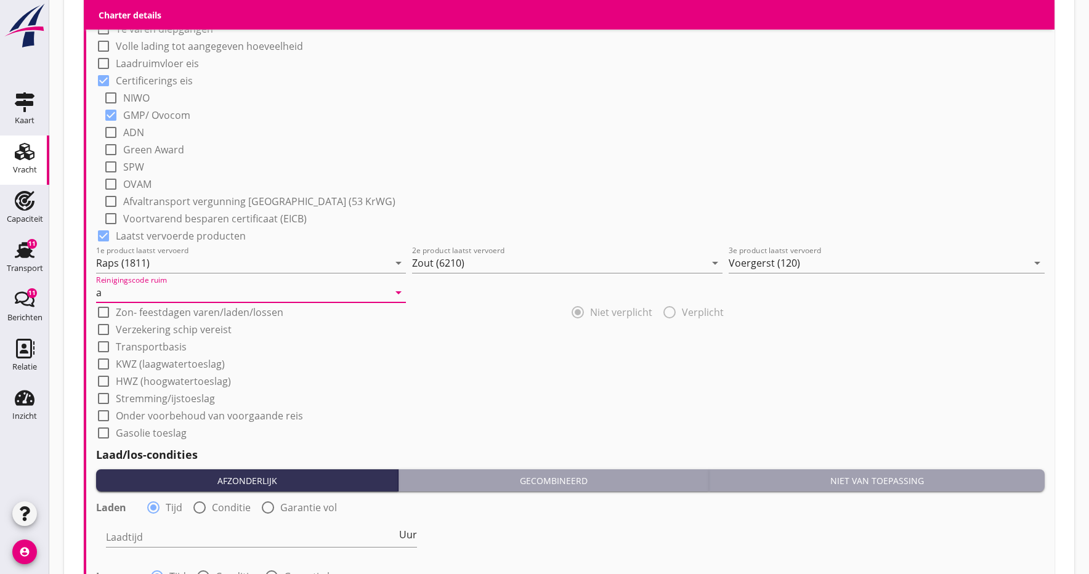
click at [103, 331] on div at bounding box center [103, 329] width 21 height 21
checkbox input "true"
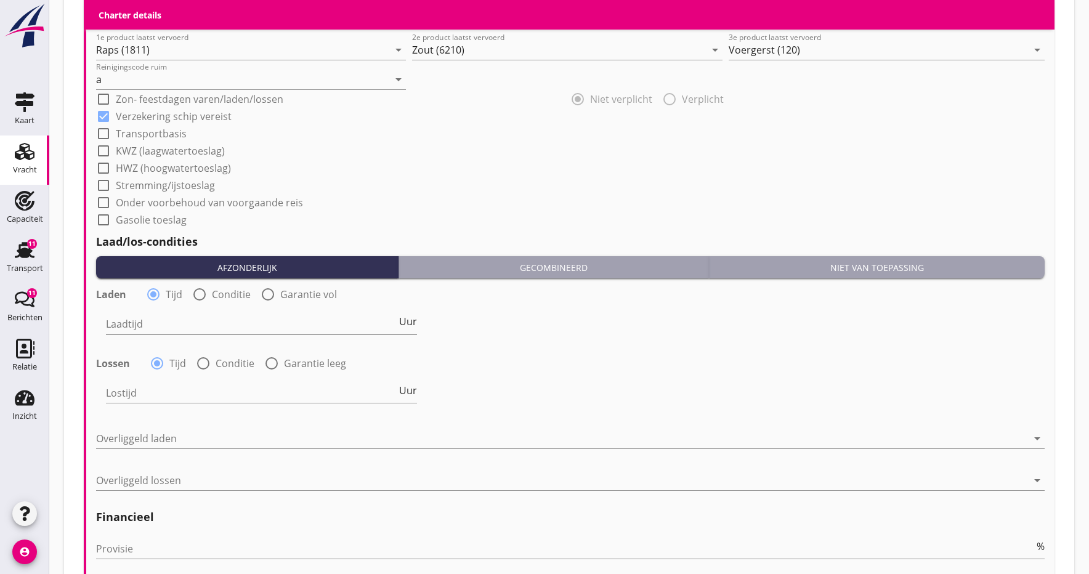
scroll to position [1254, 0]
click at [140, 329] on input "Laadtijd" at bounding box center [251, 324] width 291 height 20
type input "48"
click at [131, 394] on input "Lostijd" at bounding box center [251, 393] width 291 height 20
type input "48"
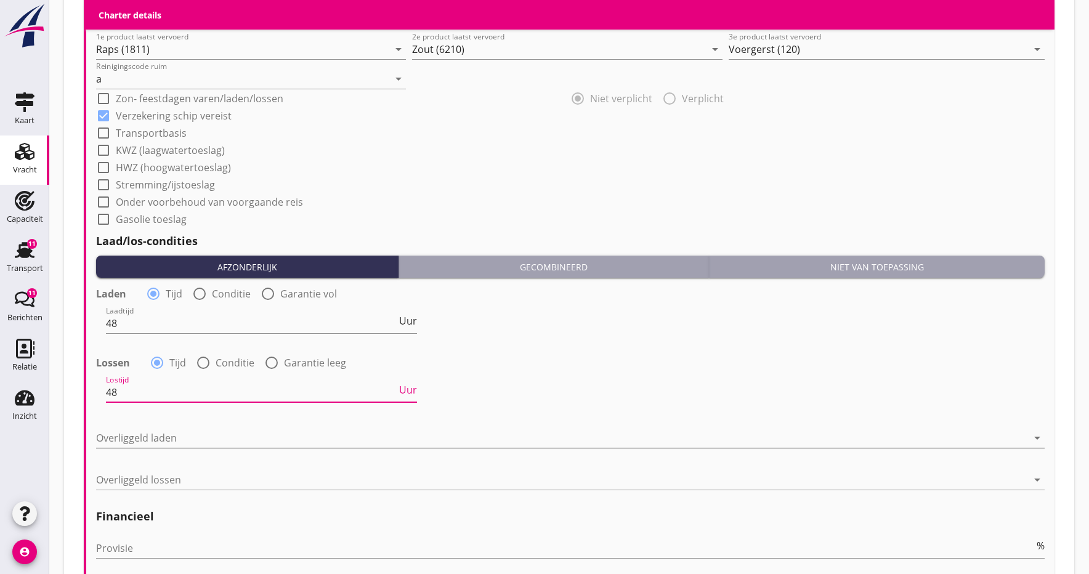
click at [131, 436] on div at bounding box center [562, 438] width 932 height 20
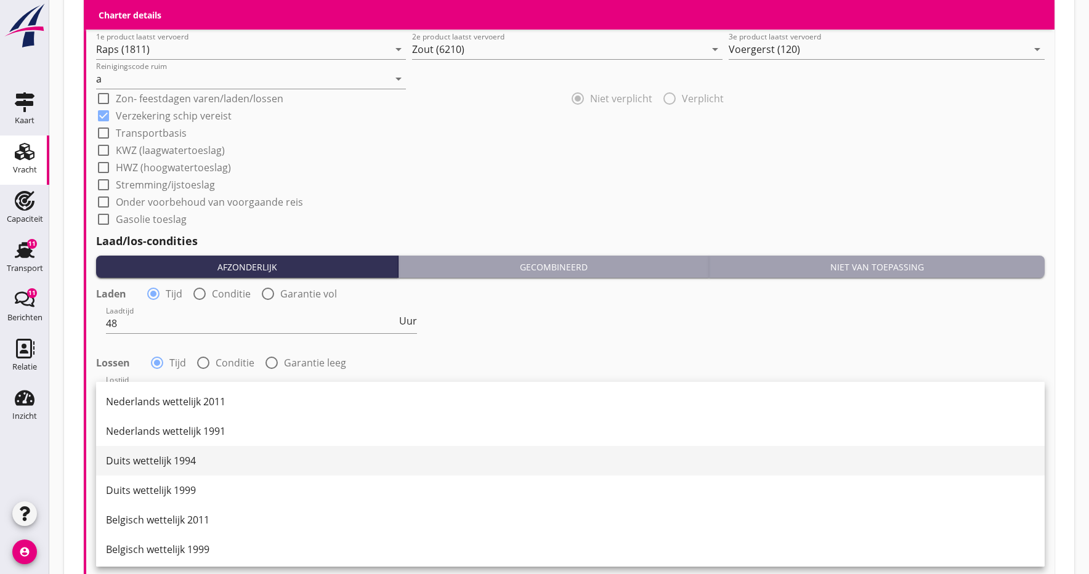
scroll to position [36, 0]
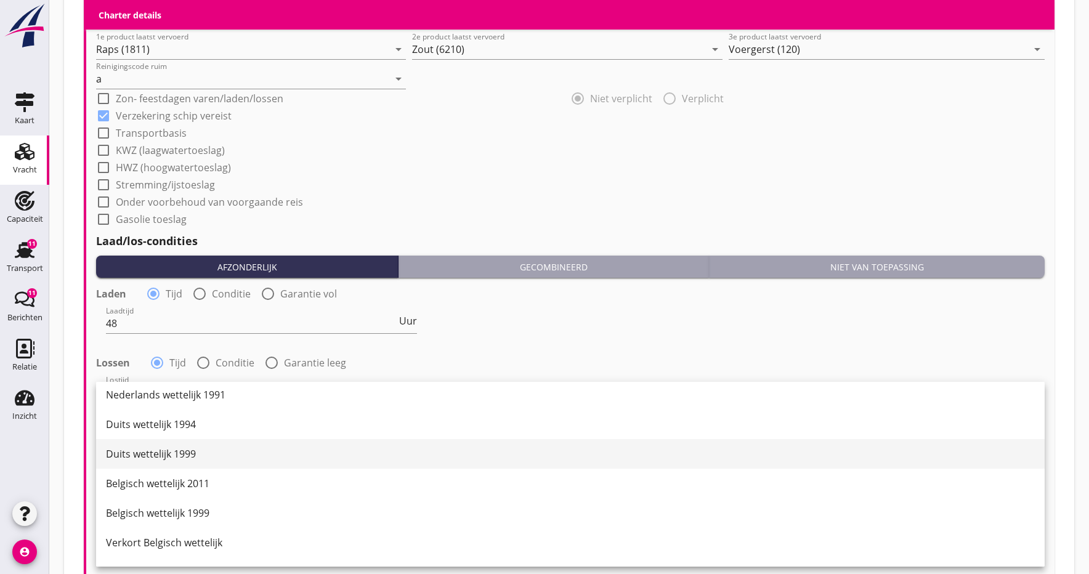
click at [166, 460] on div "Duits wettelijk 1999" at bounding box center [570, 454] width 929 height 15
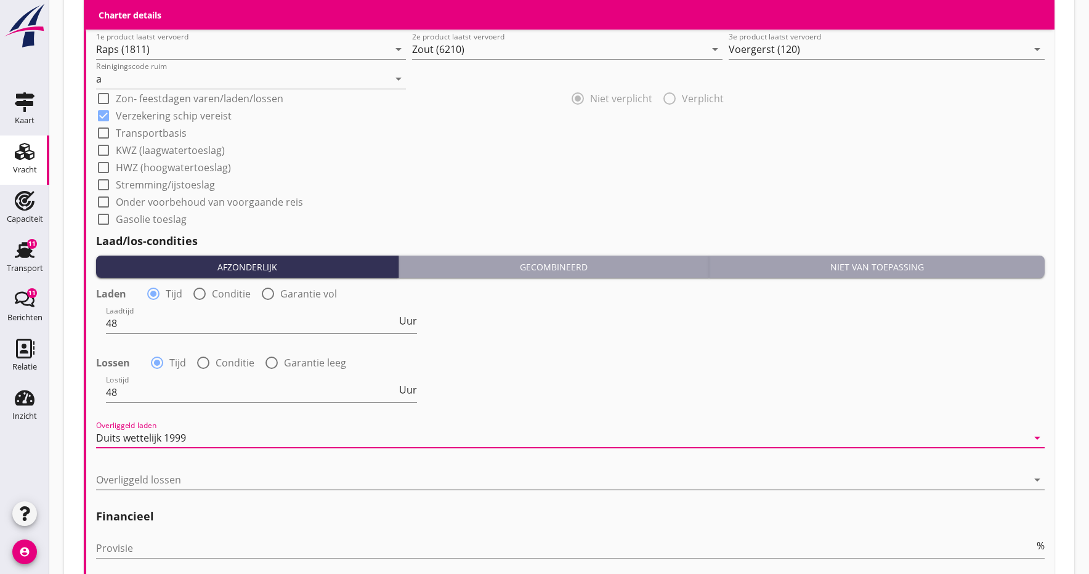
click at [152, 476] on div at bounding box center [562, 480] width 932 height 20
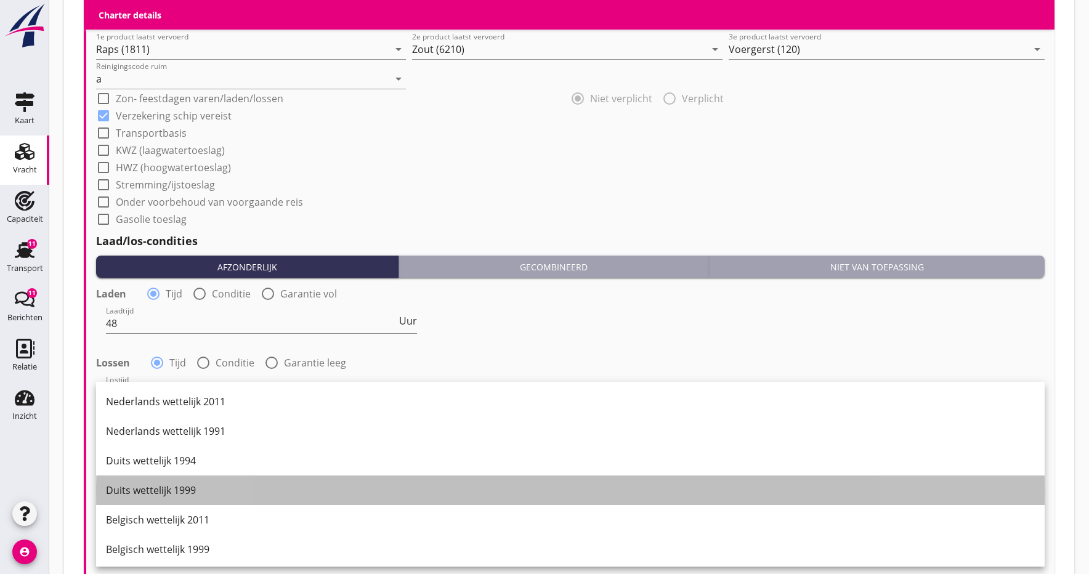
click at [135, 493] on div "Duits wettelijk 1999" at bounding box center [570, 490] width 929 height 15
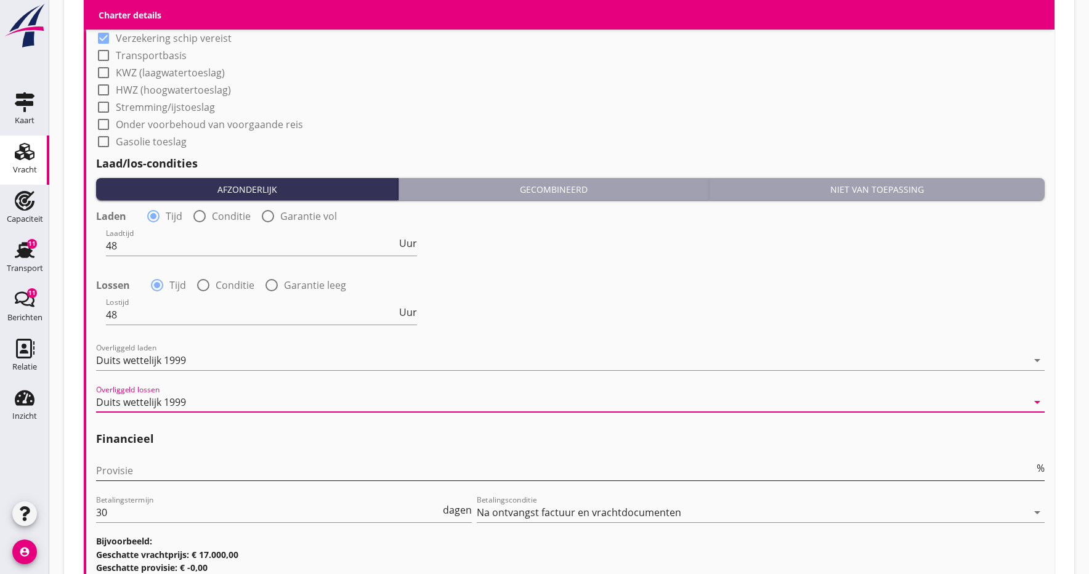
scroll to position [1333, 0]
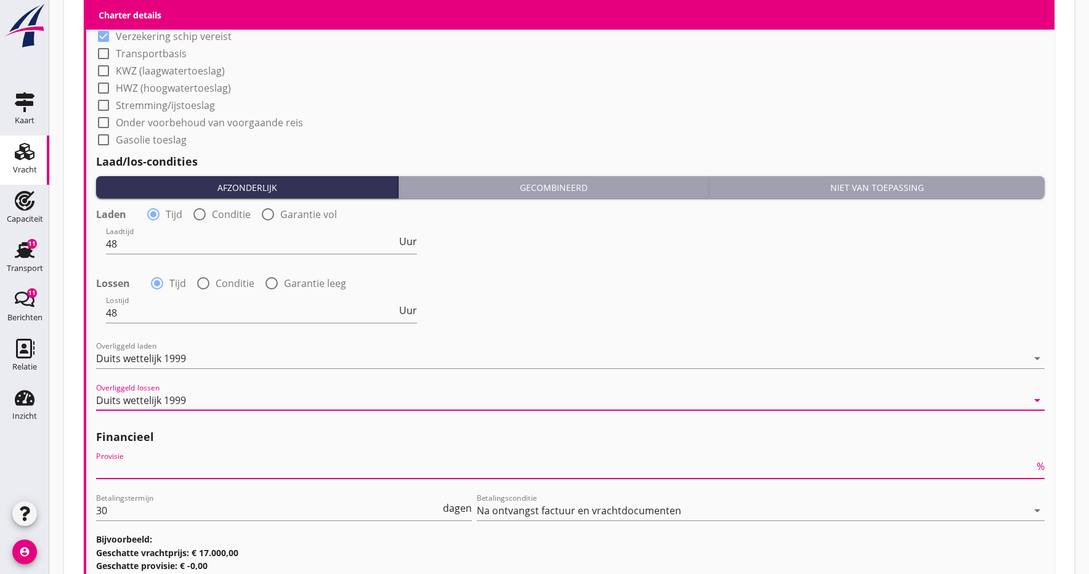
click at [182, 461] on input "Provisie" at bounding box center [565, 469] width 938 height 20
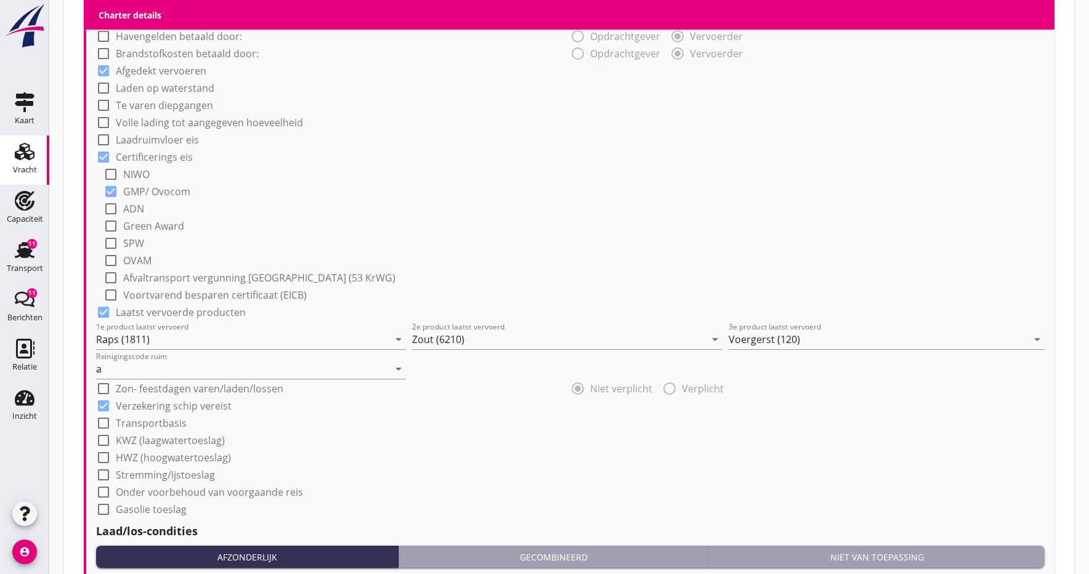
scroll to position [904, 0]
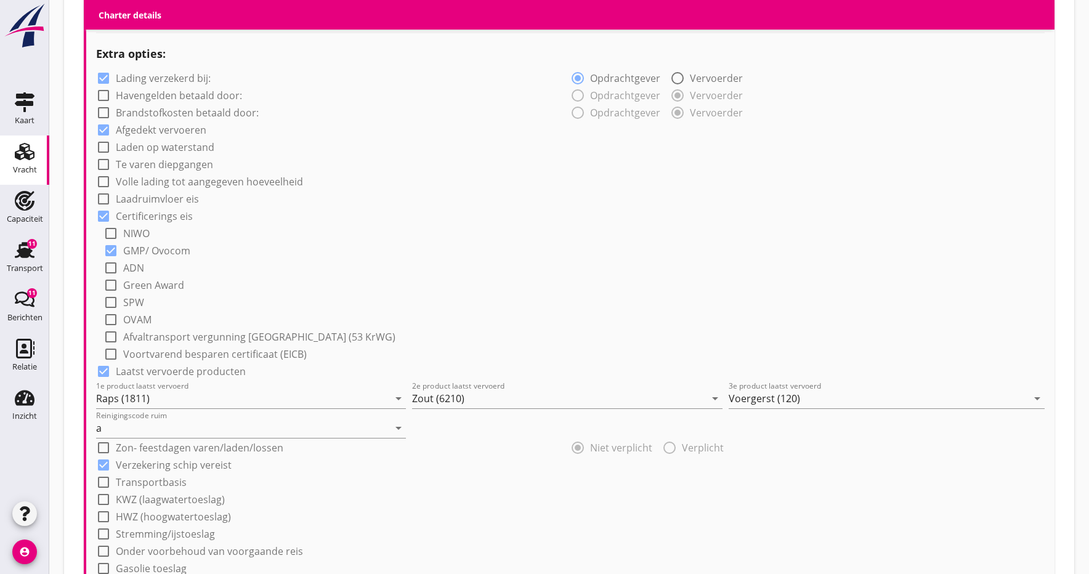
type input "5"
click at [102, 150] on div at bounding box center [103, 147] width 21 height 21
checkbox input "true"
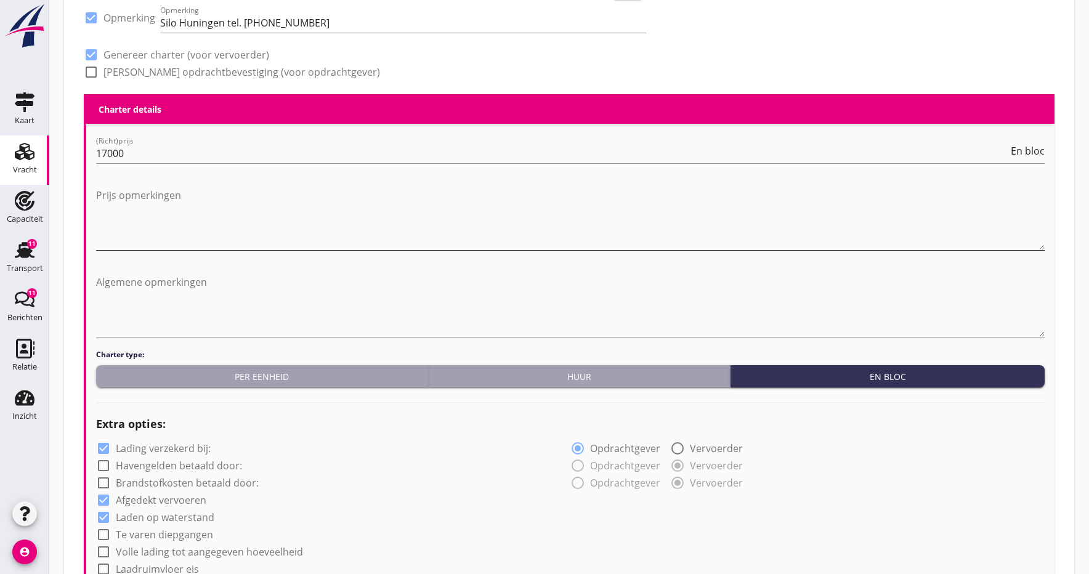
scroll to position [803, 0]
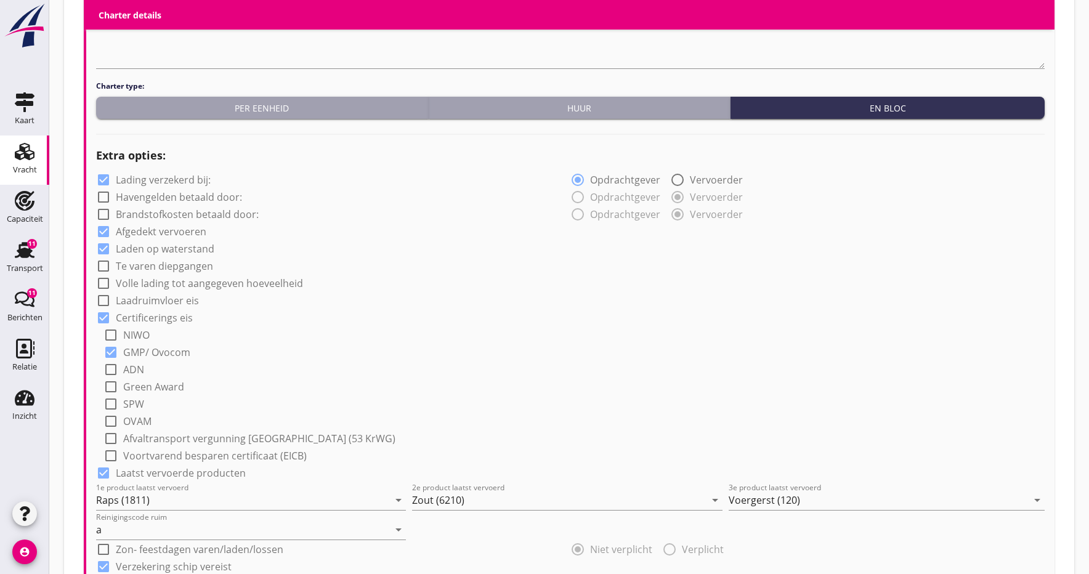
click at [106, 267] on div at bounding box center [103, 266] width 21 height 21
checkbox input "true"
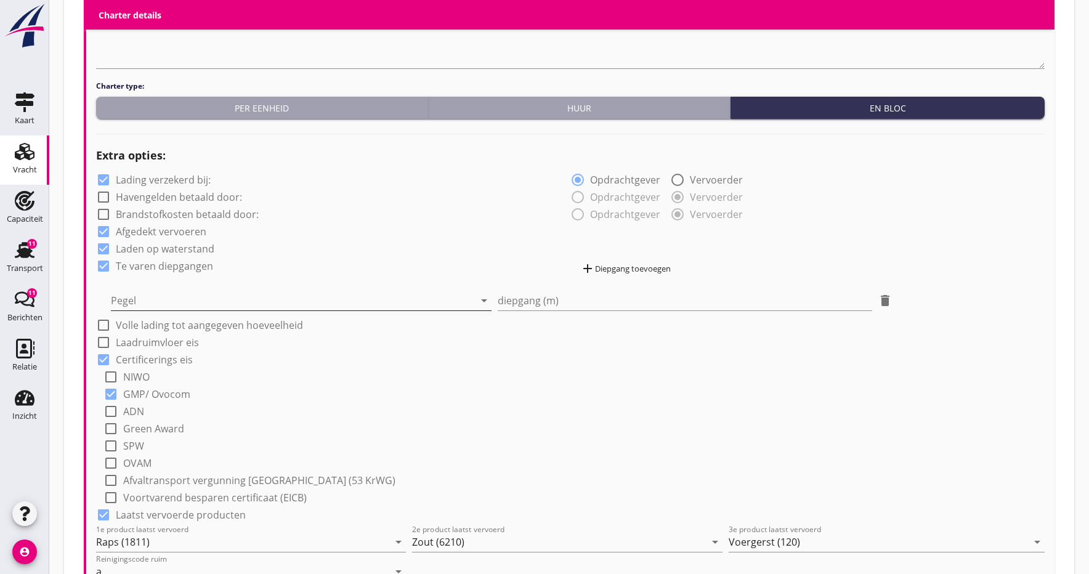
click at [145, 296] on div at bounding box center [292, 301] width 363 height 20
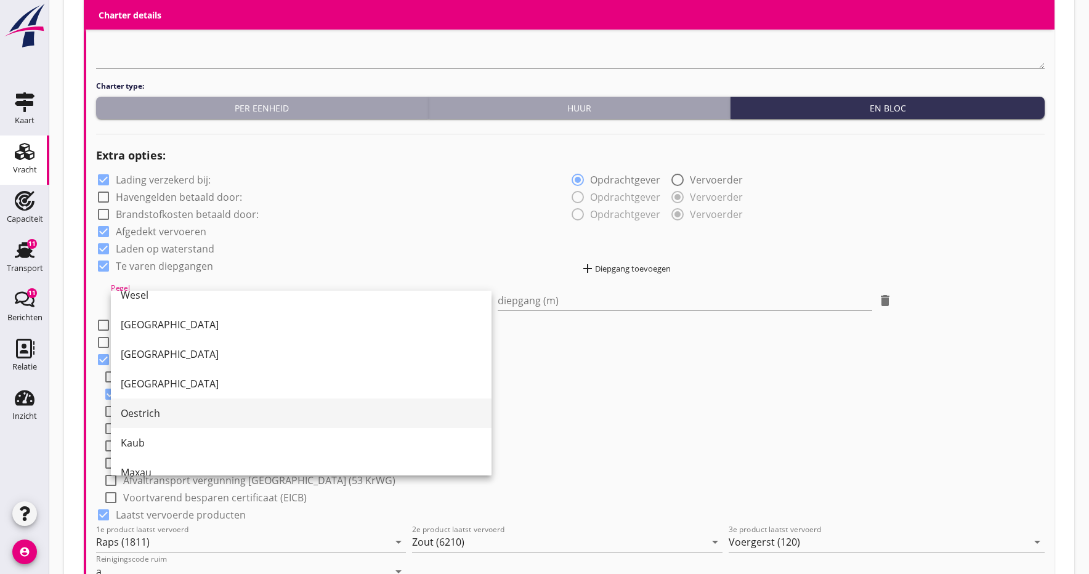
scroll to position [128, 0]
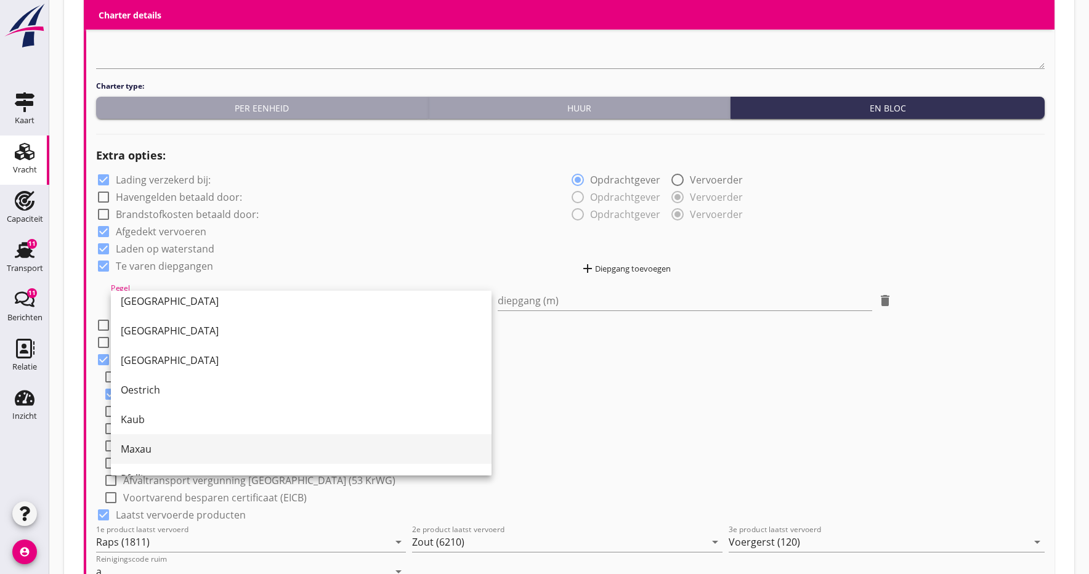
click at [163, 448] on div "Maxau" at bounding box center [301, 449] width 361 height 15
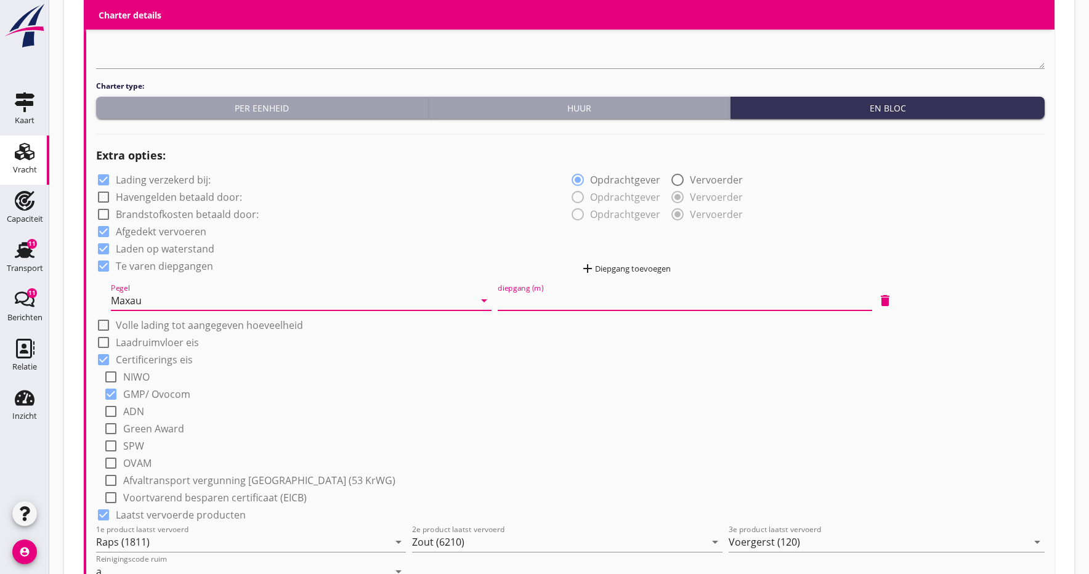
click at [630, 304] on input "diepgang (m)" at bounding box center [685, 301] width 375 height 20
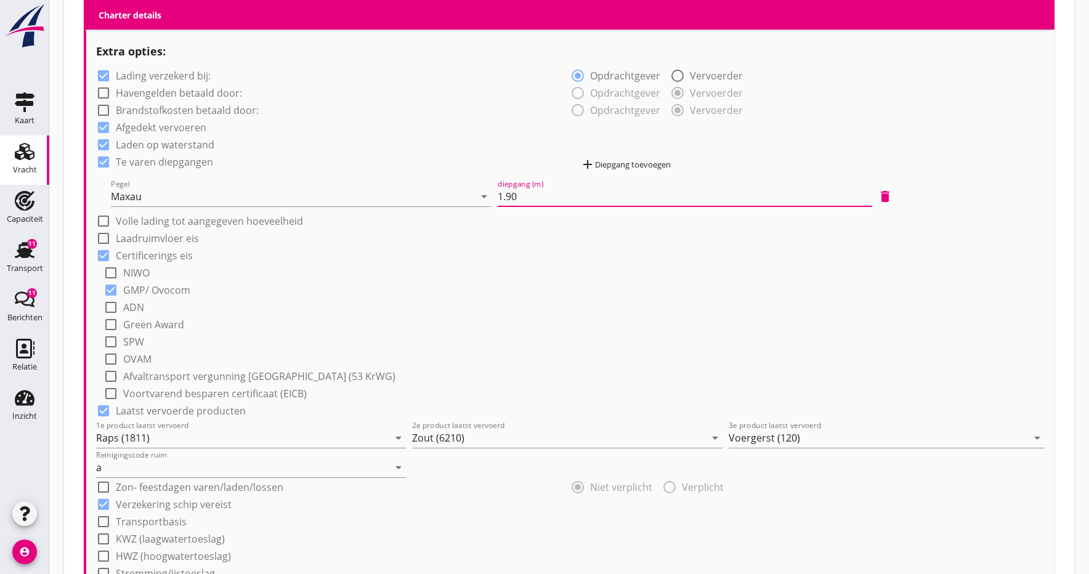
scroll to position [908, 0]
click at [471, 278] on div "check_box_outline_blank NIWO" at bounding box center [574, 270] width 941 height 17
click at [501, 194] on input "1.90" at bounding box center [685, 195] width 375 height 20
type input "-1.90"
click at [610, 240] on div "check_box_outline_blank Laadruimvloer eis" at bounding box center [570, 235] width 949 height 17
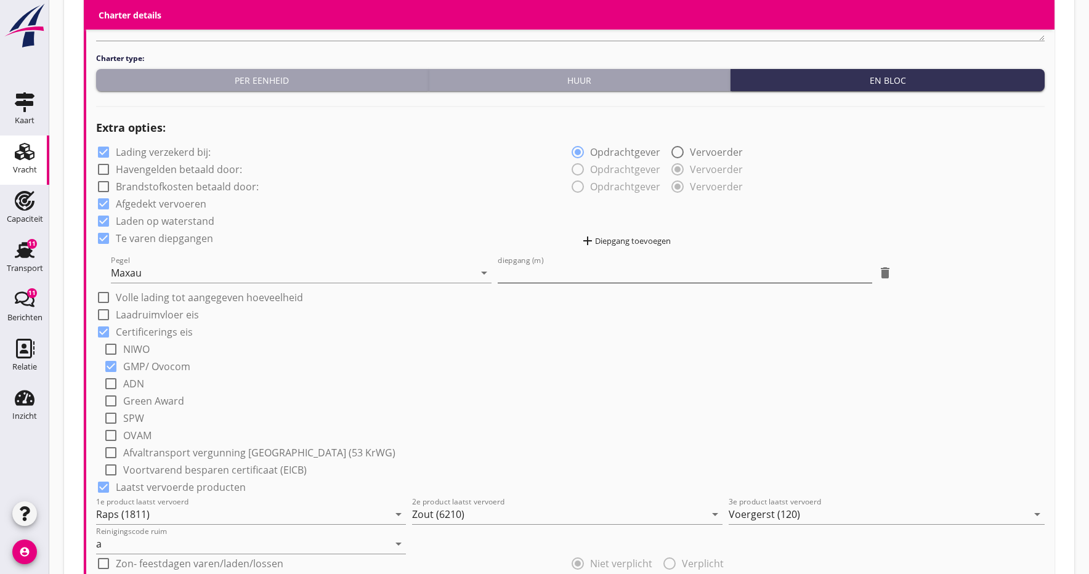
scroll to position [829, 0]
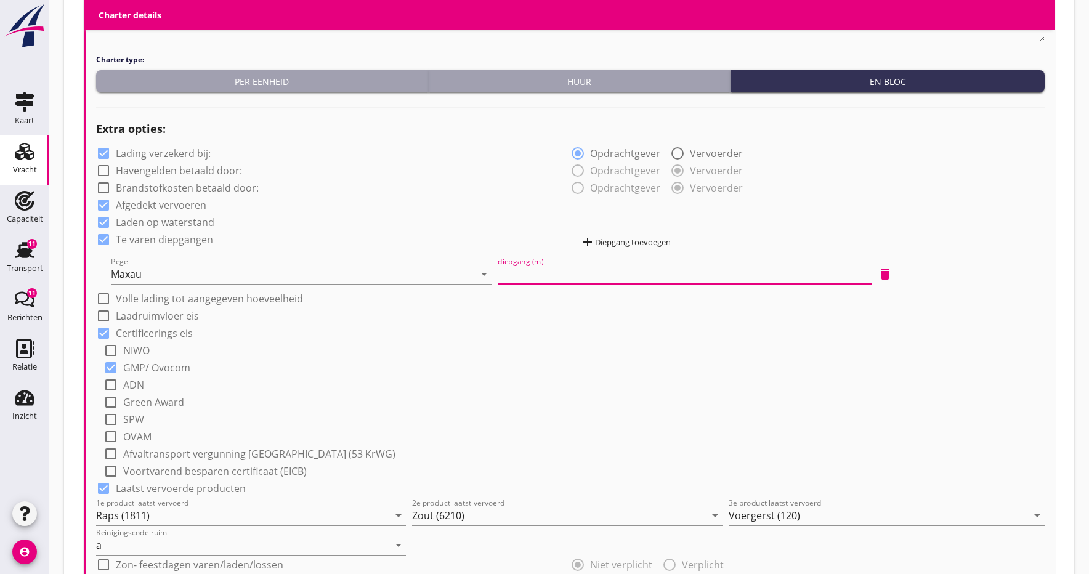
click at [552, 274] on input "diepgang (m)" at bounding box center [685, 274] width 375 height 20
type input "1.90"
click at [674, 330] on div "check_box Certificerings eis" at bounding box center [570, 331] width 949 height 17
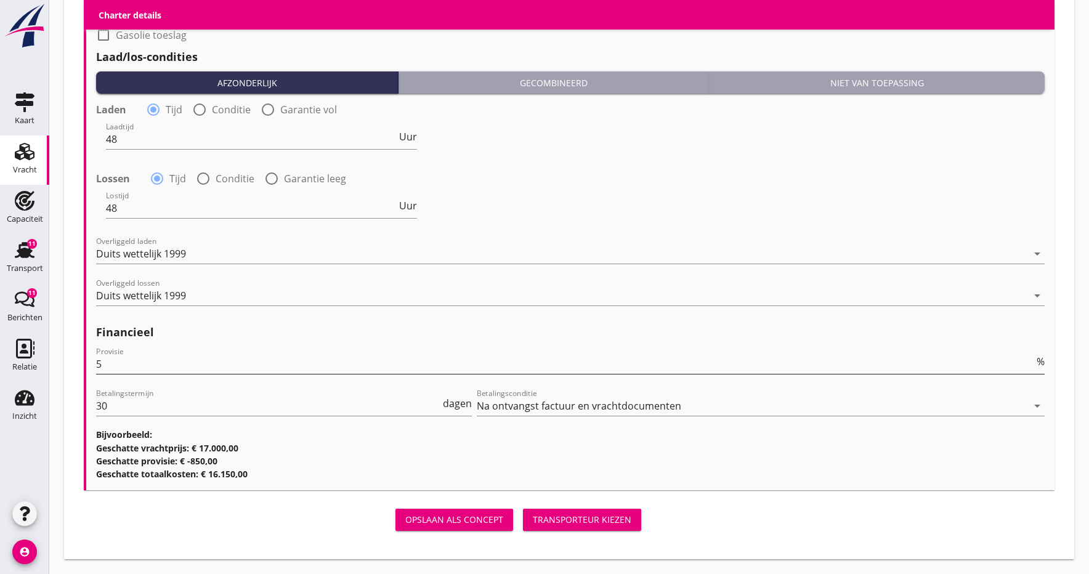
scroll to position [1479, 0]
click at [564, 524] on div "Transporteur kiezen" at bounding box center [582, 520] width 99 height 13
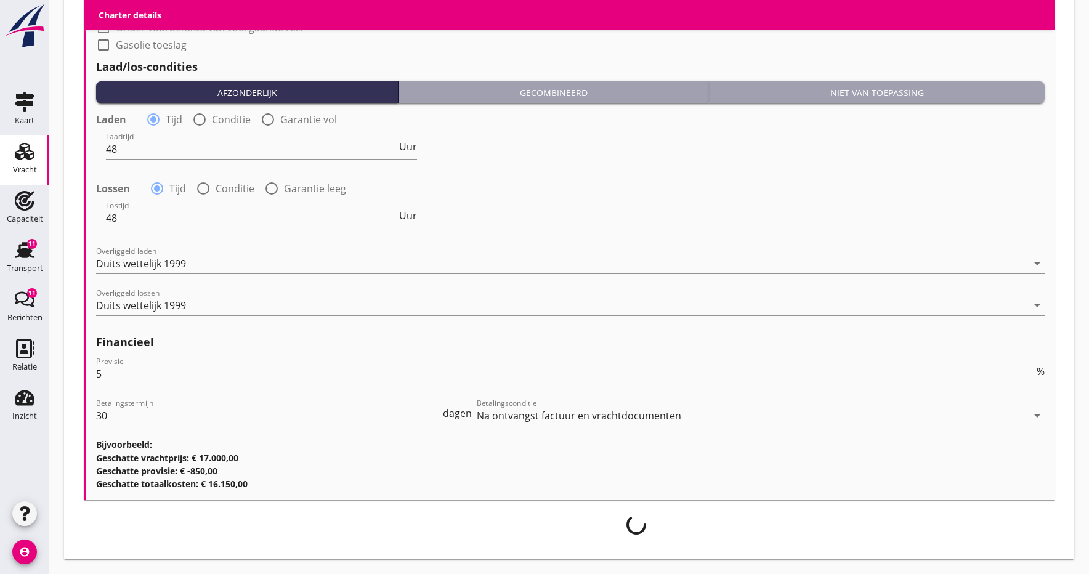
scroll to position [1469, 0]
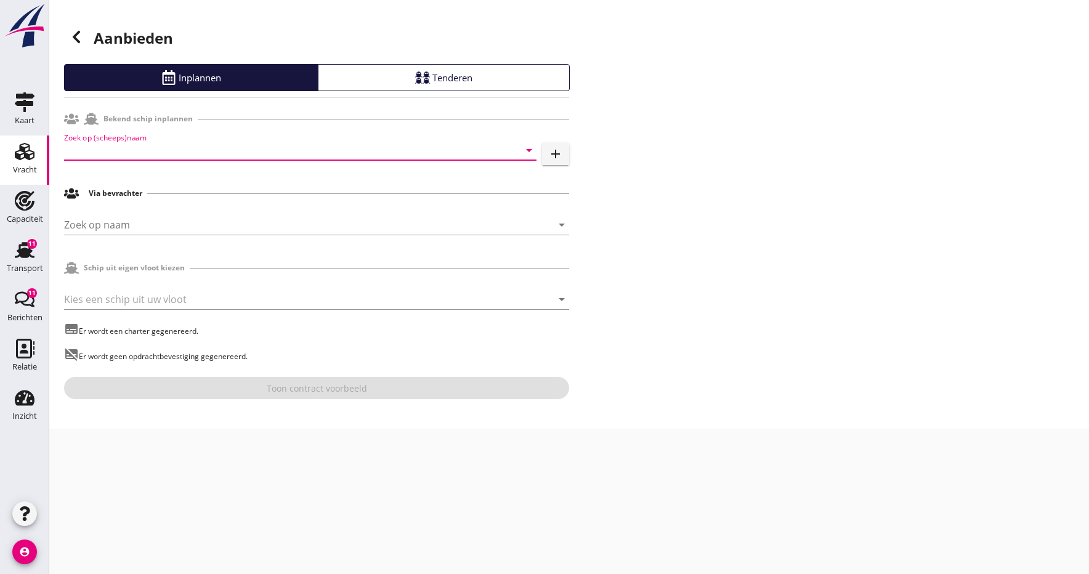
click at [91, 151] on input "Zoek op (scheeps)naam" at bounding box center [283, 150] width 438 height 20
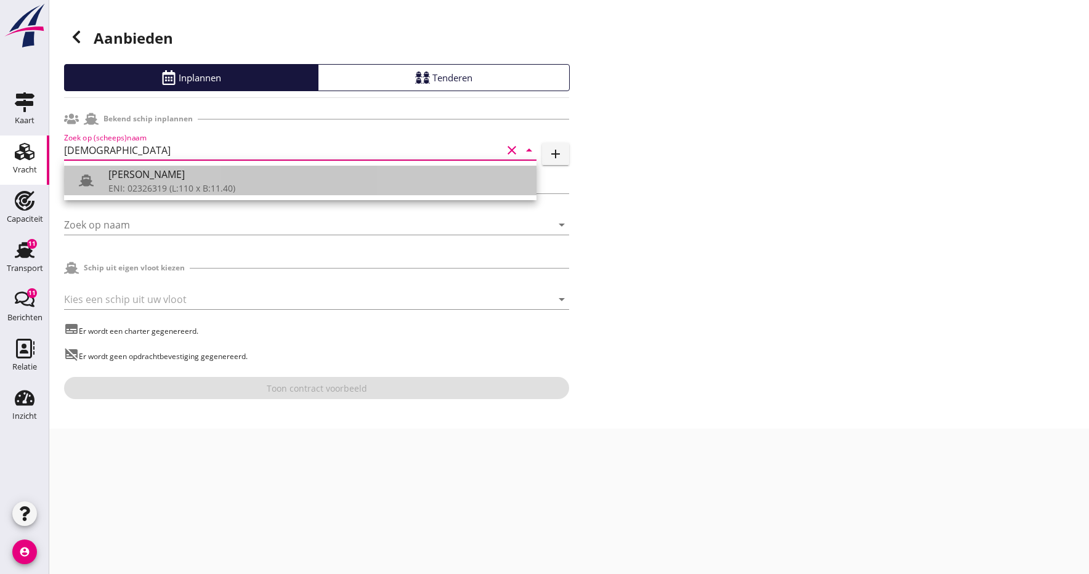
click at [145, 183] on div "ENI: 02326319 (L:110 x B:11.40)" at bounding box center [317, 188] width 418 height 13
type input "[PERSON_NAME]"
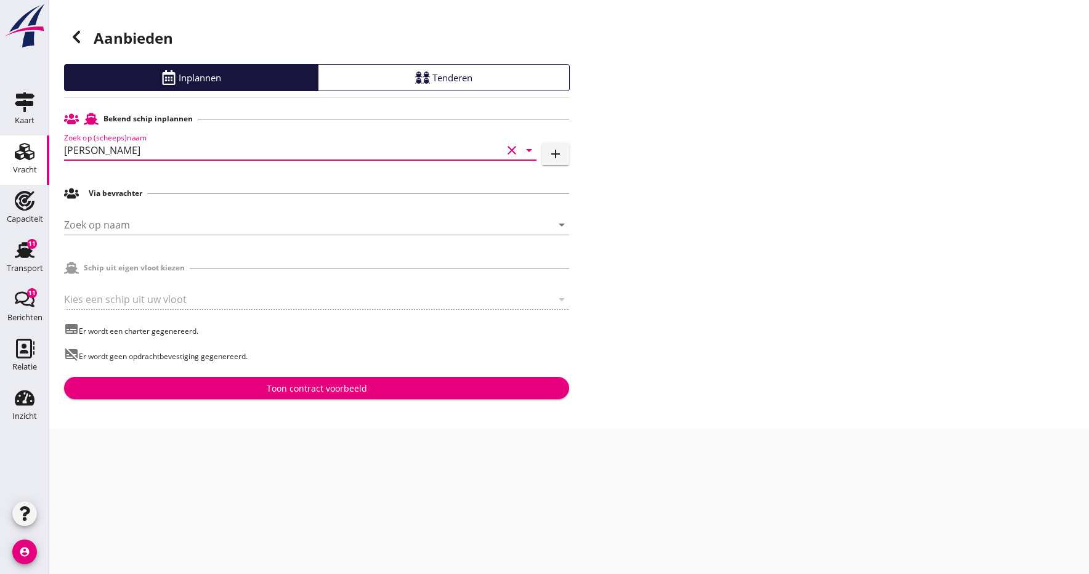
click at [330, 388] on div "Toon contract voorbeeld" at bounding box center [317, 388] width 100 height 13
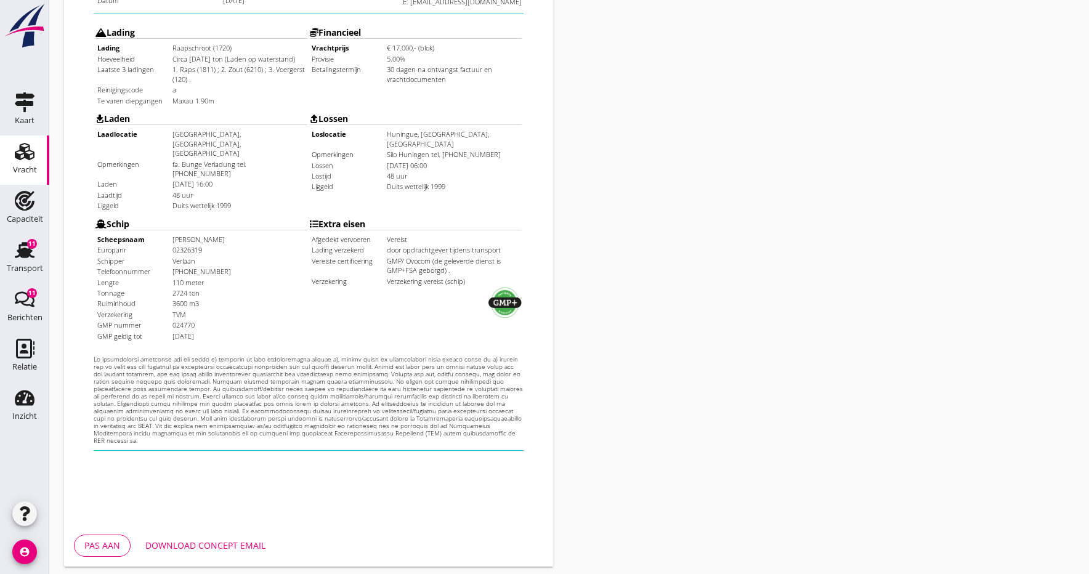
scroll to position [296, 0]
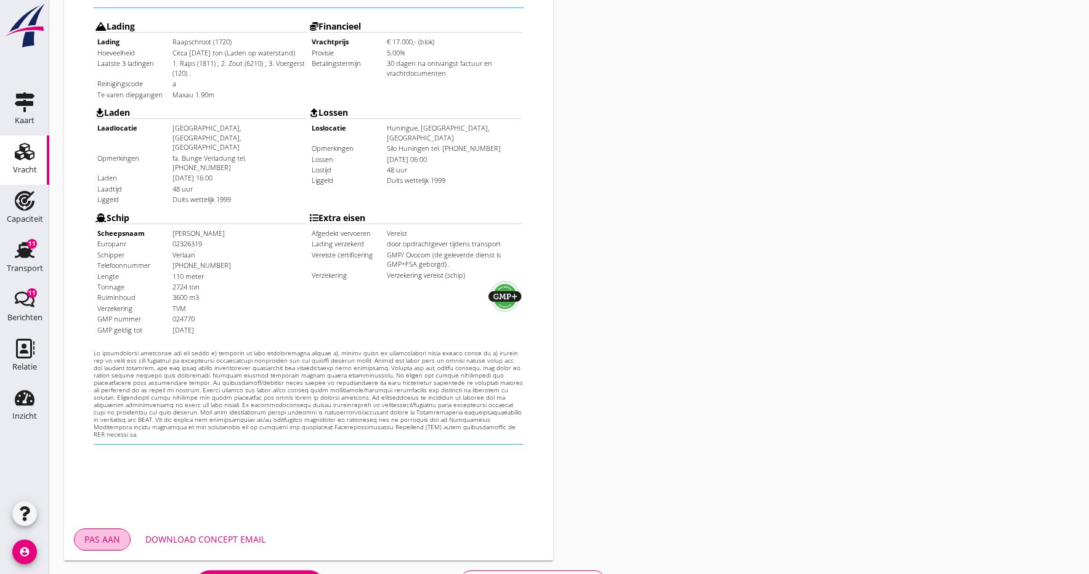
click at [106, 534] on div "Pas aan" at bounding box center [102, 539] width 36 height 13
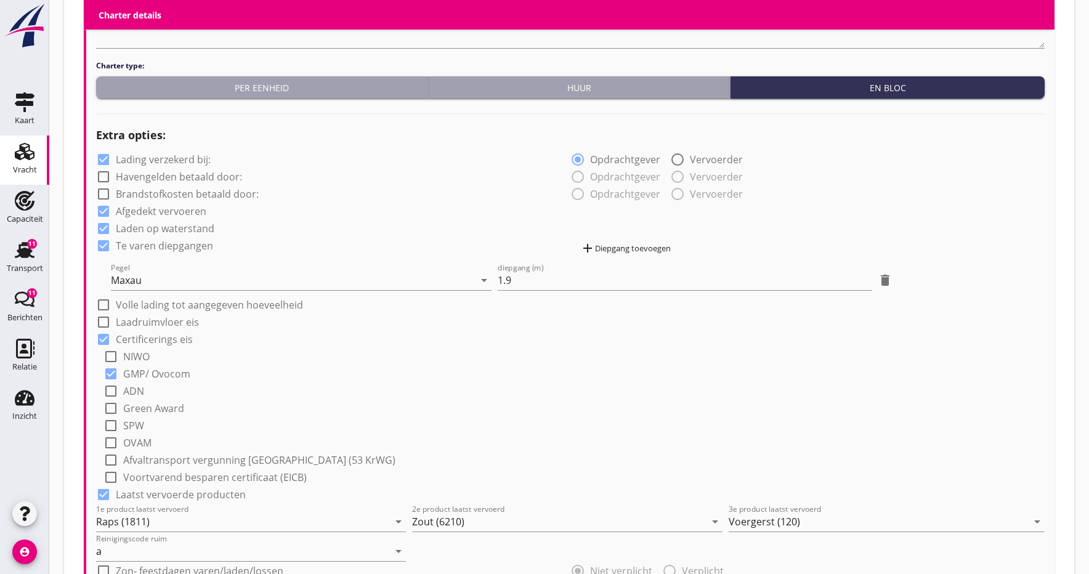
scroll to position [768, 0]
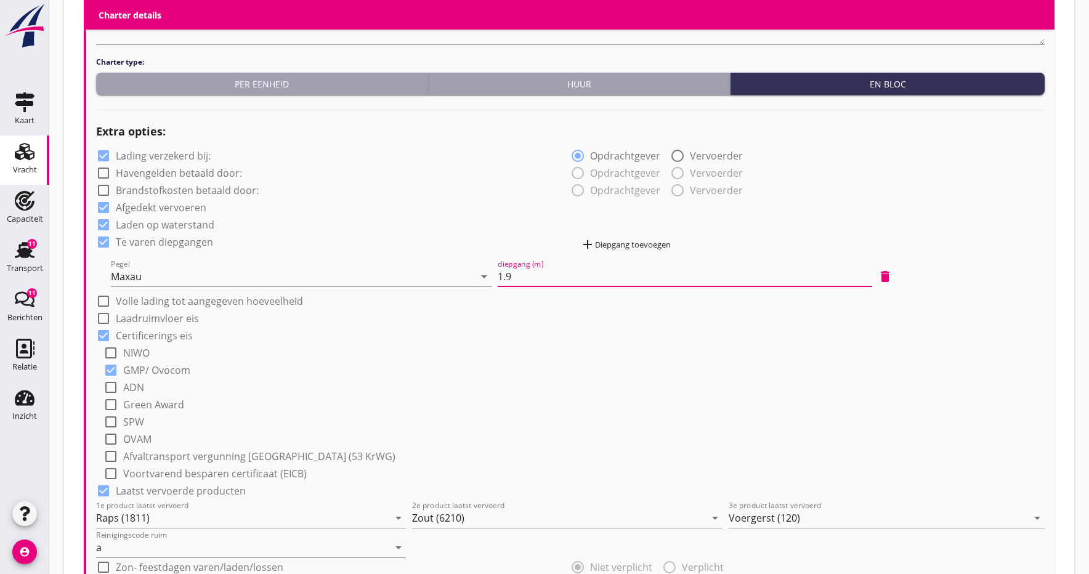
click at [520, 277] on input "1.9" at bounding box center [685, 277] width 375 height 20
type input "-1.9"
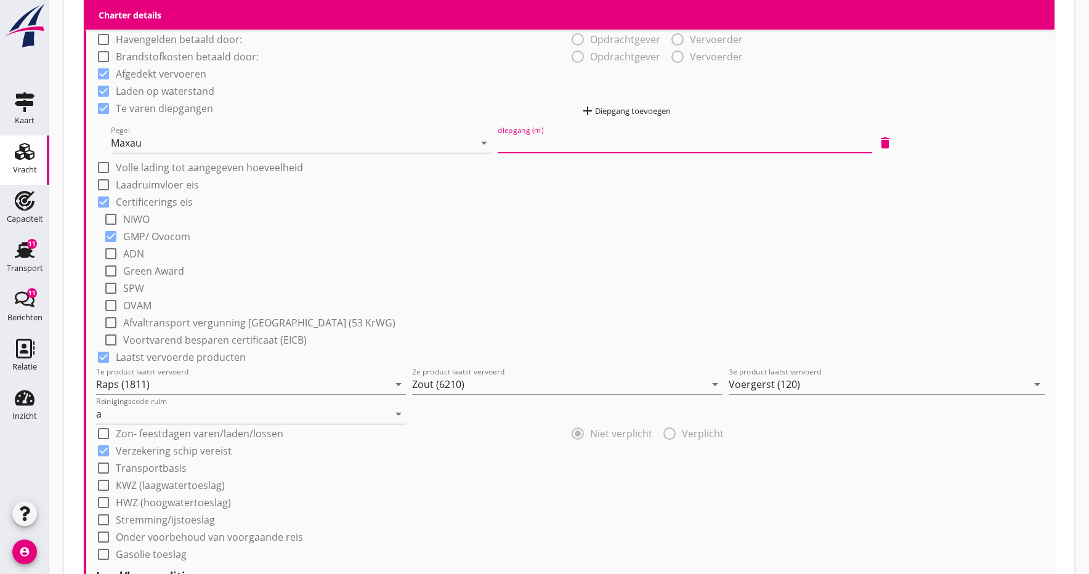
scroll to position [885, 0]
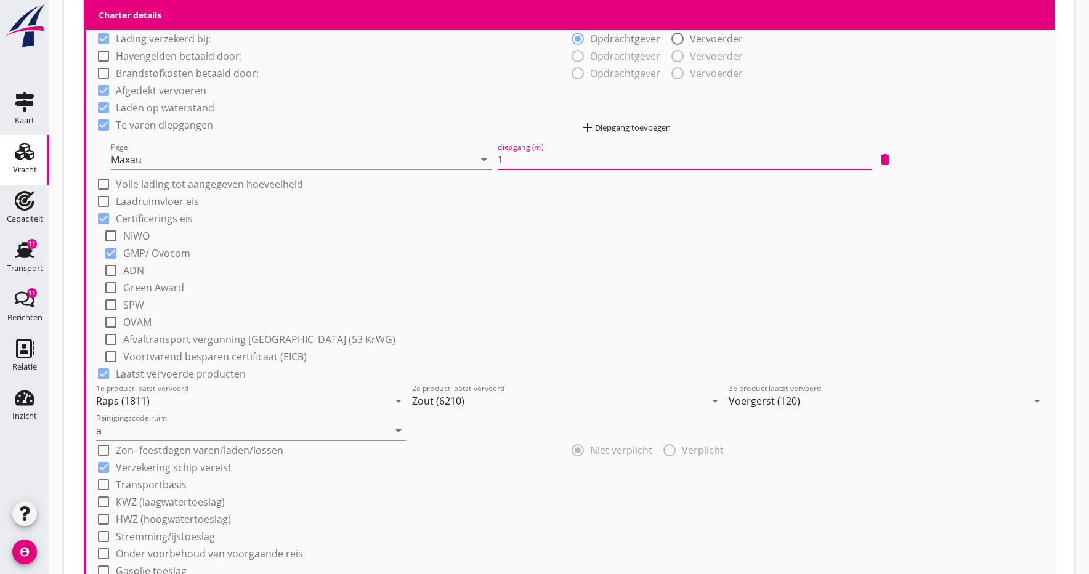
click at [871, 163] on input "1" at bounding box center [685, 160] width 375 height 20
click at [867, 156] on input "2" at bounding box center [685, 160] width 375 height 20
type input "1"
click at [871, 162] on input "1" at bounding box center [685, 160] width 375 height 20
click at [869, 163] on input "-1" at bounding box center [685, 160] width 375 height 20
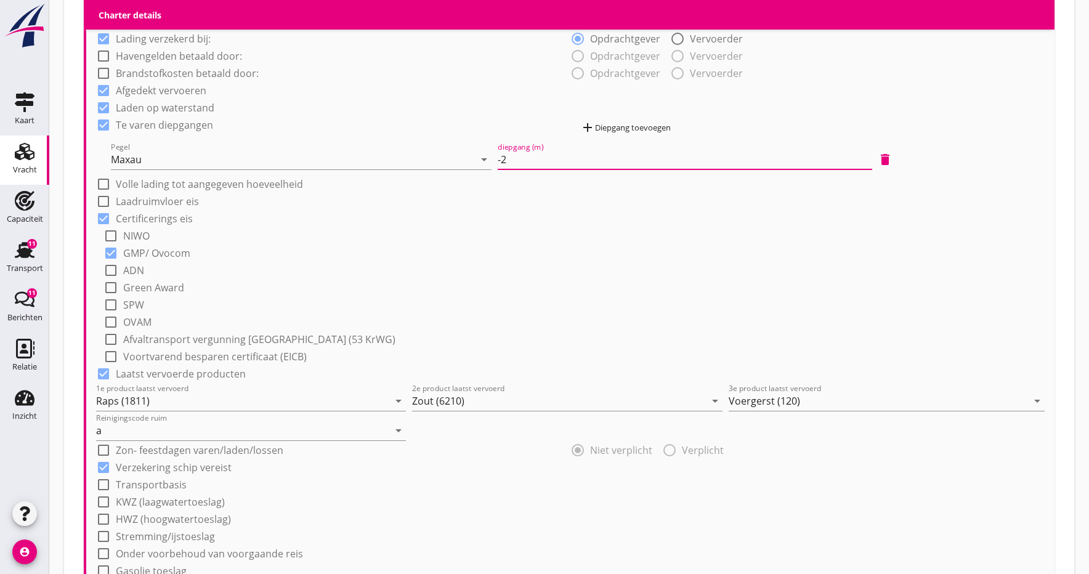
click at [869, 163] on input "-2" at bounding box center [685, 160] width 375 height 20
click at [869, 154] on input "-1" at bounding box center [685, 160] width 375 height 20
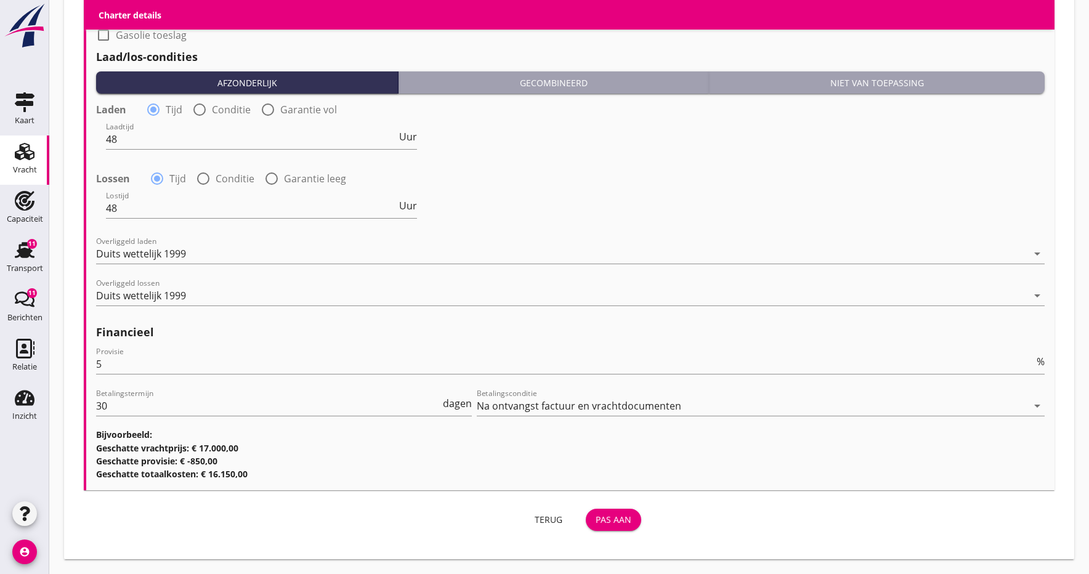
scroll to position [1421, 0]
type input "-1.90"
click at [604, 523] on div "Pas aan" at bounding box center [614, 520] width 36 height 13
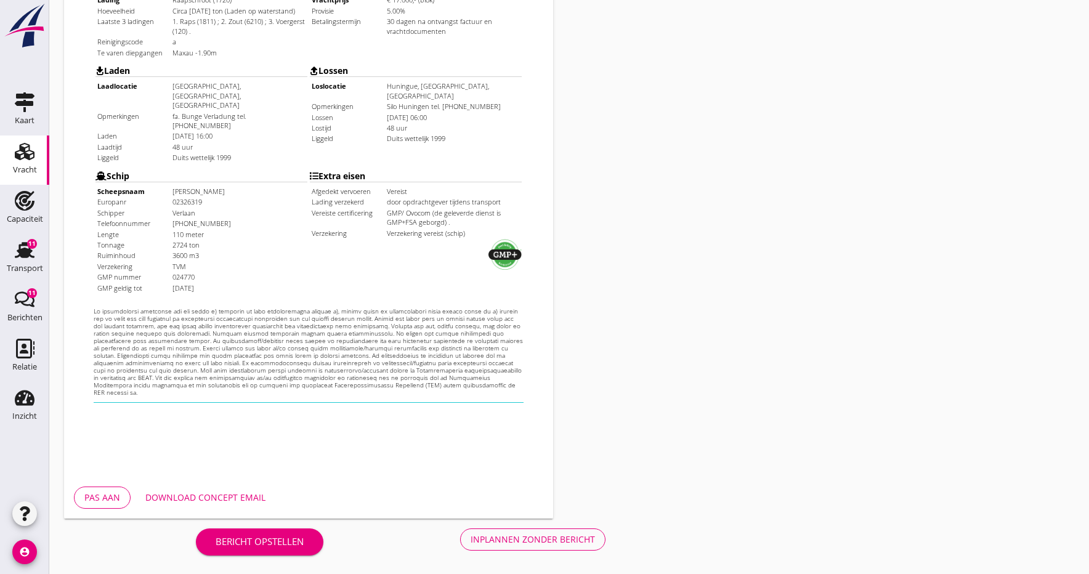
scroll to position [338, 0]
click at [208, 500] on div "Download concept email" at bounding box center [205, 497] width 120 height 13
click at [499, 543] on div "Inplannen zonder bericht" at bounding box center [533, 539] width 124 height 13
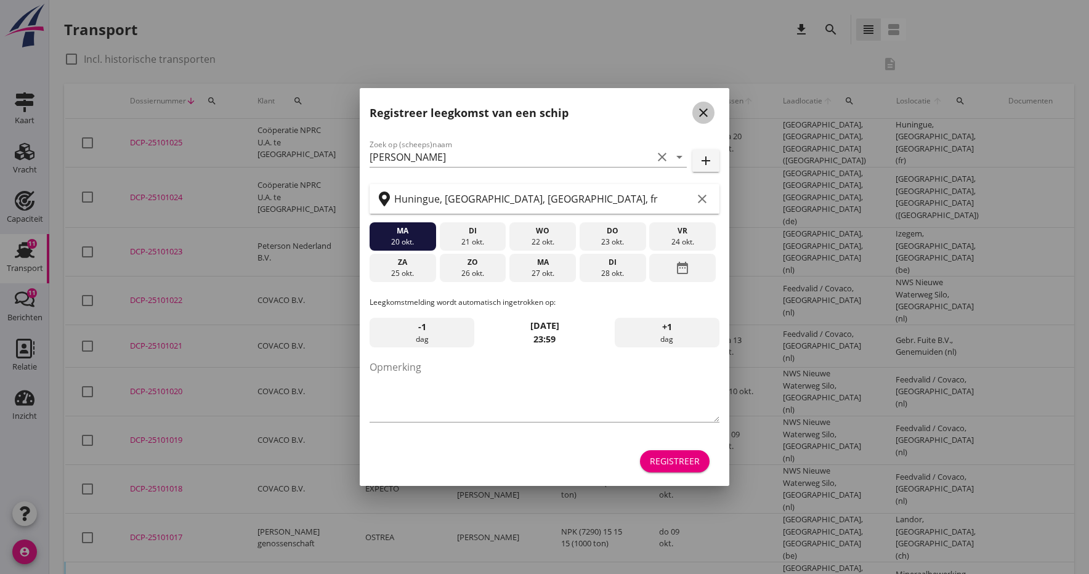
drag, startPoint x: 708, startPoint y: 105, endPoint x: 684, endPoint y: 104, distance: 24.7
click at [708, 105] on icon "close" at bounding box center [703, 112] width 15 height 15
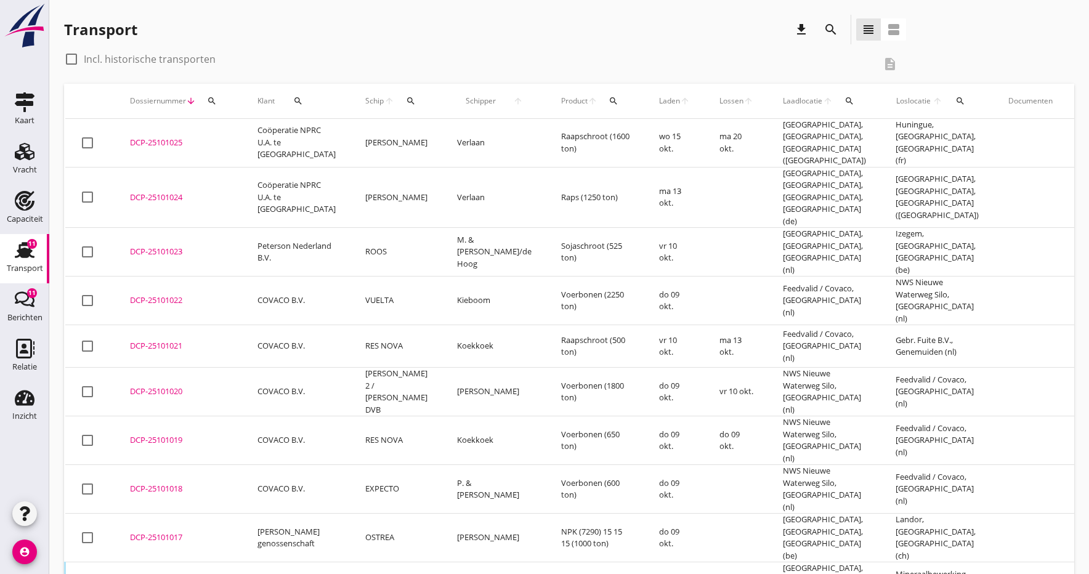
click at [158, 138] on div "DCP-25101025" at bounding box center [179, 143] width 98 height 12
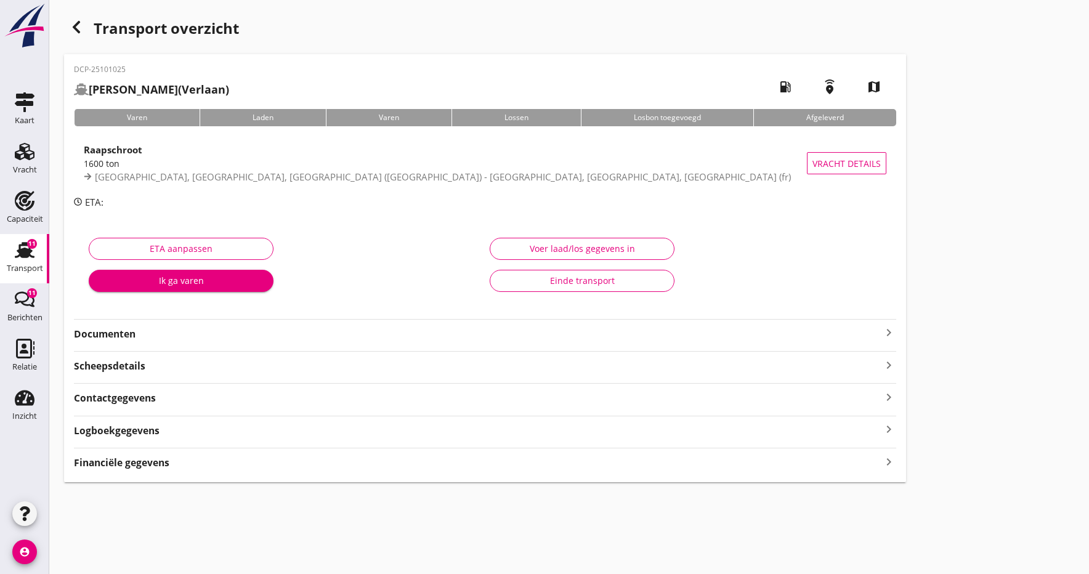
click at [126, 341] on div "DCP-25101025 GOTTARDO (Verlaan) local_gas_station emergency_share map Varen Lad…" at bounding box center [485, 268] width 842 height 428
click at [113, 334] on strong "Documenten" at bounding box center [478, 334] width 808 height 14
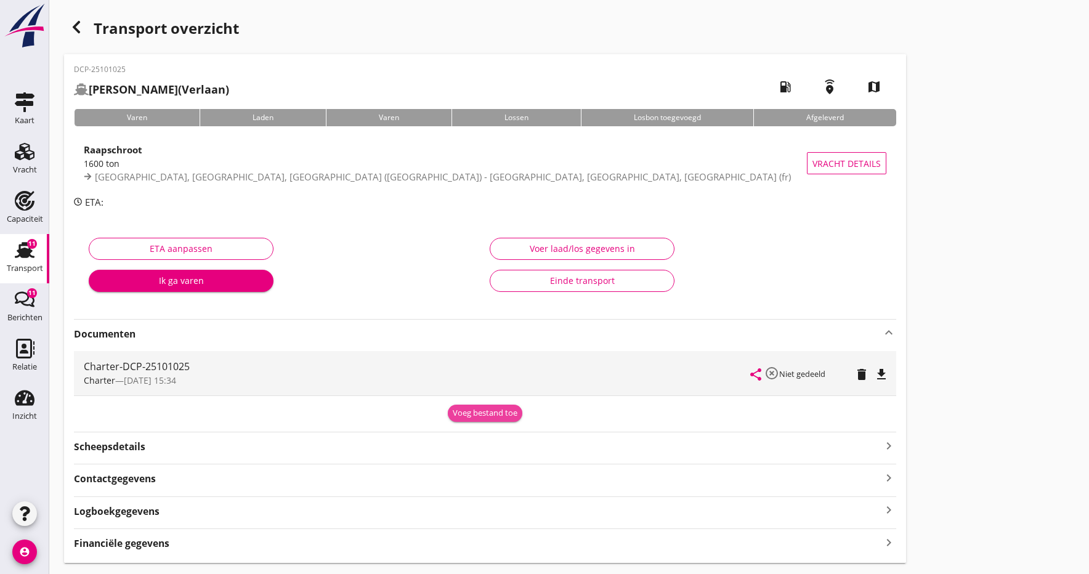
click at [490, 413] on div "Voeg bestand toe" at bounding box center [485, 413] width 65 height 12
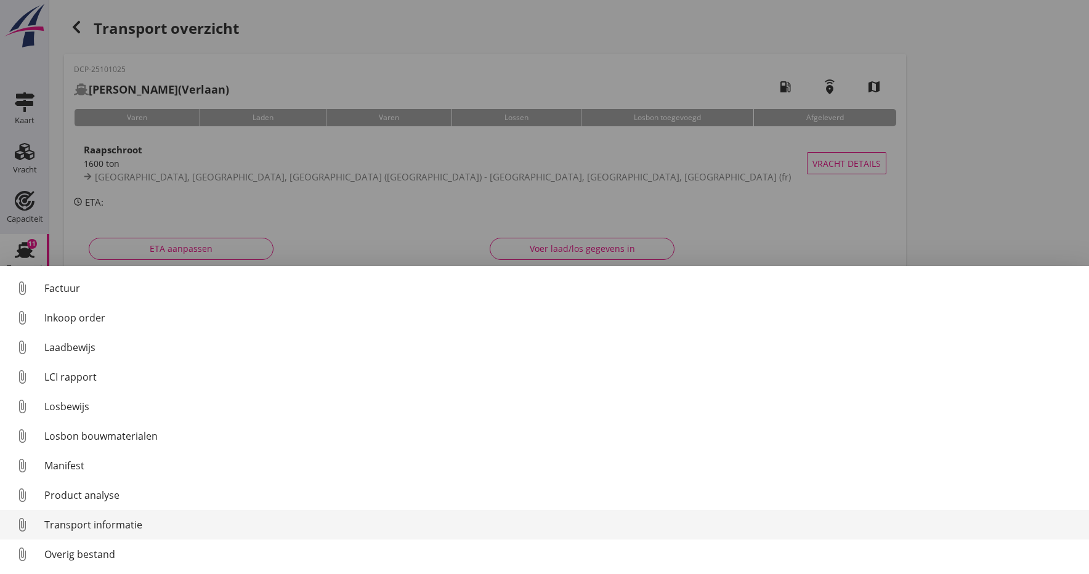
scroll to position [86, 0]
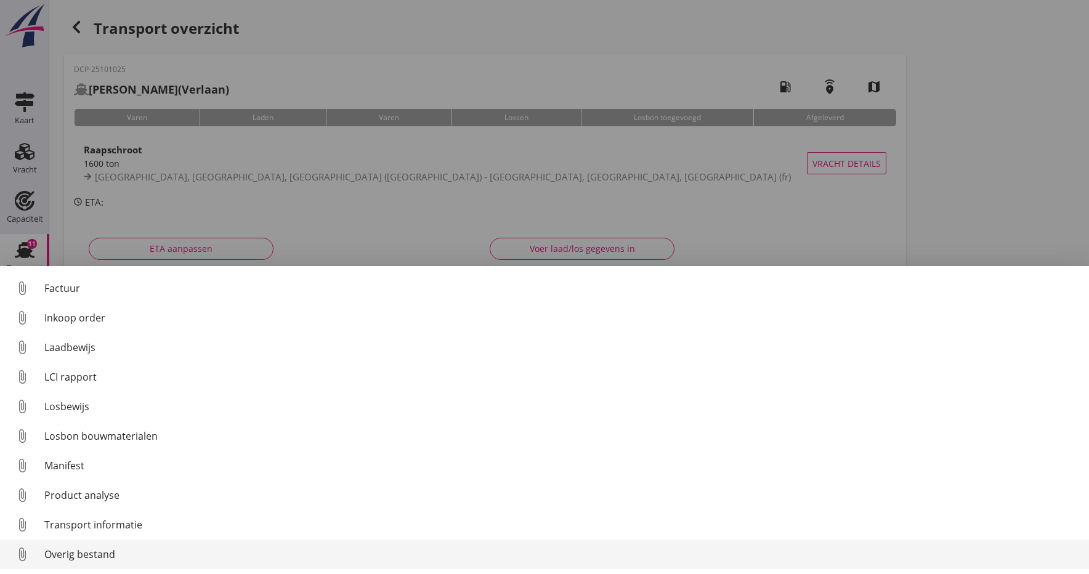
click at [112, 557] on div "Overig bestand" at bounding box center [561, 554] width 1035 height 15
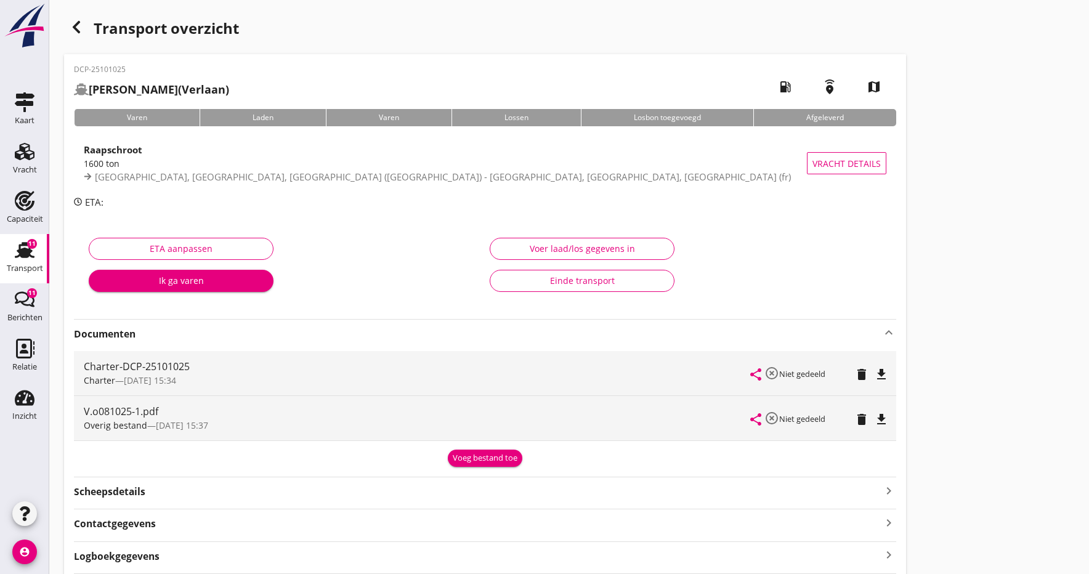
scroll to position [0, 0]
